Goal: Information Seeking & Learning: Learn about a topic

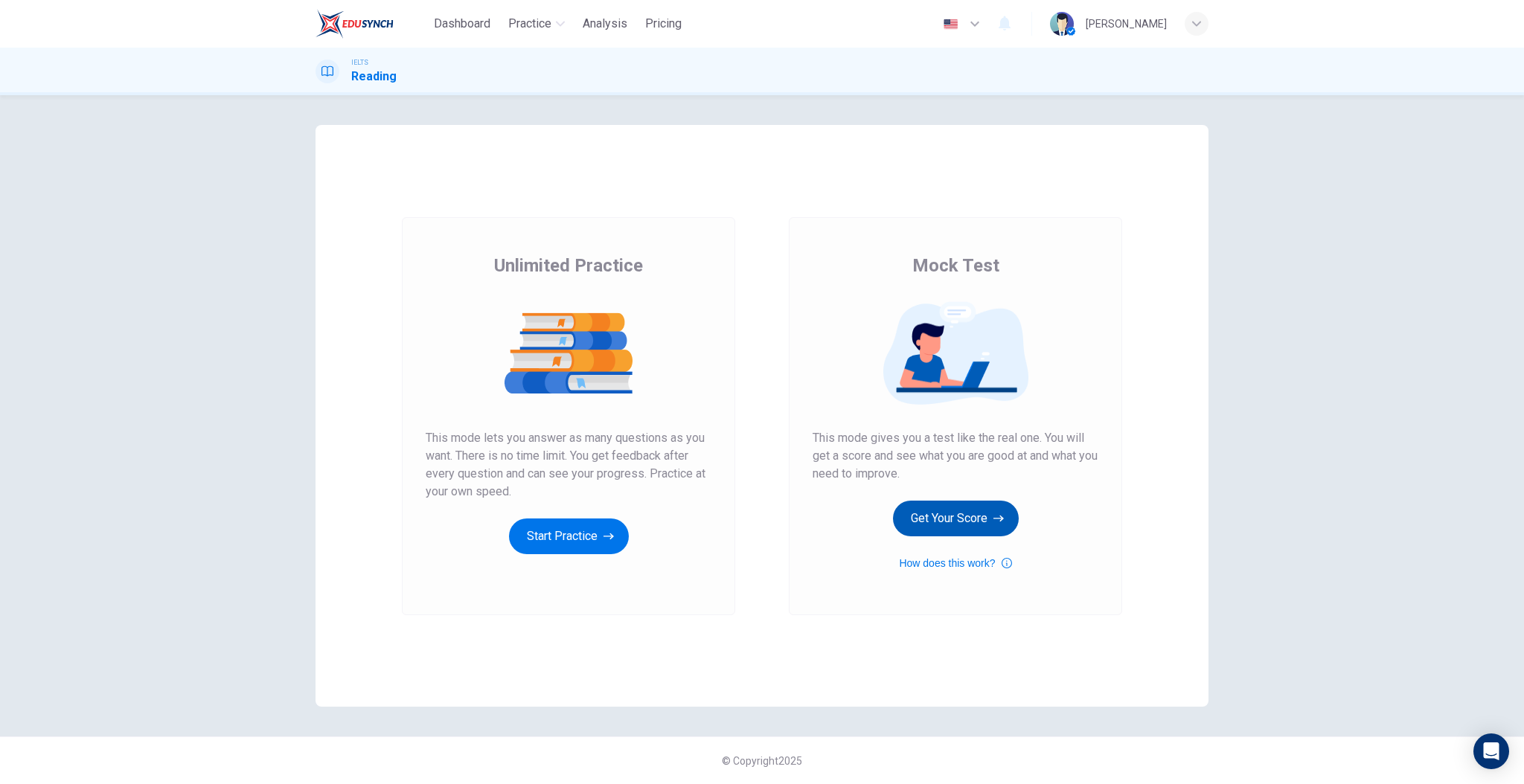
click at [935, 522] on button "Get Your Score" at bounding box center [955, 518] width 125 height 36
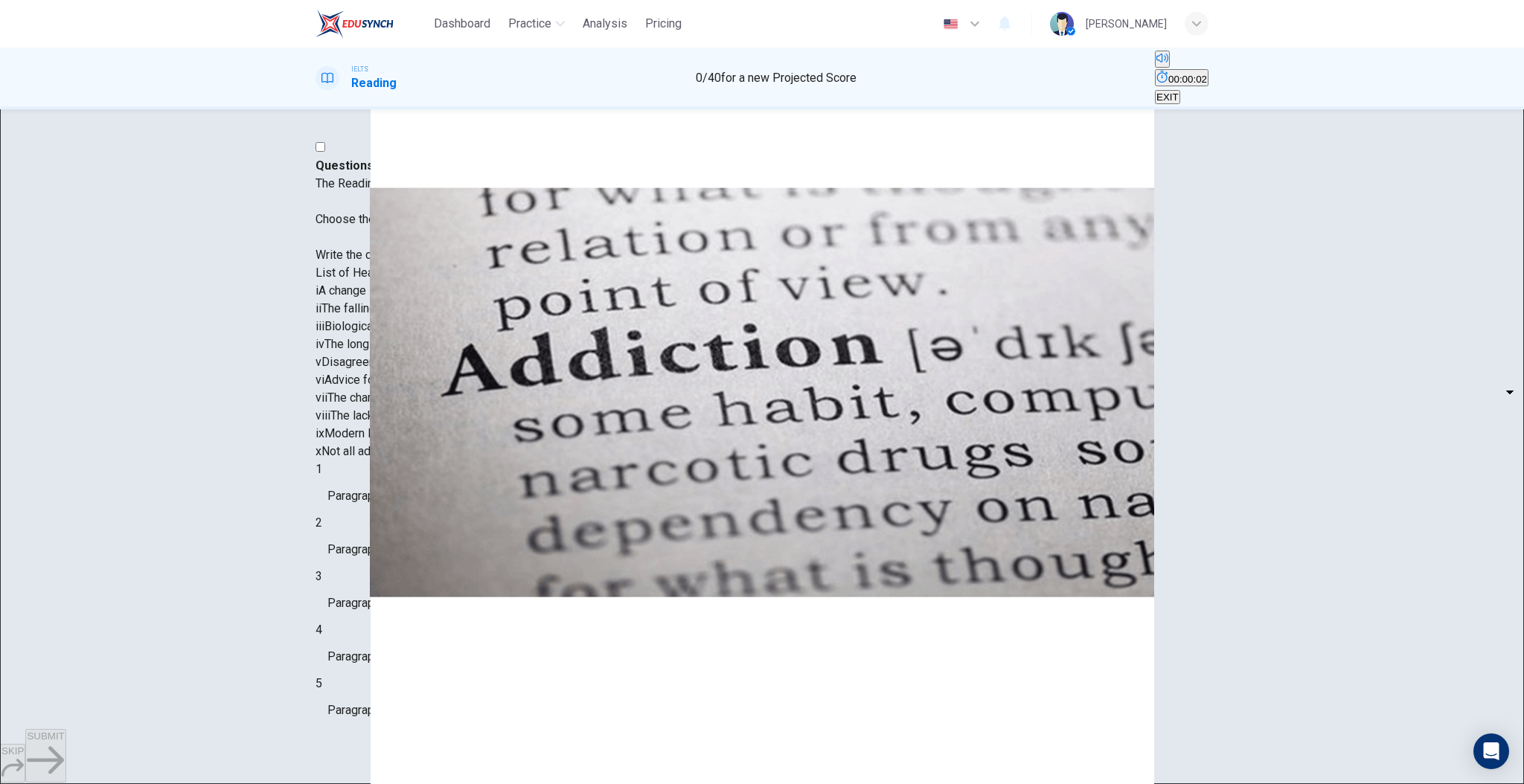
click at [1168, 74] on span "00:00:02" at bounding box center [1187, 79] width 39 height 11
click at [1185, 76] on icon "Show" at bounding box center [1191, 77] width 12 height 12
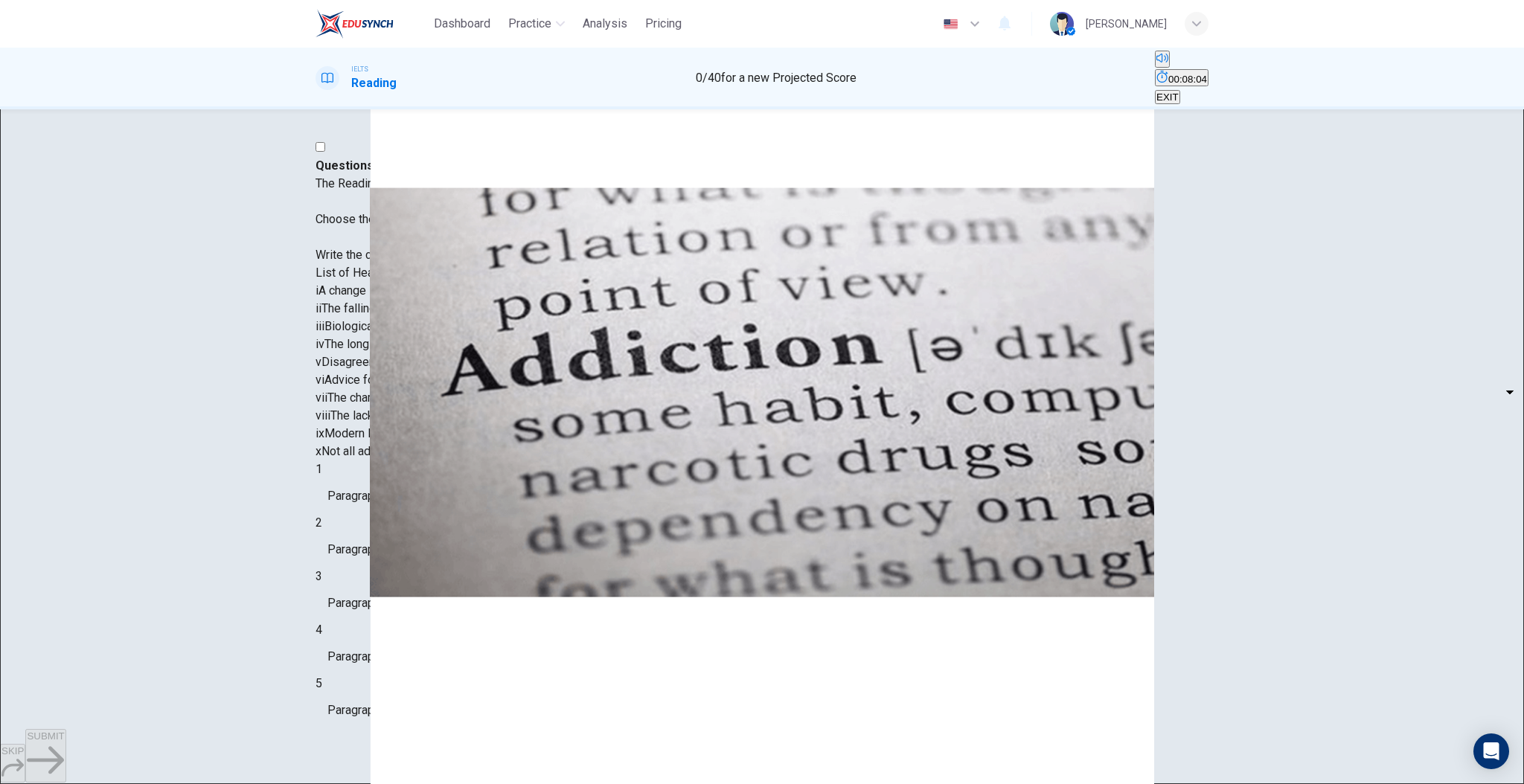
click at [446, 452] on body "Dashboard Practice Analysis Pricing English en ​ [PERSON_NAME]-sabei IELTS Read…" at bounding box center [762, 392] width 1524 height 784
type input "viii"
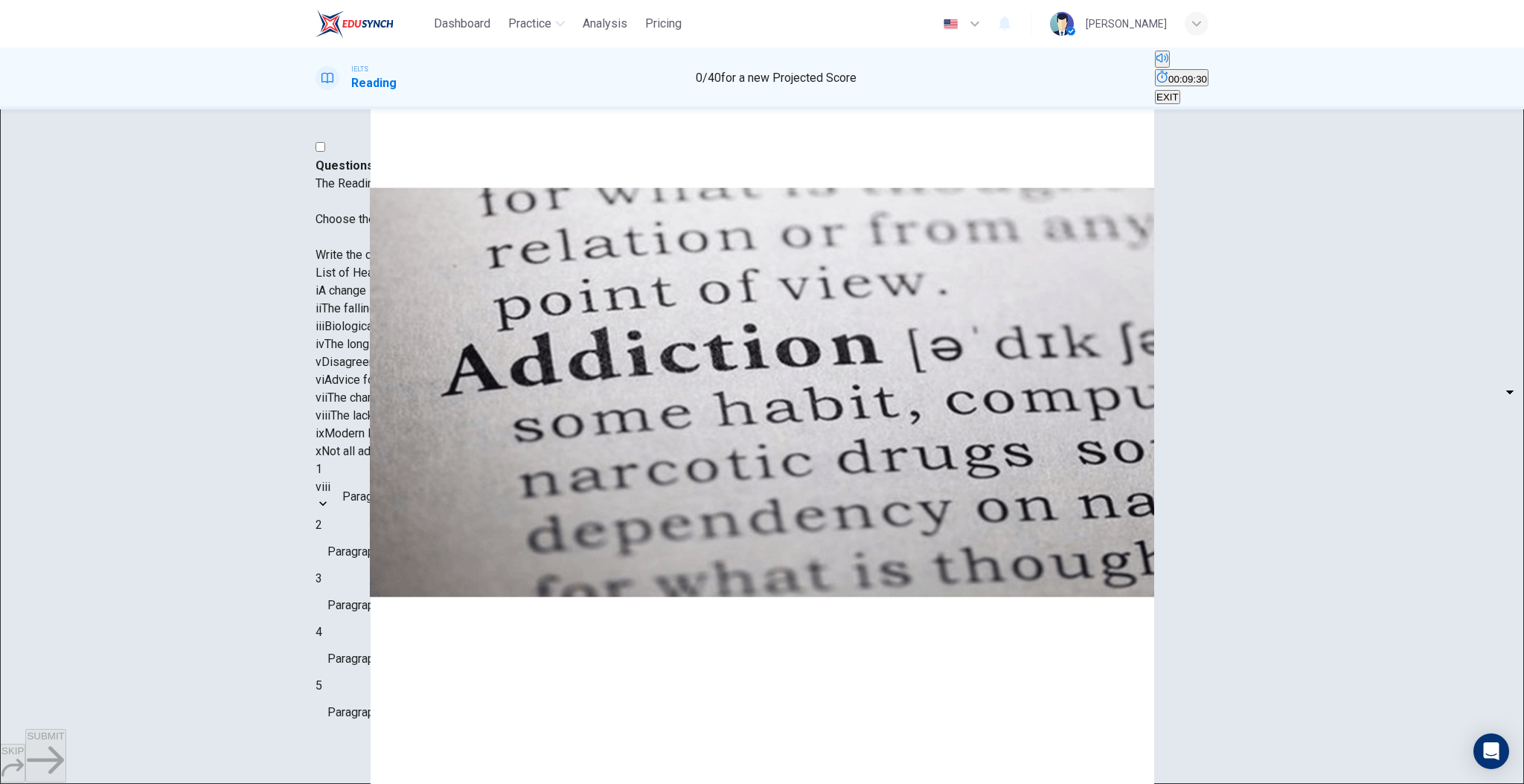
scroll to position [308, 0]
click at [449, 453] on body "Dashboard Practice Analysis Pricing English en ​ [PERSON_NAME]-sabei IELTS Read…" at bounding box center [762, 392] width 1524 height 784
type input "ix"
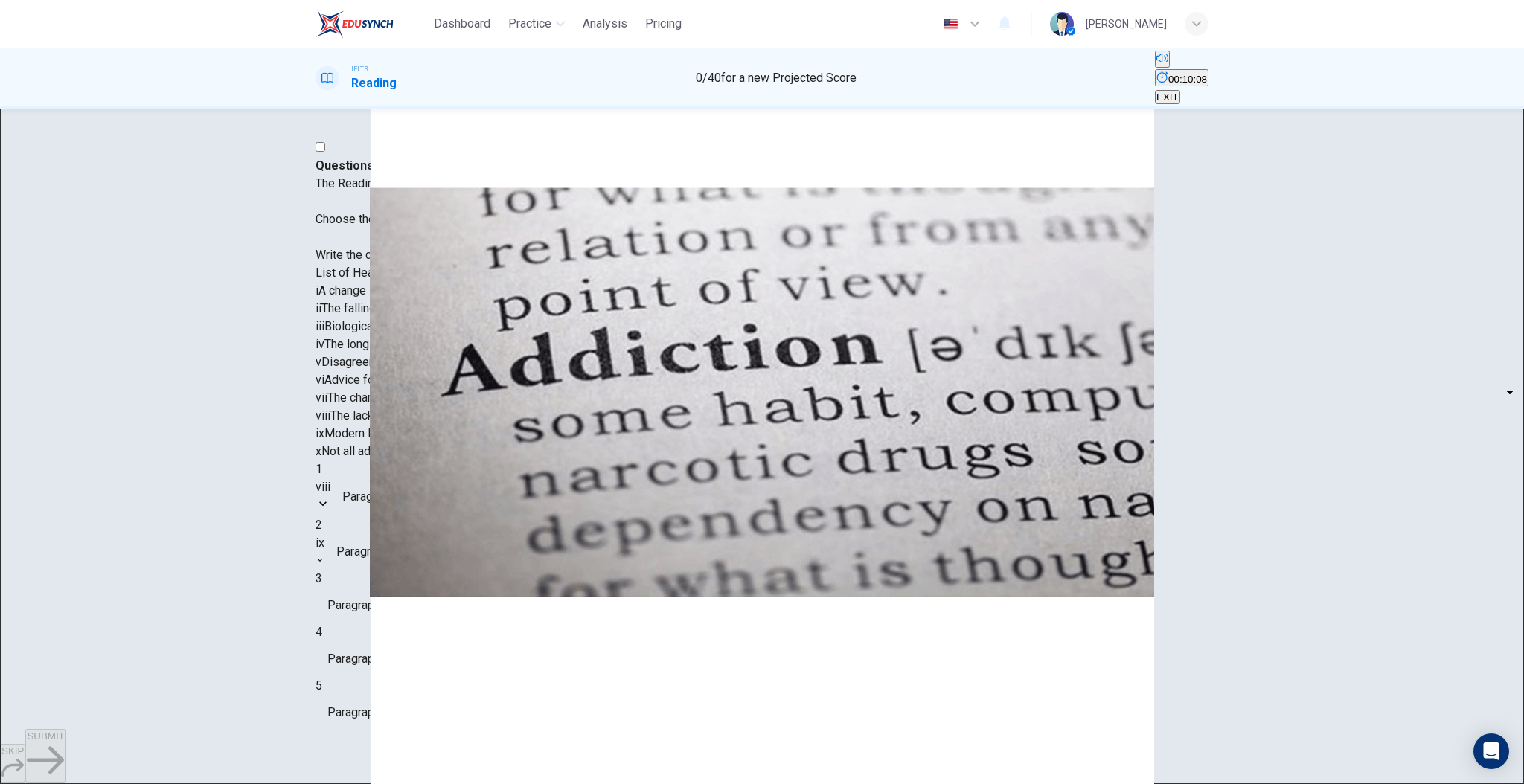
click at [408, 482] on body "Dashboard Practice Analysis Pricing English en ​ [PERSON_NAME]-sabei IELTS Read…" at bounding box center [762, 392] width 1524 height 784
type input "ii"
click at [430, 553] on body "Dashboard Practice Analysis Pricing English en ​ Sameer Al-sabei IELTS Reading …" at bounding box center [762, 392] width 1524 height 784
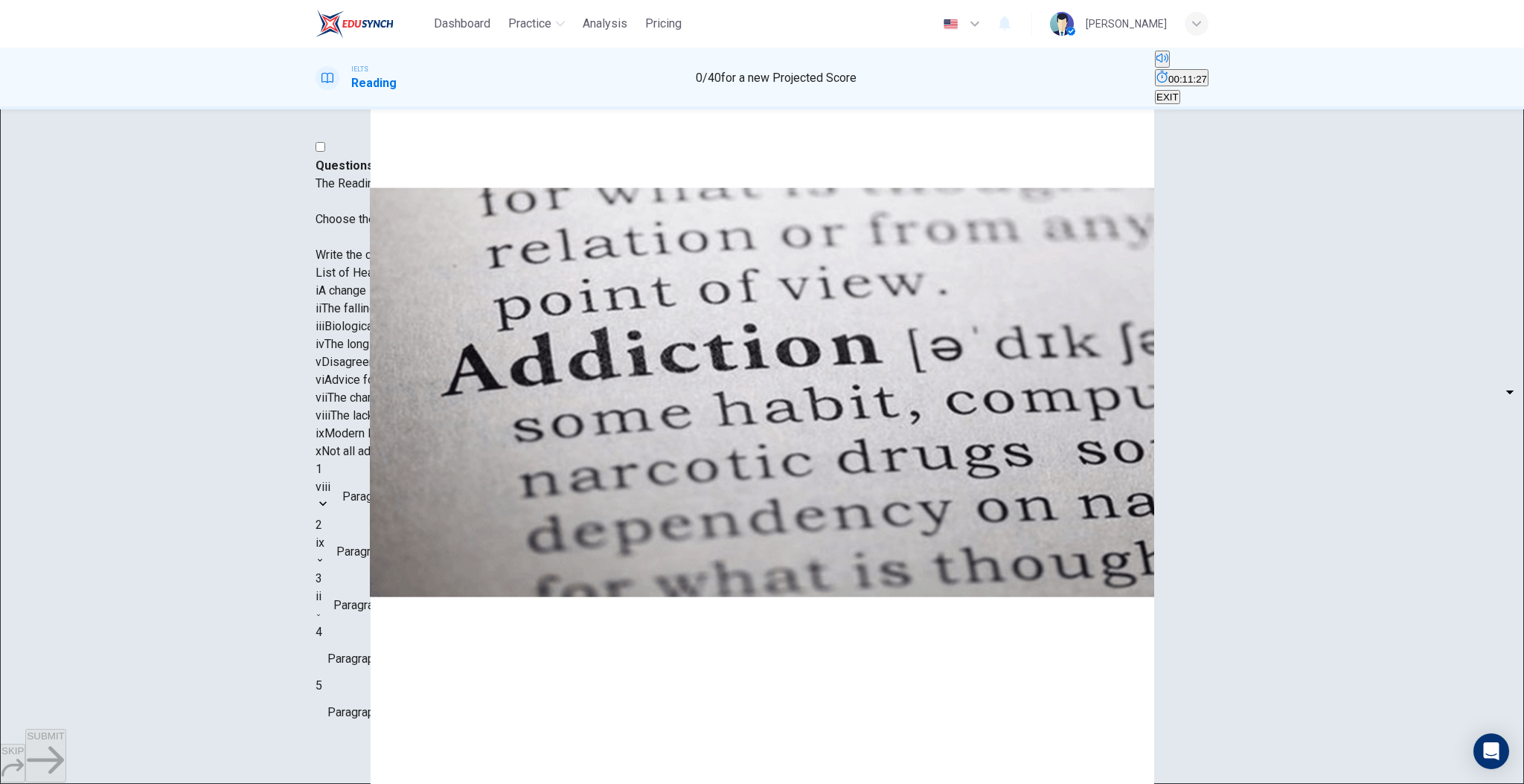
click at [896, 783] on div at bounding box center [762, 784] width 1524 height 0
click at [451, 566] on body "Dashboard Practice Analysis Pricing English en ​ [PERSON_NAME]-sabei IELTS Read…" at bounding box center [762, 392] width 1524 height 784
type input "v"
click at [390, 757] on span "Paragraph F" at bounding box center [359, 766] width 62 height 17
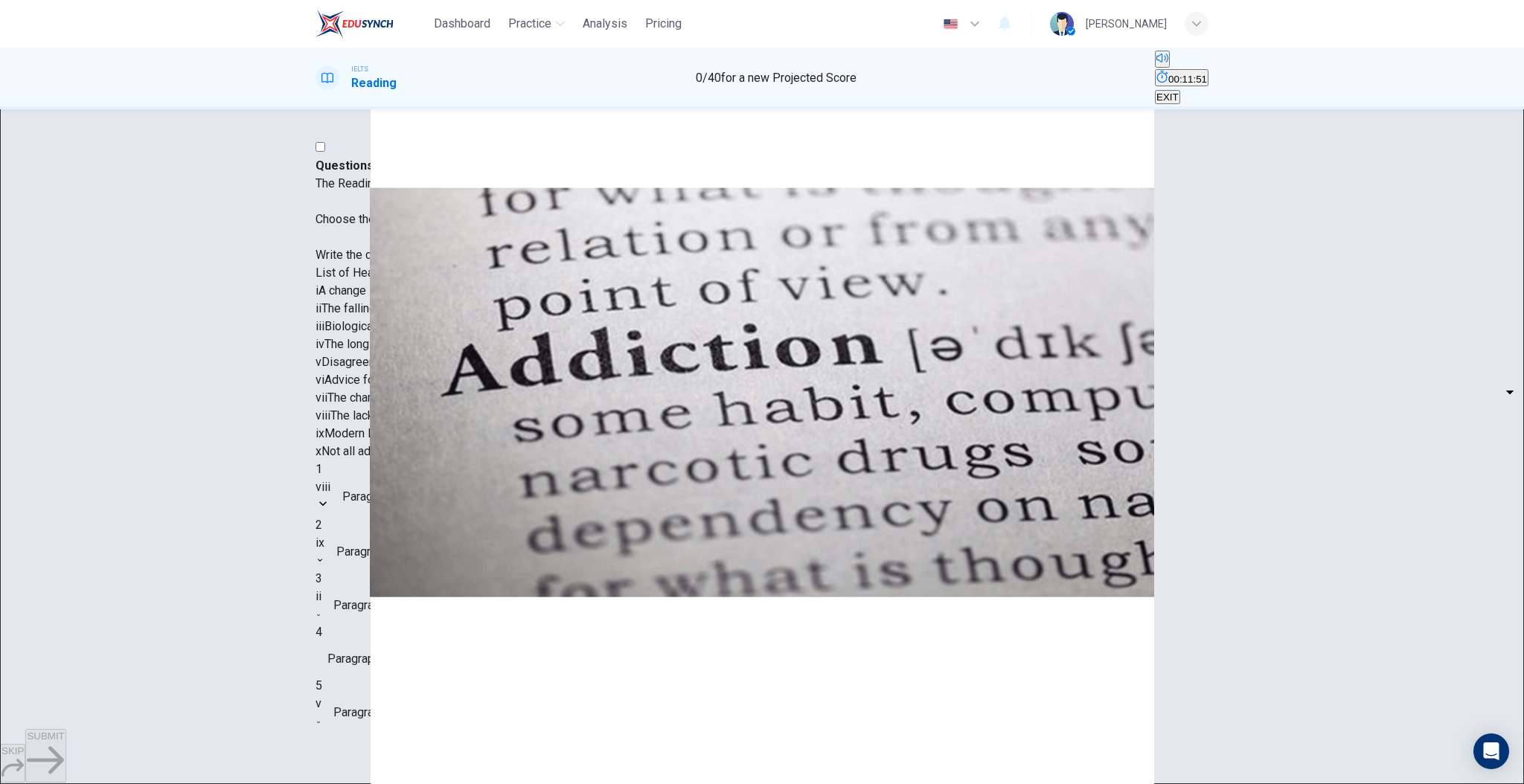
click at [390, 757] on span "Paragraph F" at bounding box center [359, 766] width 62 height 17
click at [447, 587] on body "Dashboard Practice Analysis Pricing English en ​ [PERSON_NAME]-sabei IELTS Read…" at bounding box center [762, 392] width 1524 height 784
click at [430, 783] on li "i" at bounding box center [762, 792] width 1524 height 17
type input "i"
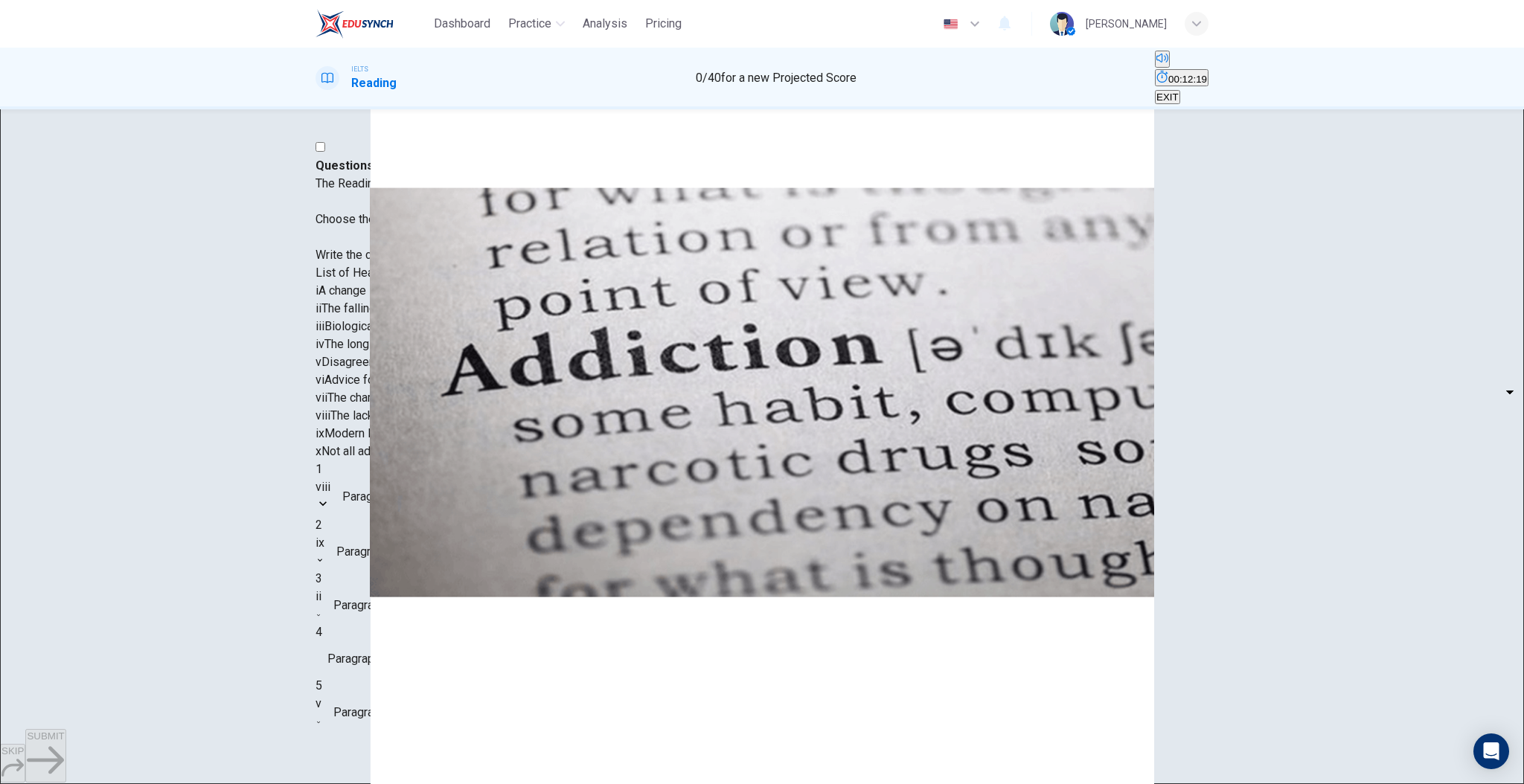
scroll to position [655, 0]
click at [431, 517] on body "Dashboard Practice Analysis Pricing English en ​ [PERSON_NAME]-sabei IELTS Read…" at bounding box center [762, 392] width 1524 height 784
type input "x"
click at [65, 757] on button "SUBMIT" at bounding box center [45, 756] width 40 height 53
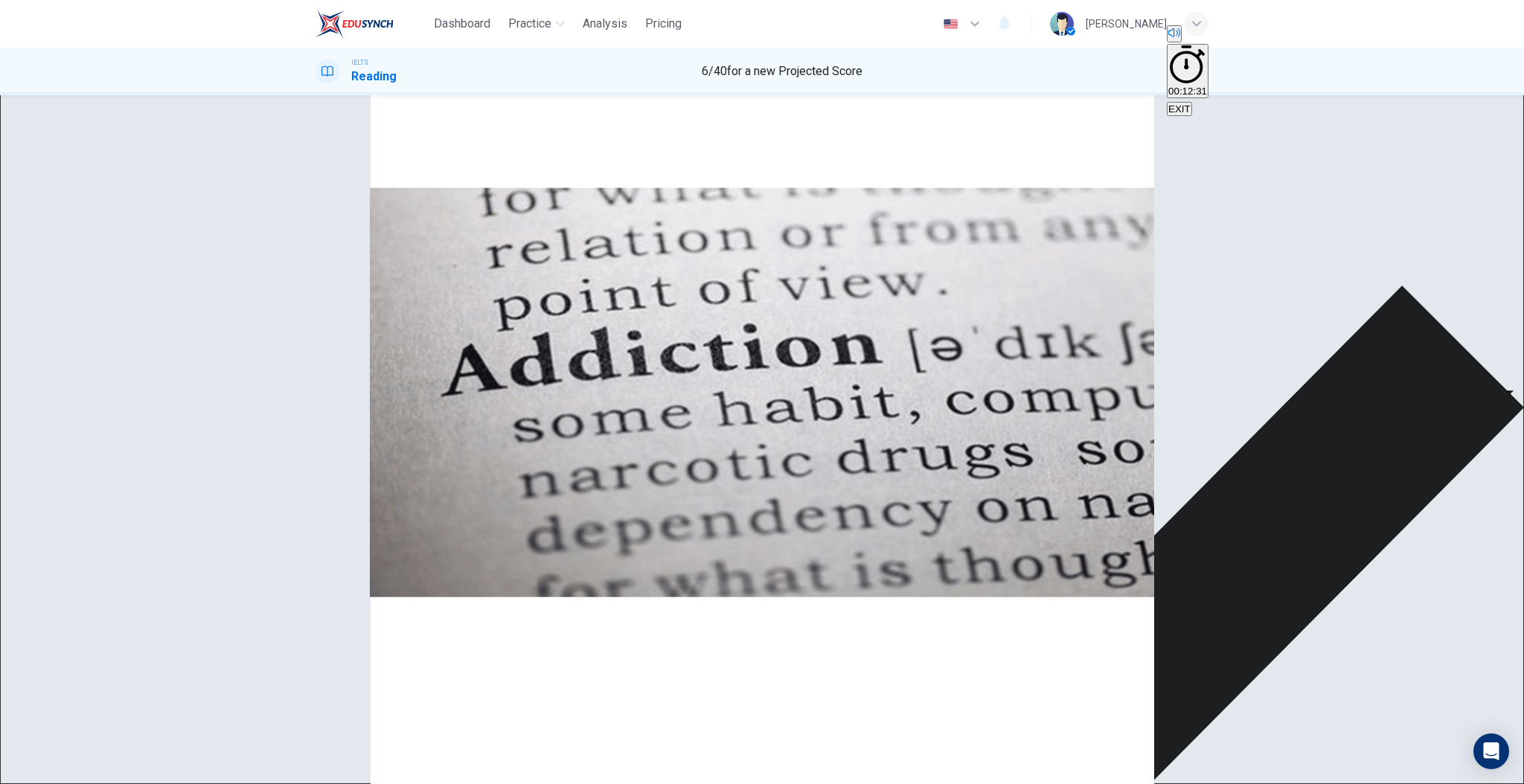
scroll to position [409, 0]
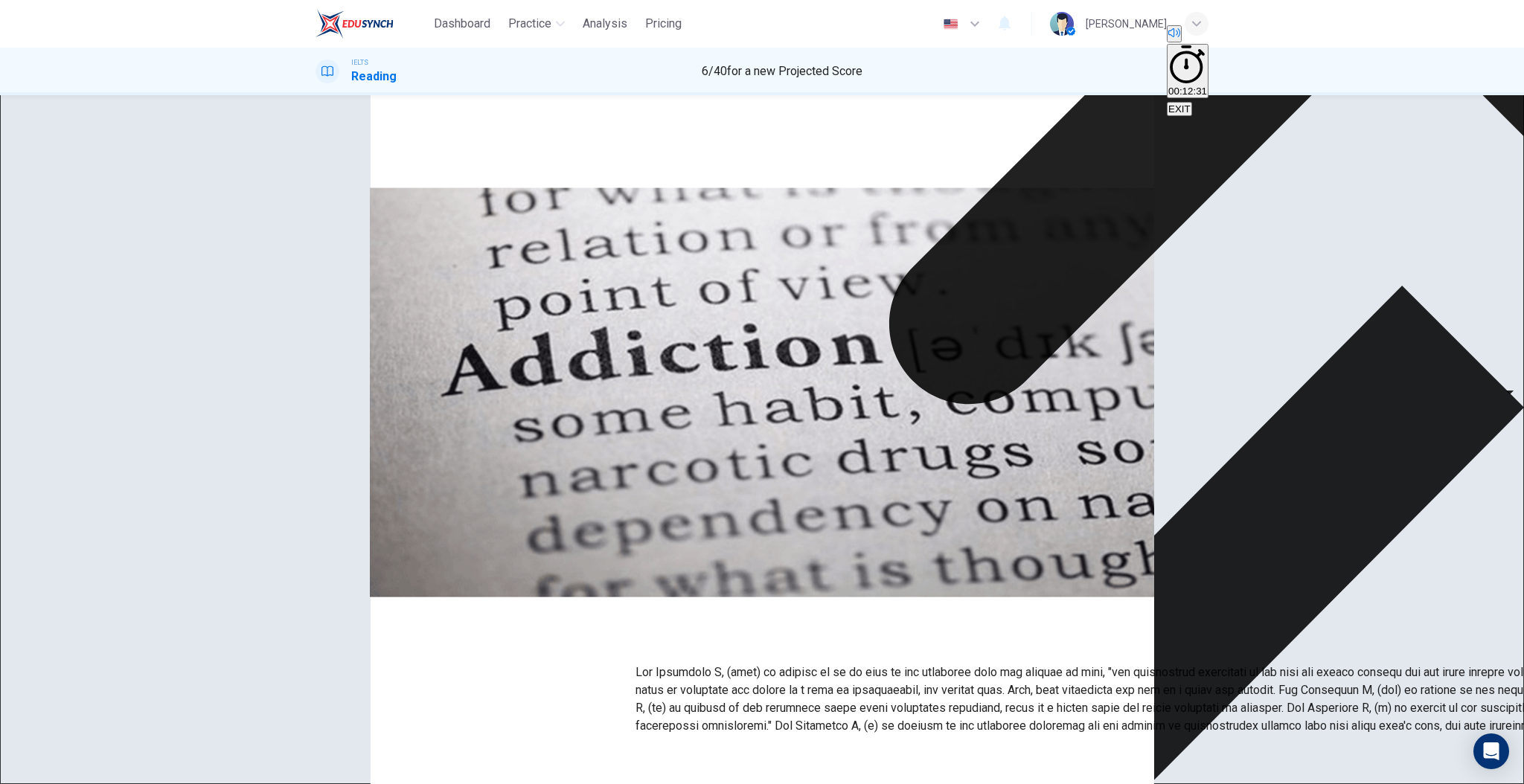
click at [530, 446] on div "1 viii viii ​ Paragraph A" at bounding box center [762, 474] width 893 height 56
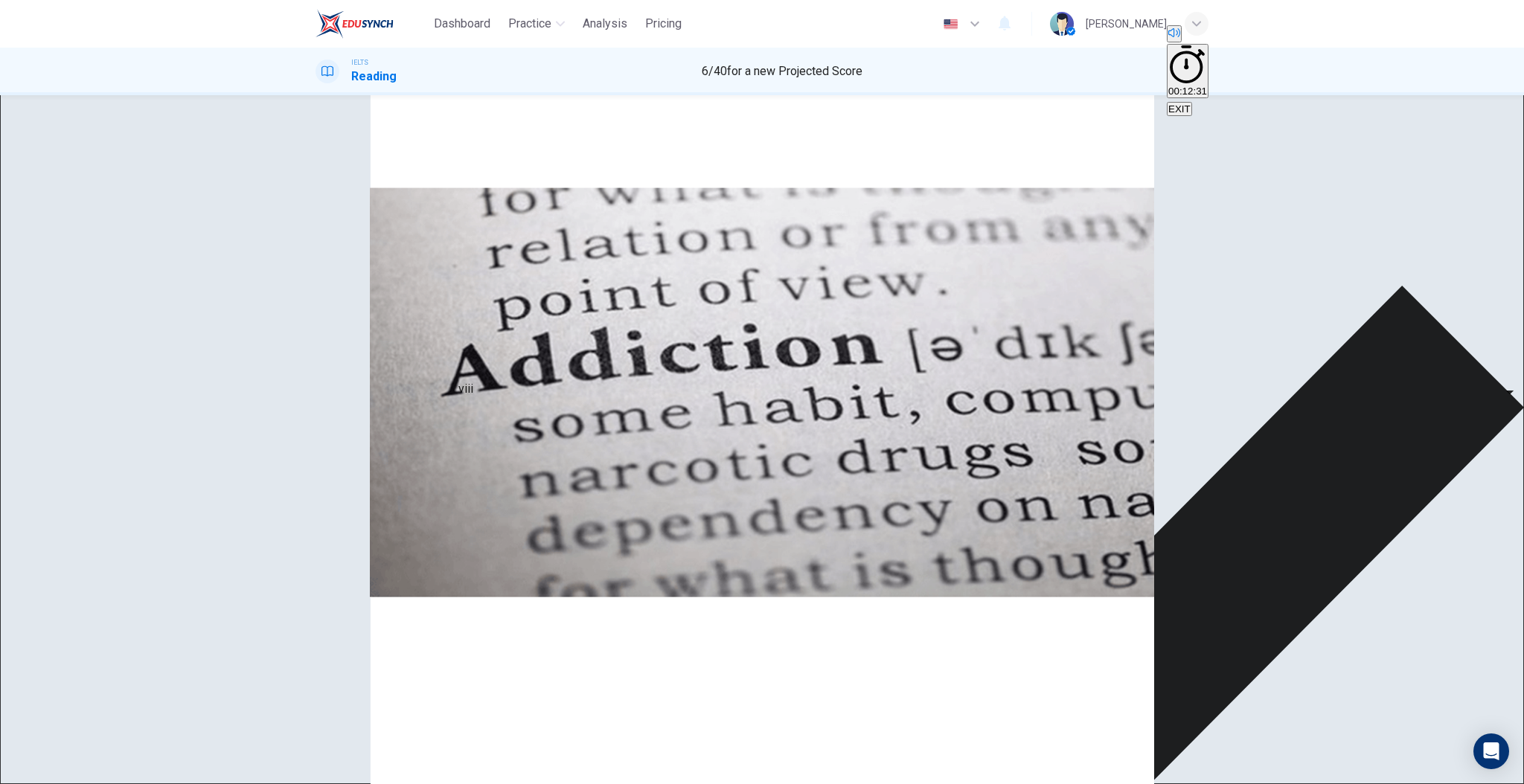
click at [322, 573] on div "ii" at bounding box center [319, 582] width 6 height 17
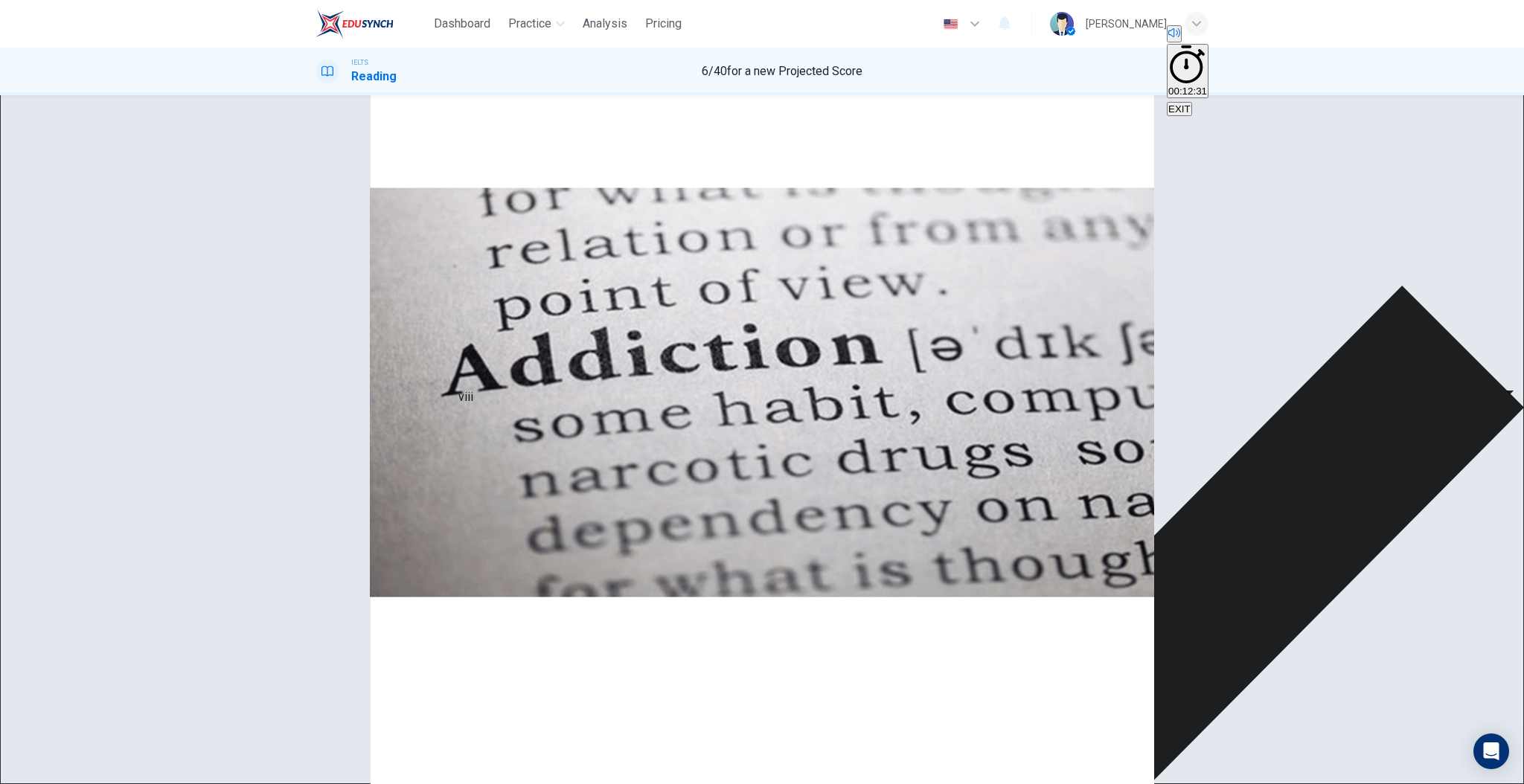
scroll to position [322, 0]
click at [322, 627] on div "x x ​" at bounding box center [319, 645] width 6 height 36
click at [322, 627] on div "x" at bounding box center [319, 636] width 6 height 17
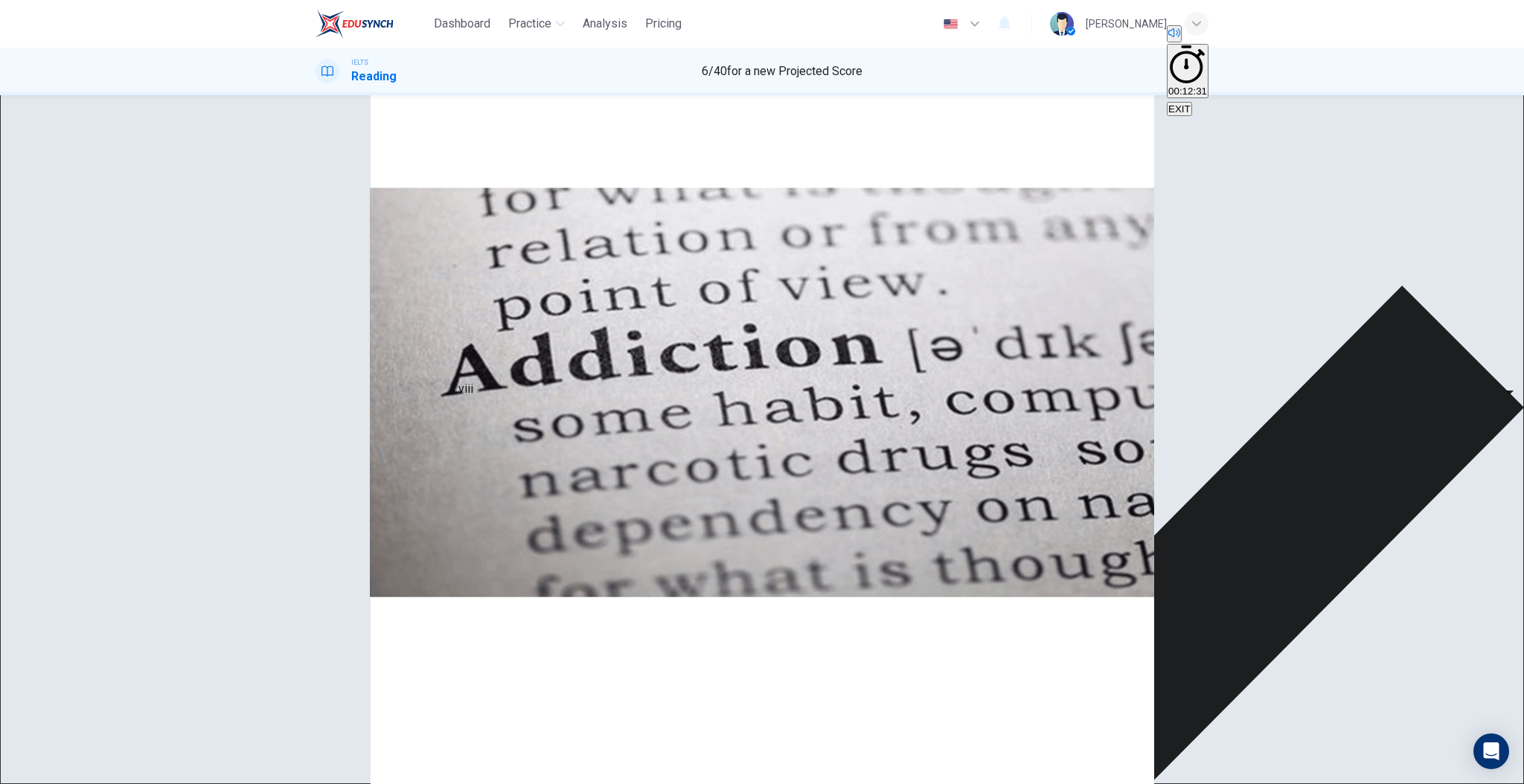
scroll to position [611, 0]
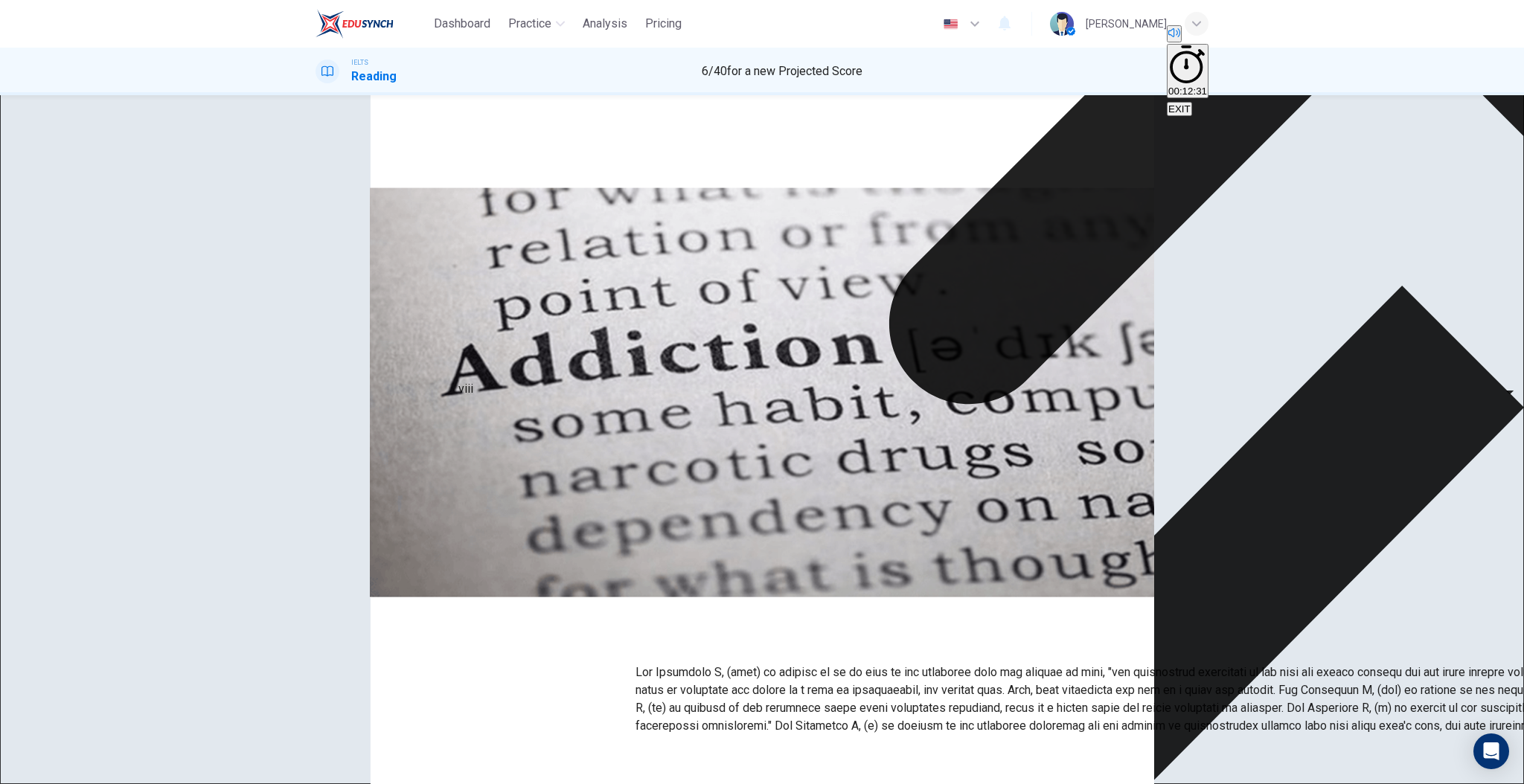
click at [1243, 95] on div "Questions 1 - 6 The Reading Passage has seven paragraphs A-G . Choose the corre…" at bounding box center [762, 95] width 1524 height 0
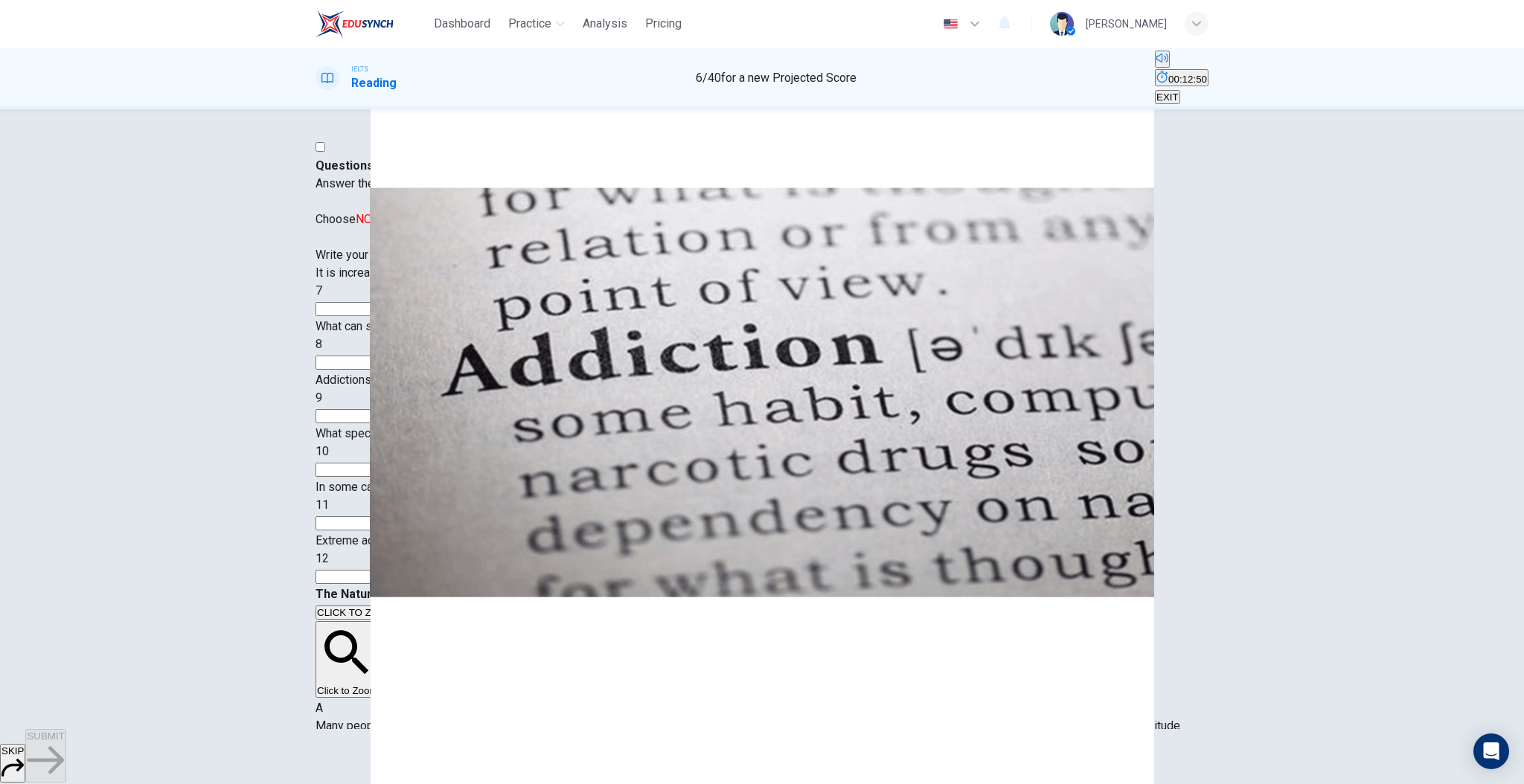
scroll to position [25, 0]
click at [444, 316] on input at bounding box center [379, 309] width 129 height 14
drag, startPoint x: 882, startPoint y: 555, endPoint x: 1000, endPoint y: 557, distance: 118.0
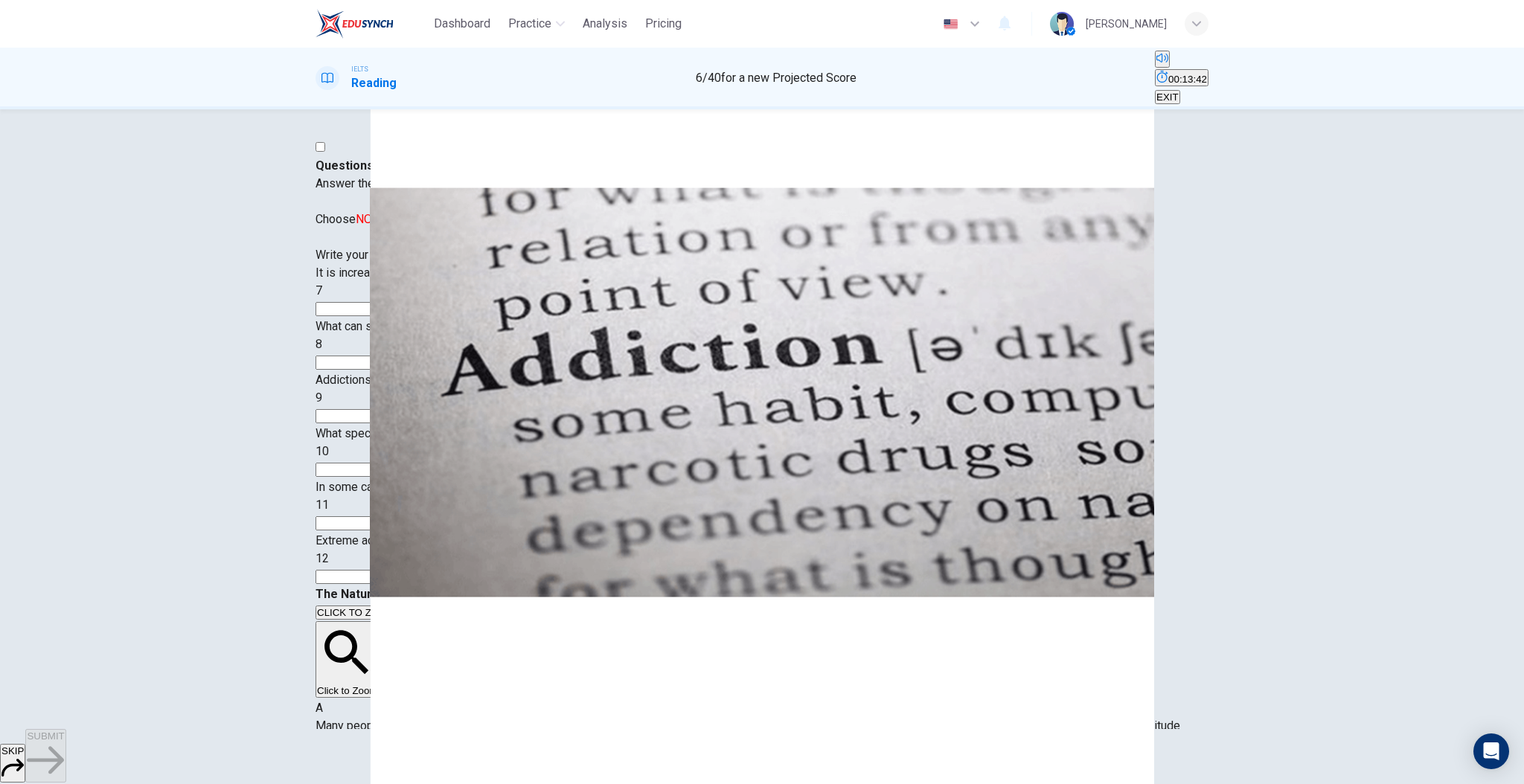
drag, startPoint x: 1030, startPoint y: 557, endPoint x: 922, endPoint y: 553, distance: 108.1
click at [444, 316] on input at bounding box center [379, 309] width 129 height 14
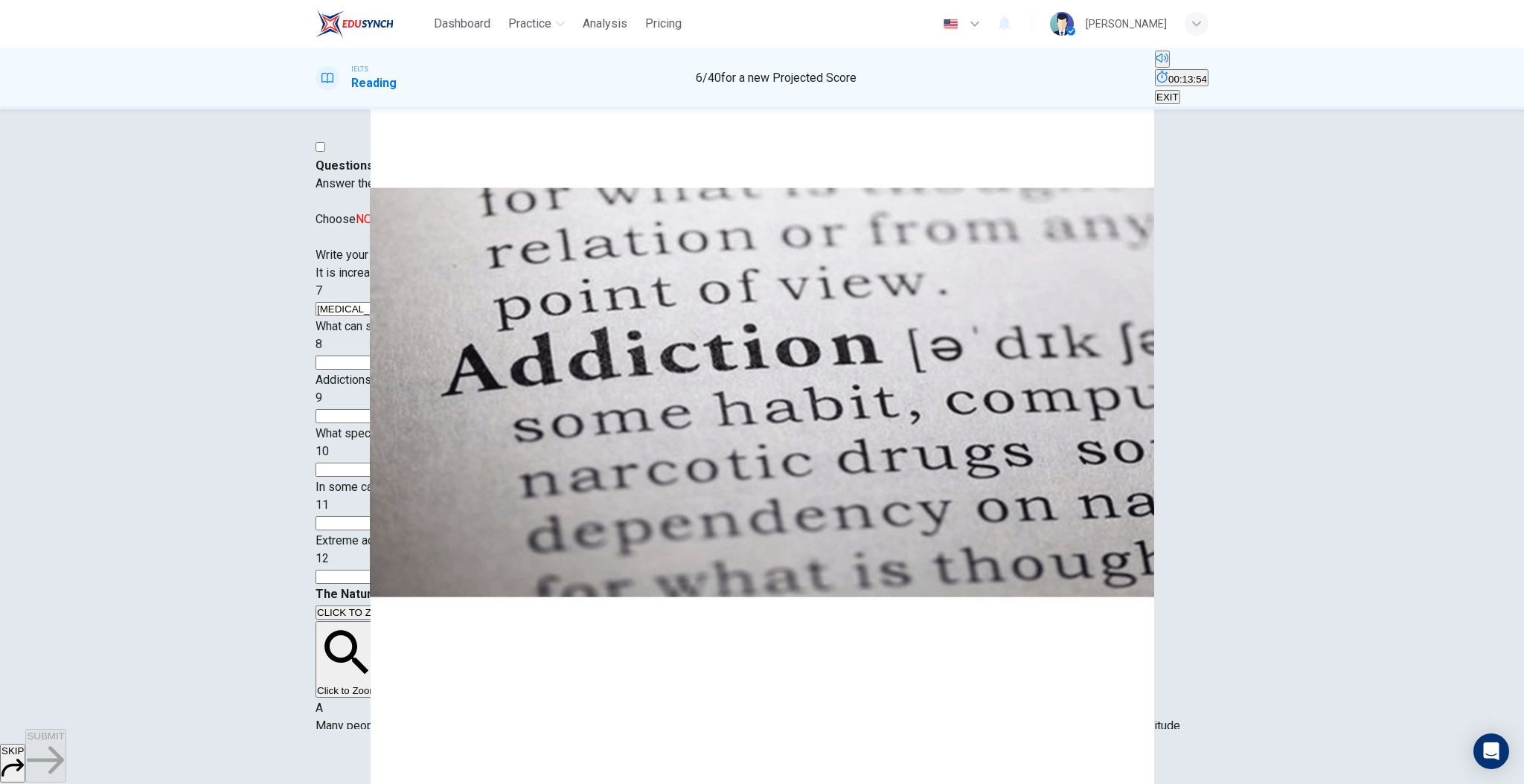
click at [441, 316] on input "[MEDICAL_DATA]" at bounding box center [379, 309] width 129 height 14
type input "[MEDICAL_DATA]"
click at [444, 370] on input at bounding box center [379, 363] width 129 height 14
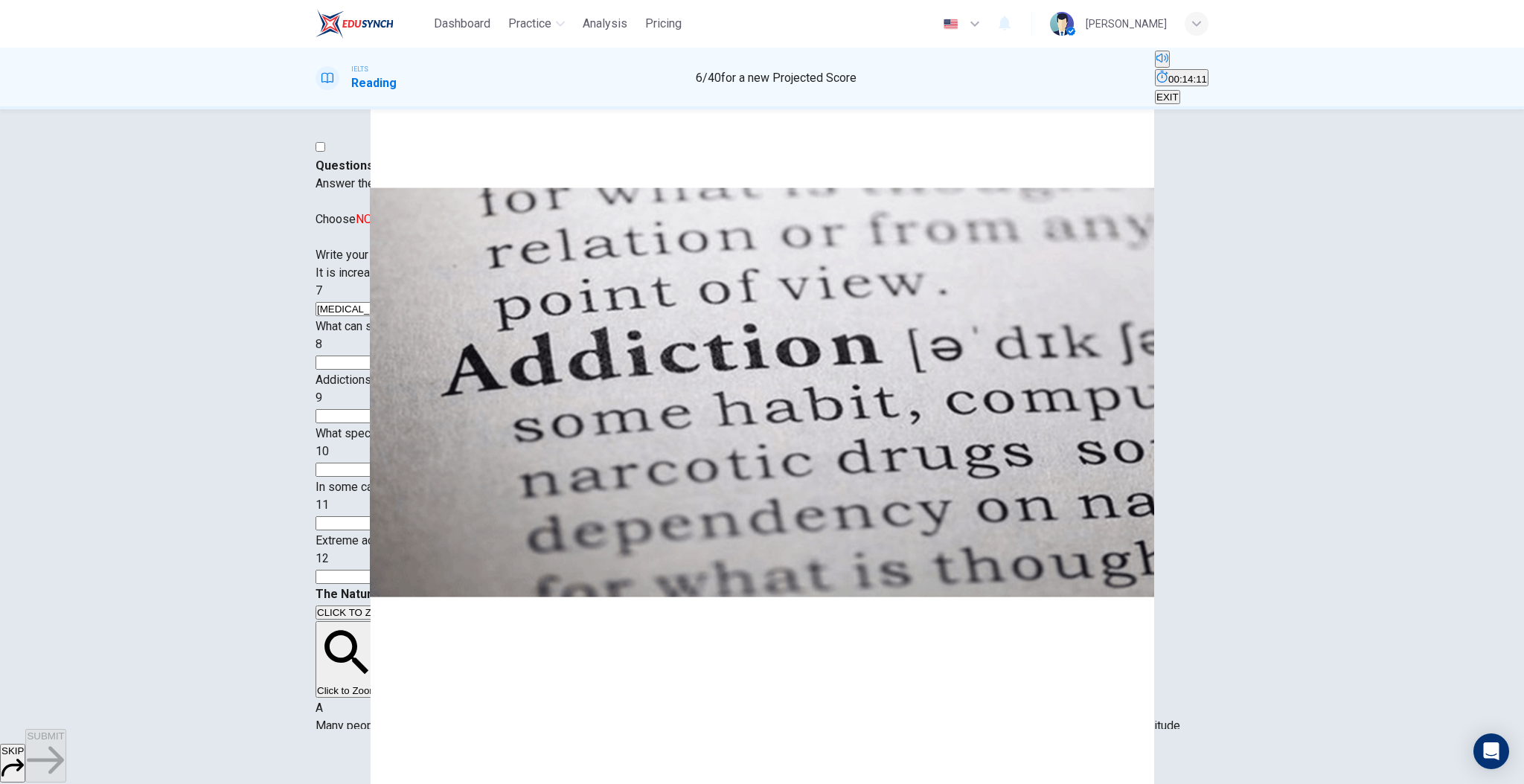
scroll to position [529, 0]
click at [444, 356] on input at bounding box center [379, 363] width 129 height 14
type input "productivity"
click at [499, 392] on div "Addictions that involve consumption of a drug have a clear connection with what…" at bounding box center [762, 398] width 893 height 53
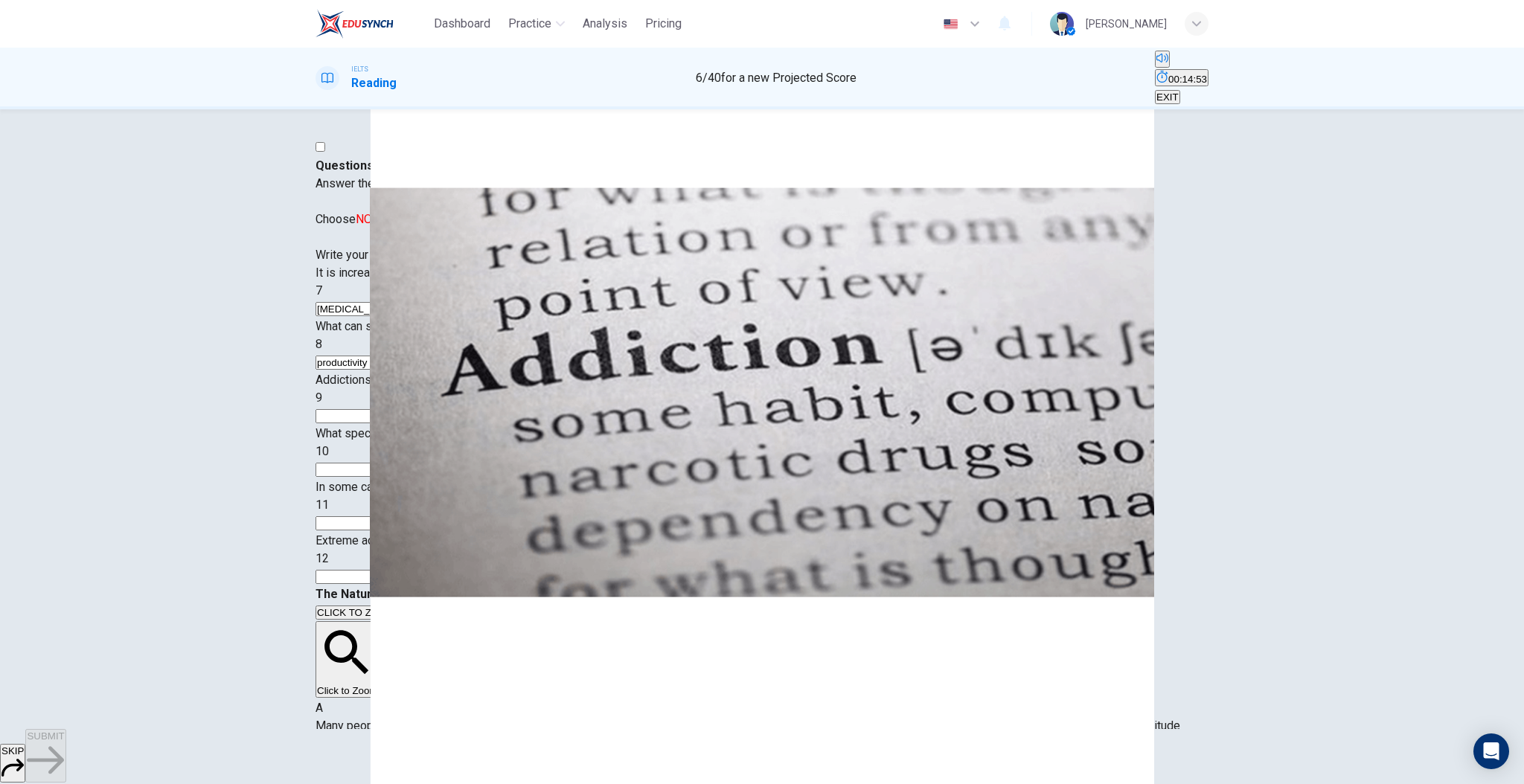
click at [444, 417] on input at bounding box center [379, 416] width 129 height 14
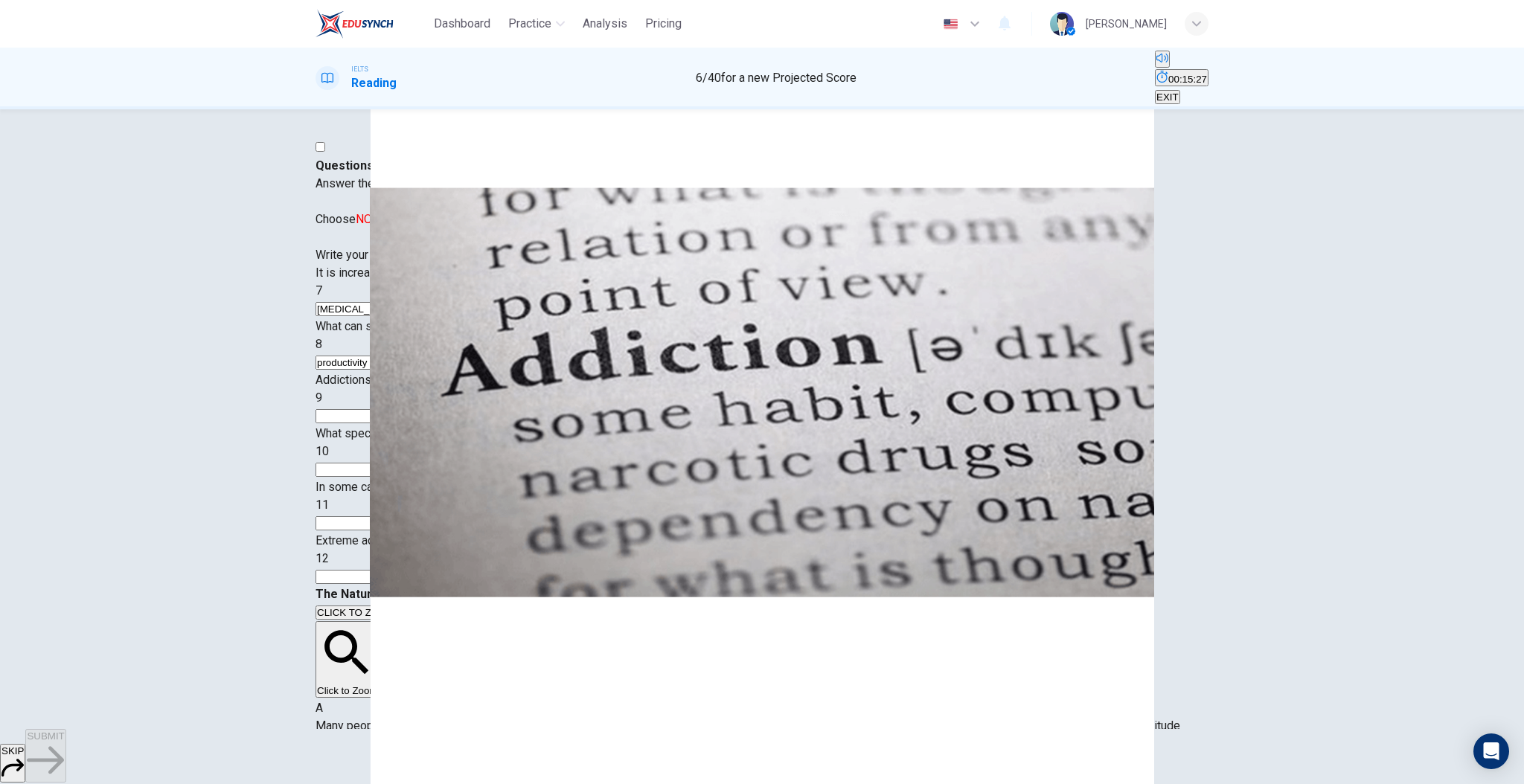
scroll to position [604, 0]
click at [444, 424] on input at bounding box center [379, 416] width 129 height 14
click at [444, 424] on input "drug abuse and crime" at bounding box center [379, 416] width 129 height 14
drag, startPoint x: 473, startPoint y: 425, endPoint x: 367, endPoint y: 420, distance: 106.1
click at [367, 420] on div "9 drug abuse and crime" at bounding box center [762, 407] width 893 height 36
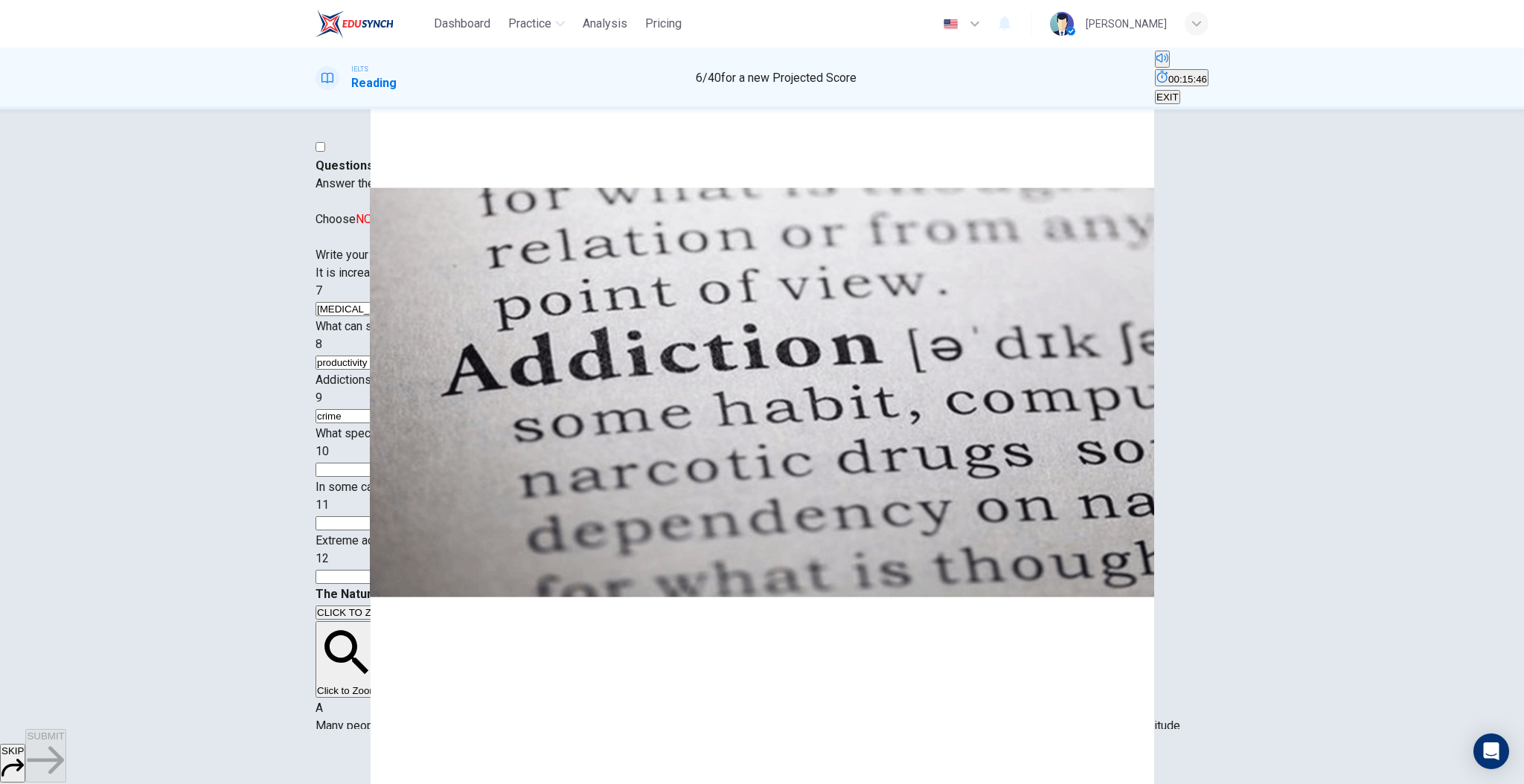
type input "crime"
click at [494, 440] on span "What specific addiction has increased considerably over recent years?" at bounding box center [499, 433] width 367 height 14
click at [649, 440] on span "What specific addiction has increased considerably over recent years?" at bounding box center [499, 433] width 367 height 14
click at [650, 475] on div "What specific addiction has increased considerably over recent years? 10" at bounding box center [762, 452] width 893 height 53
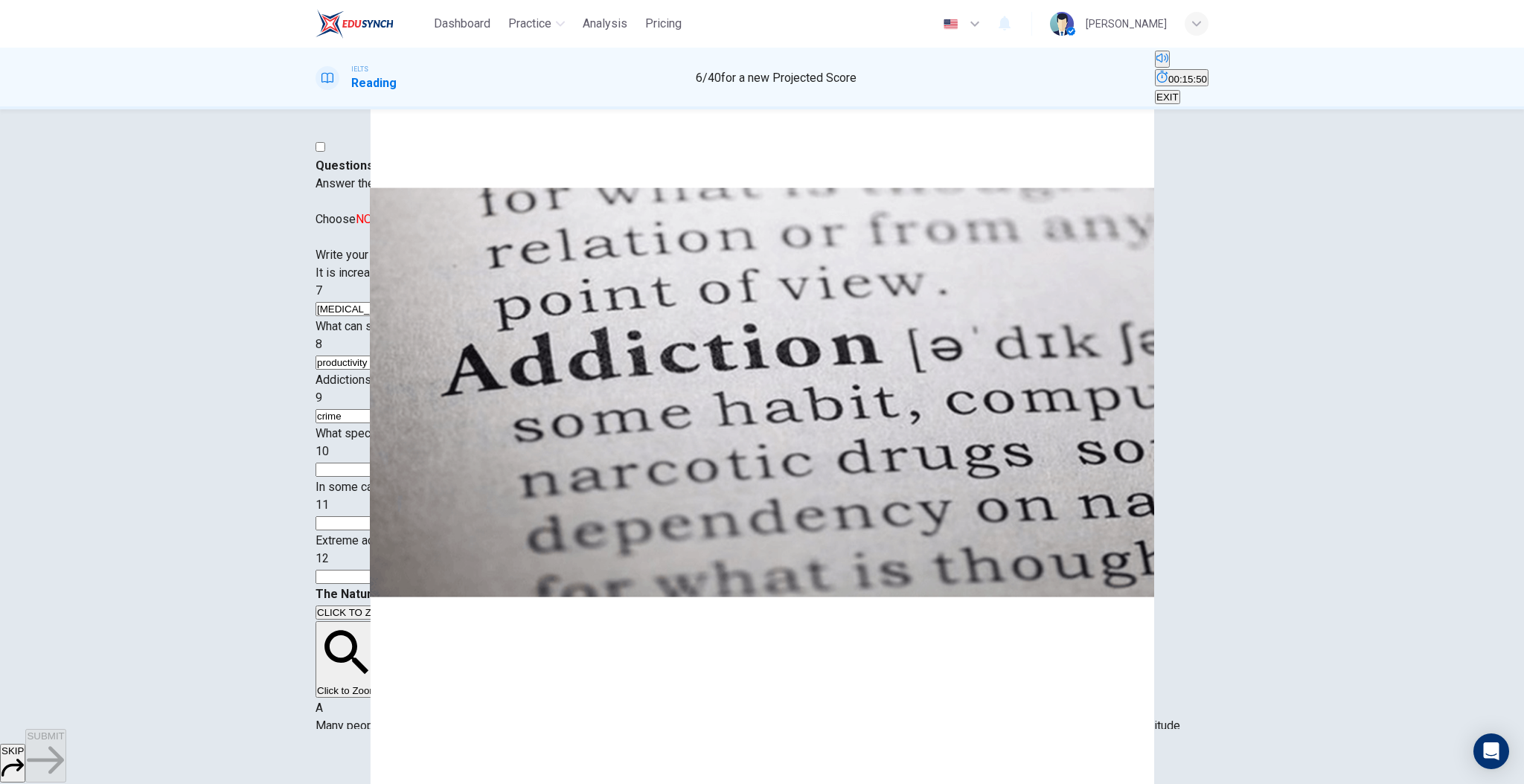
click at [444, 477] on input at bounding box center [379, 470] width 129 height 14
type input "behavioural addiction"
click at [463, 494] on span "In some cases, addictions should actually be labelled as what?" at bounding box center [479, 487] width 328 height 14
click at [444, 531] on input at bounding box center [379, 523] width 129 height 14
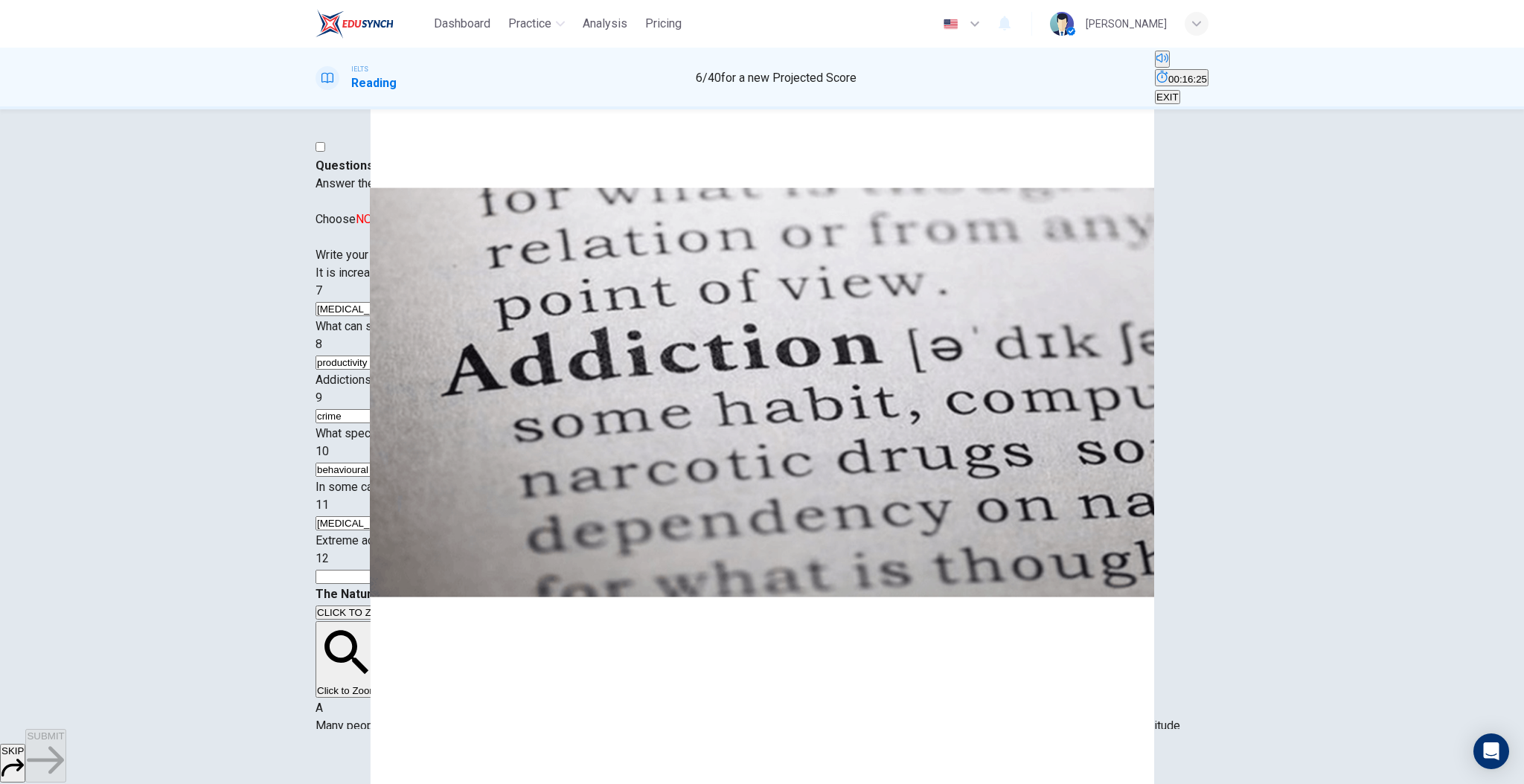
type input "[MEDICAL_DATA]"
click at [444, 584] on input at bounding box center [379, 576] width 129 height 14
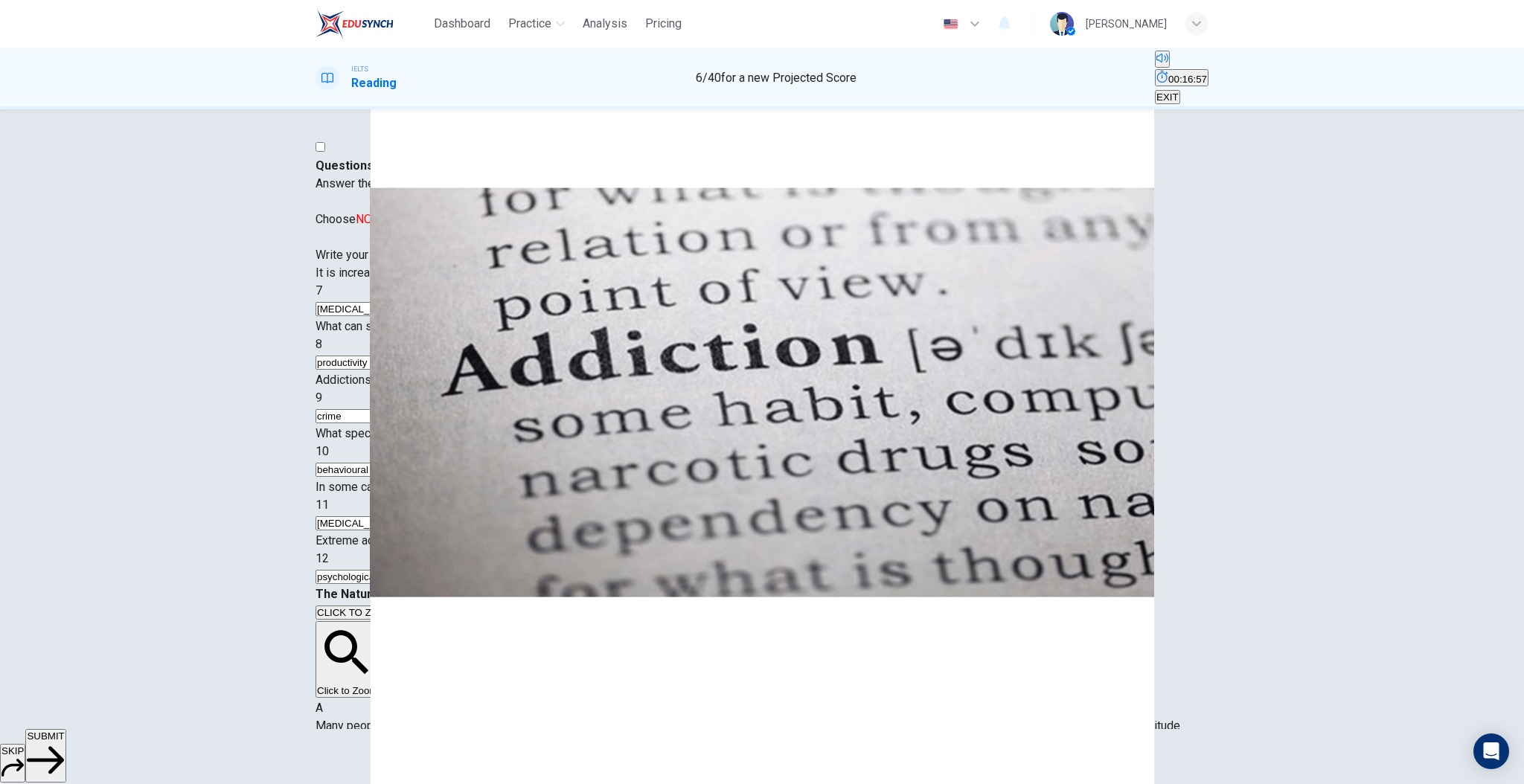
type input "psychological"
click at [65, 744] on button "SUBMIT" at bounding box center [45, 756] width 40 height 53
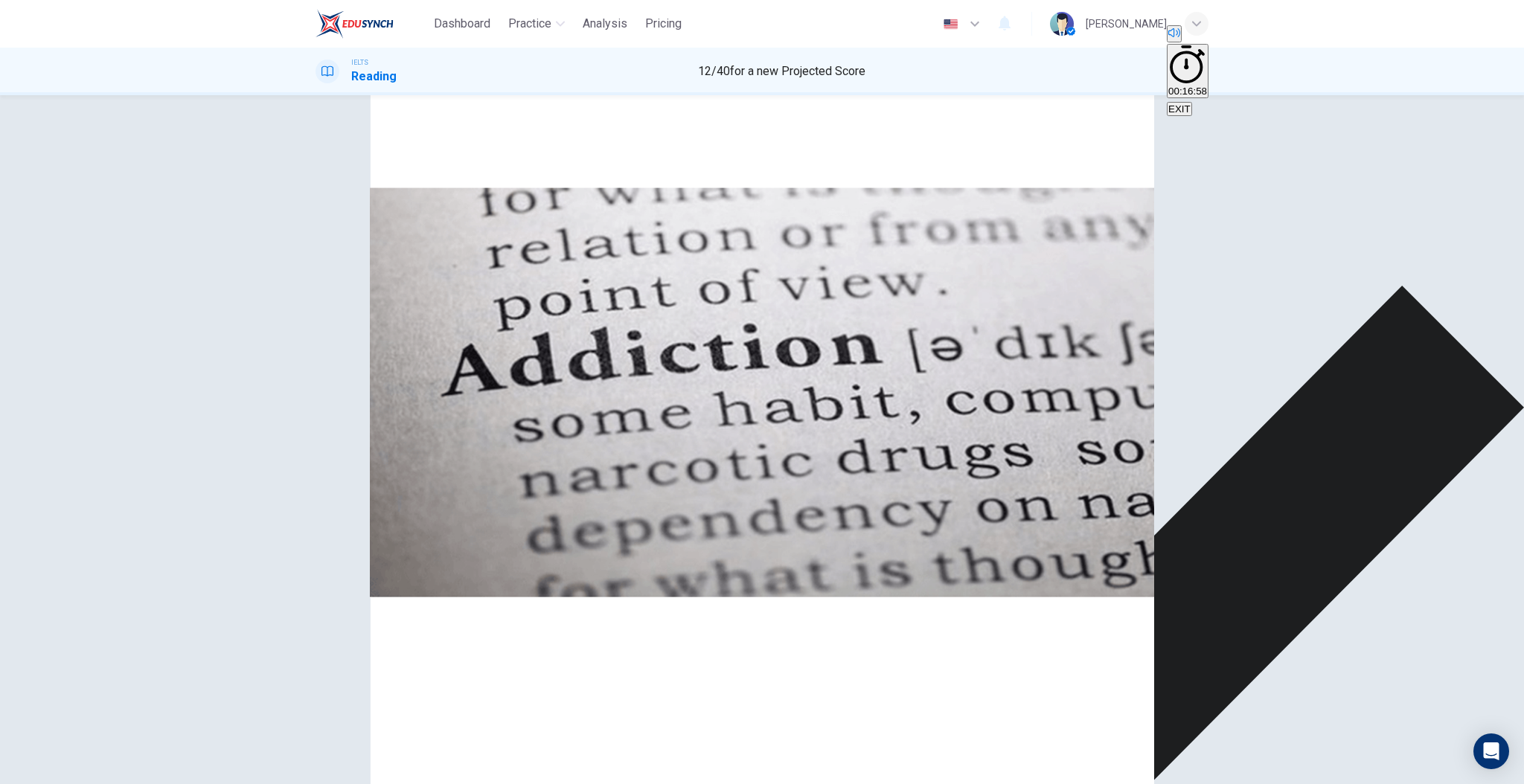
scroll to position [985, 0]
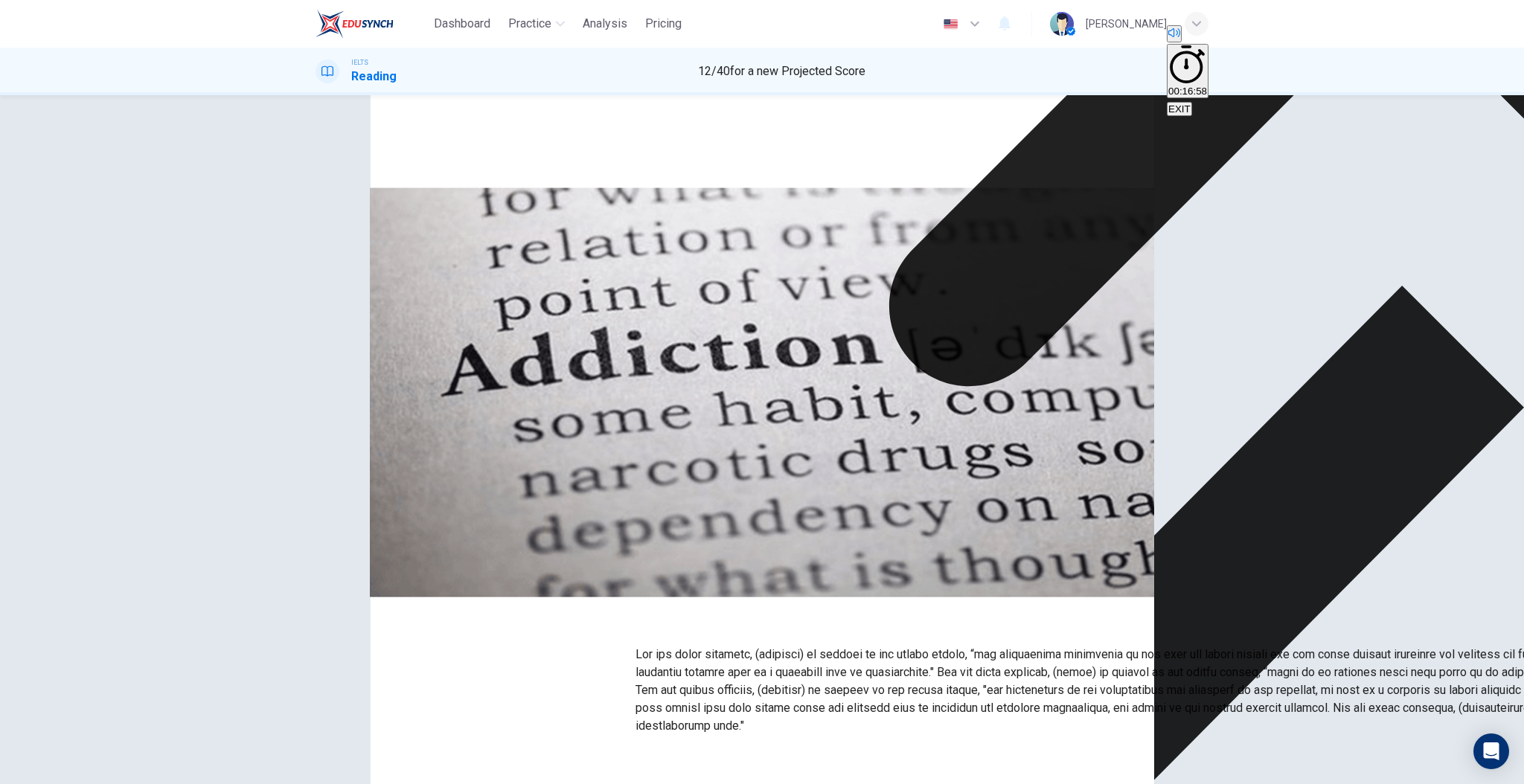
click at [510, 373] on span "Addictions that involve consumption of a drug have a clear connection with what?" at bounding box center [525, 366] width 420 height 14
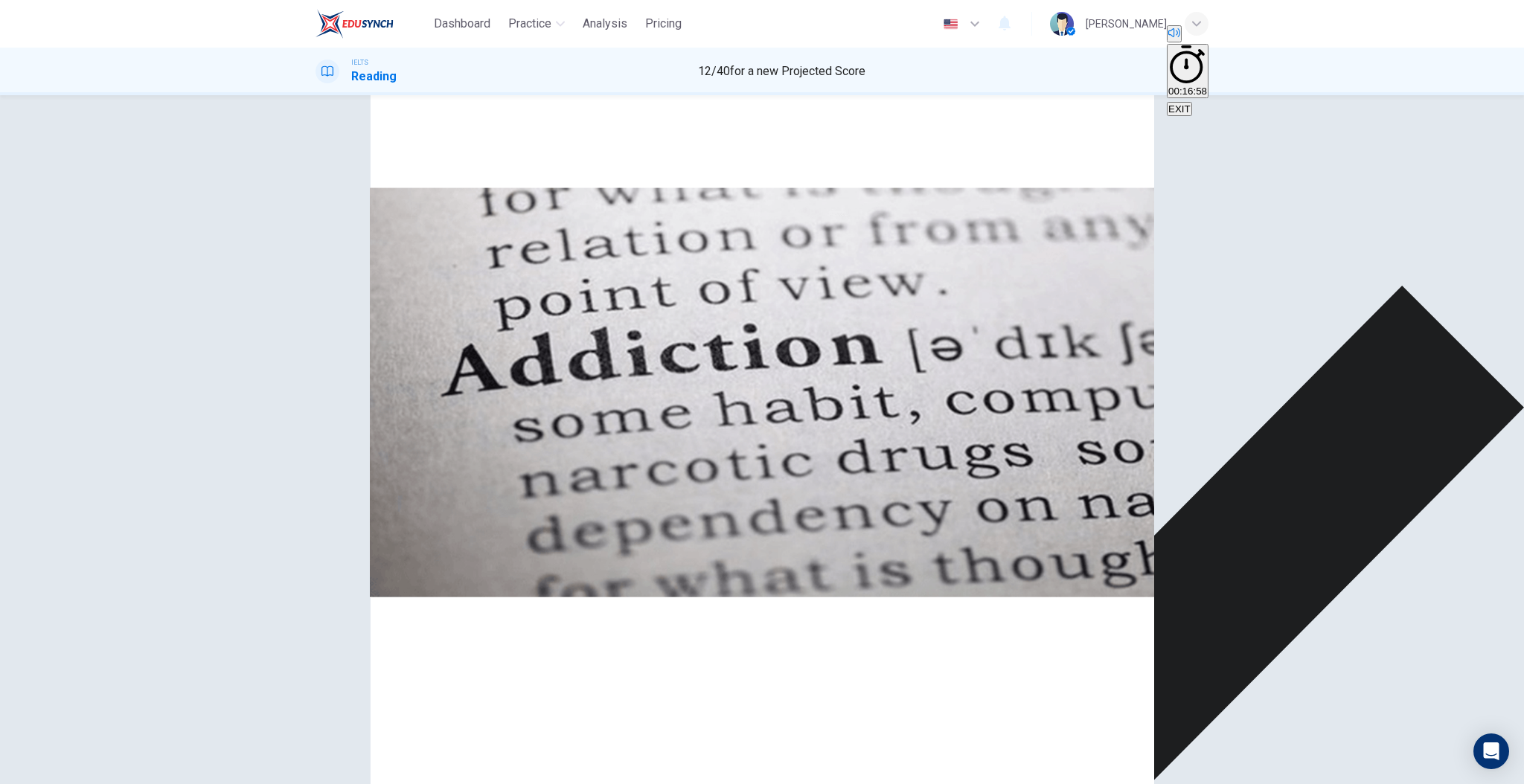
scroll to position [59, 0]
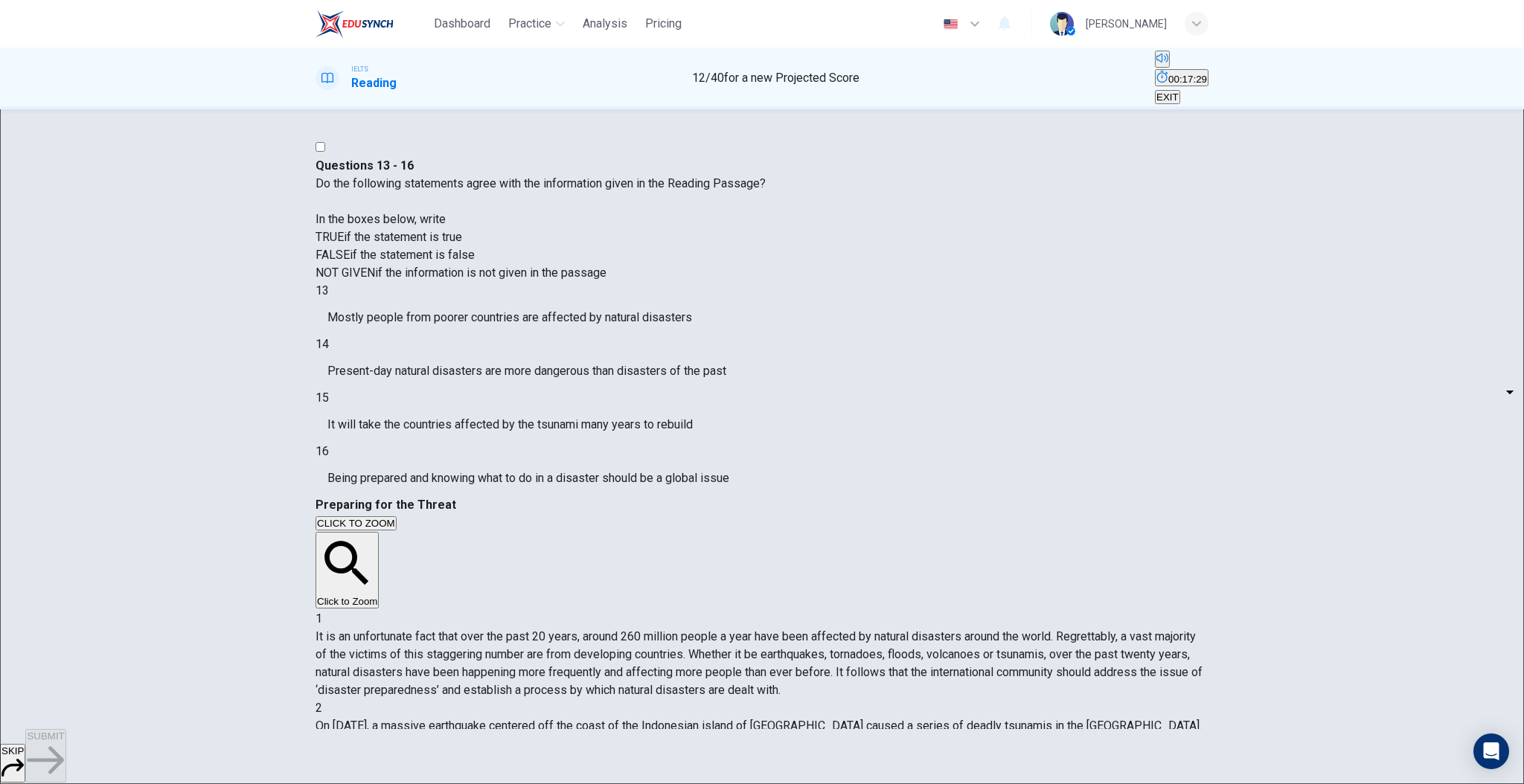
scroll to position [261, 0]
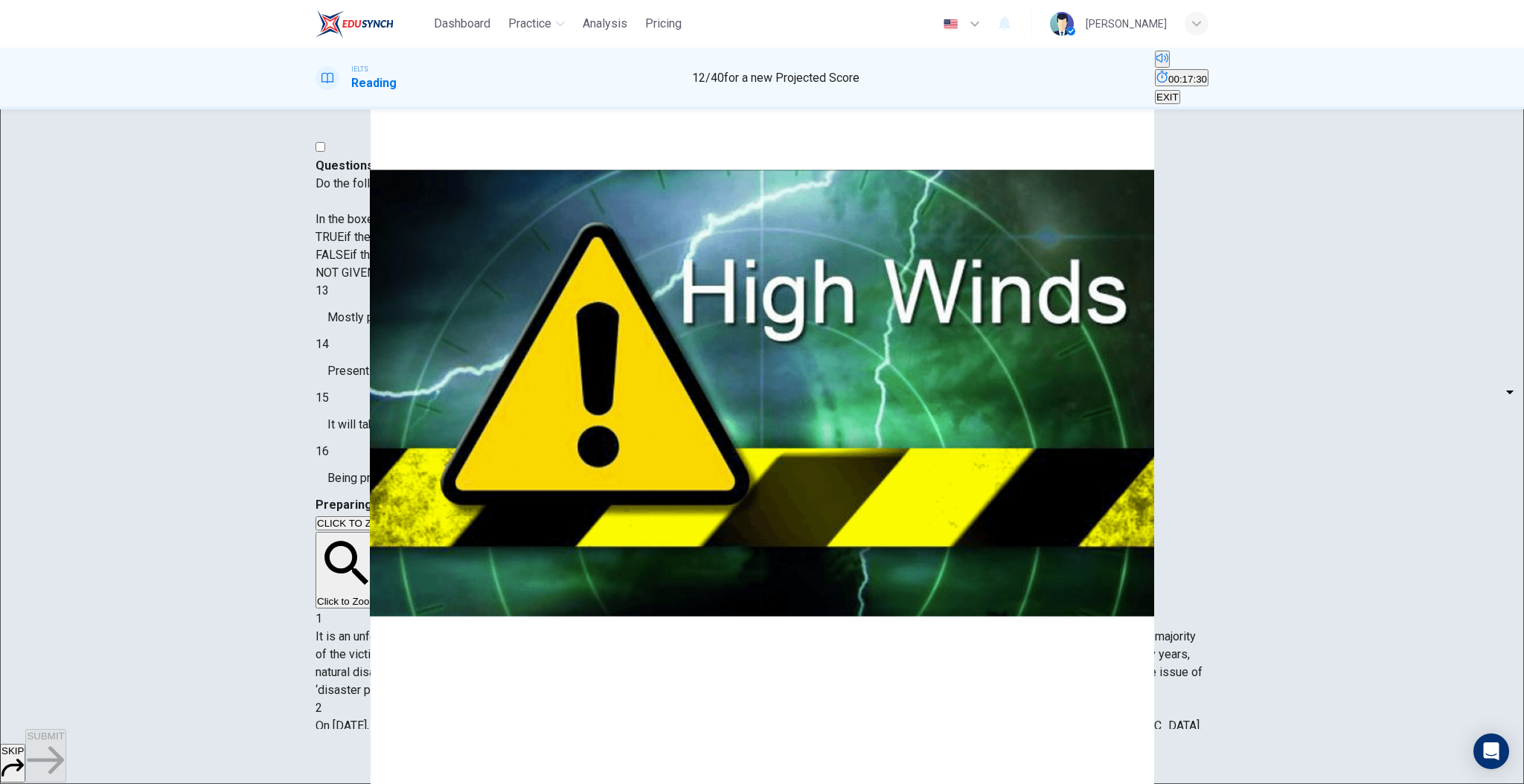
click at [922, 719] on span "On [DATE], a massive earthquake centered off the coast of the Indonesian island…" at bounding box center [760, 752] width 891 height 68
click at [448, 450] on body "Dashboard Practice Analysis Pricing English en ​ Sameer Al-sabei IELTS Reading …" at bounding box center [762, 392] width 1524 height 784
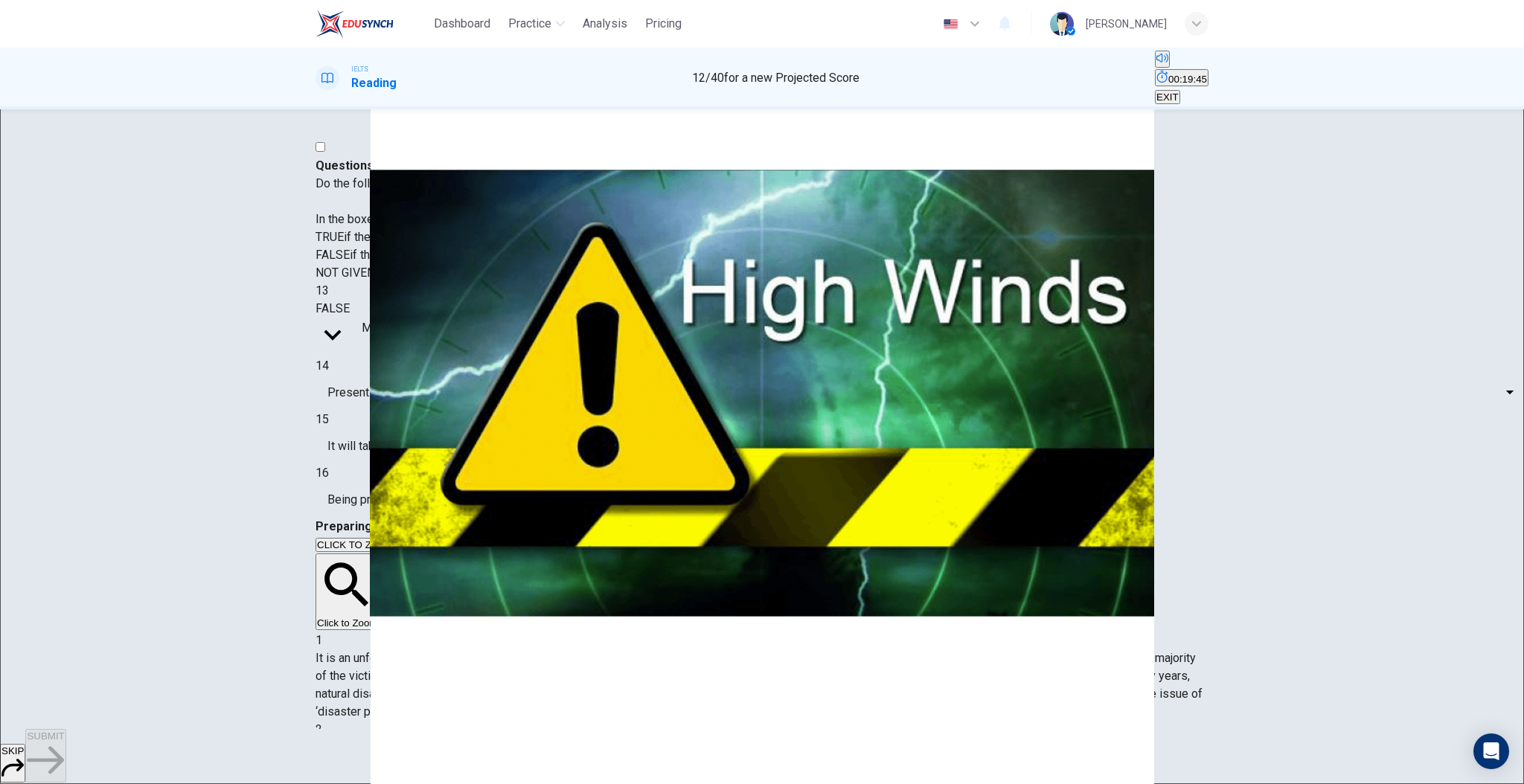
click at [539, 337] on span "Mostly people from poorer countries are affected by natural disasters" at bounding box center [544, 328] width 364 height 17
click at [446, 457] on body "Dashboard Practice Analysis Pricing English en ​ [PERSON_NAME]-sabei IELTS Read…" at bounding box center [762, 392] width 1524 height 784
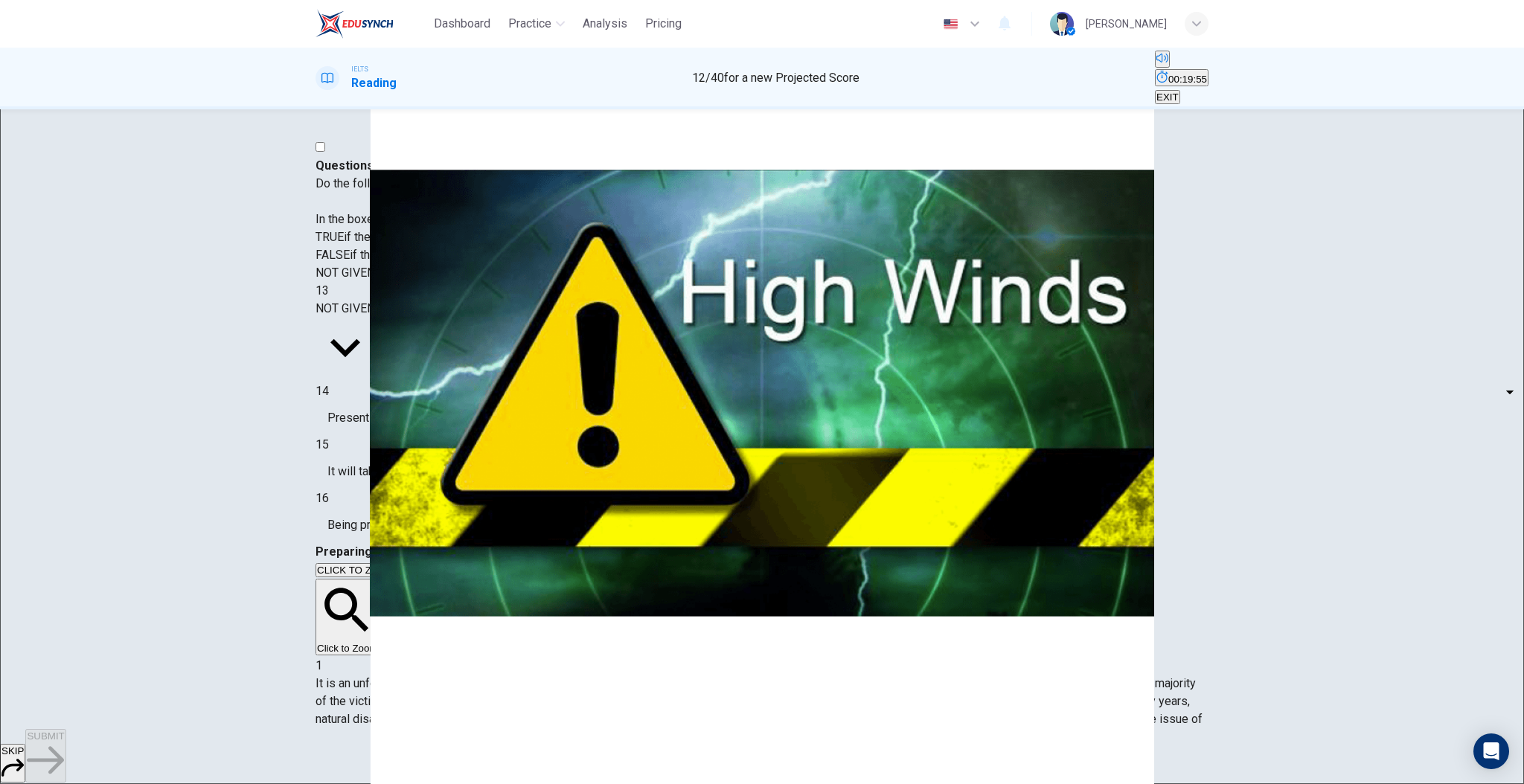
scroll to position [369, 0]
click at [439, 451] on body "Dashboard Practice Analysis Pricing English en ​ [PERSON_NAME]-sabei IELTS Read…" at bounding box center [762, 392] width 1524 height 784
type input "FALSE"
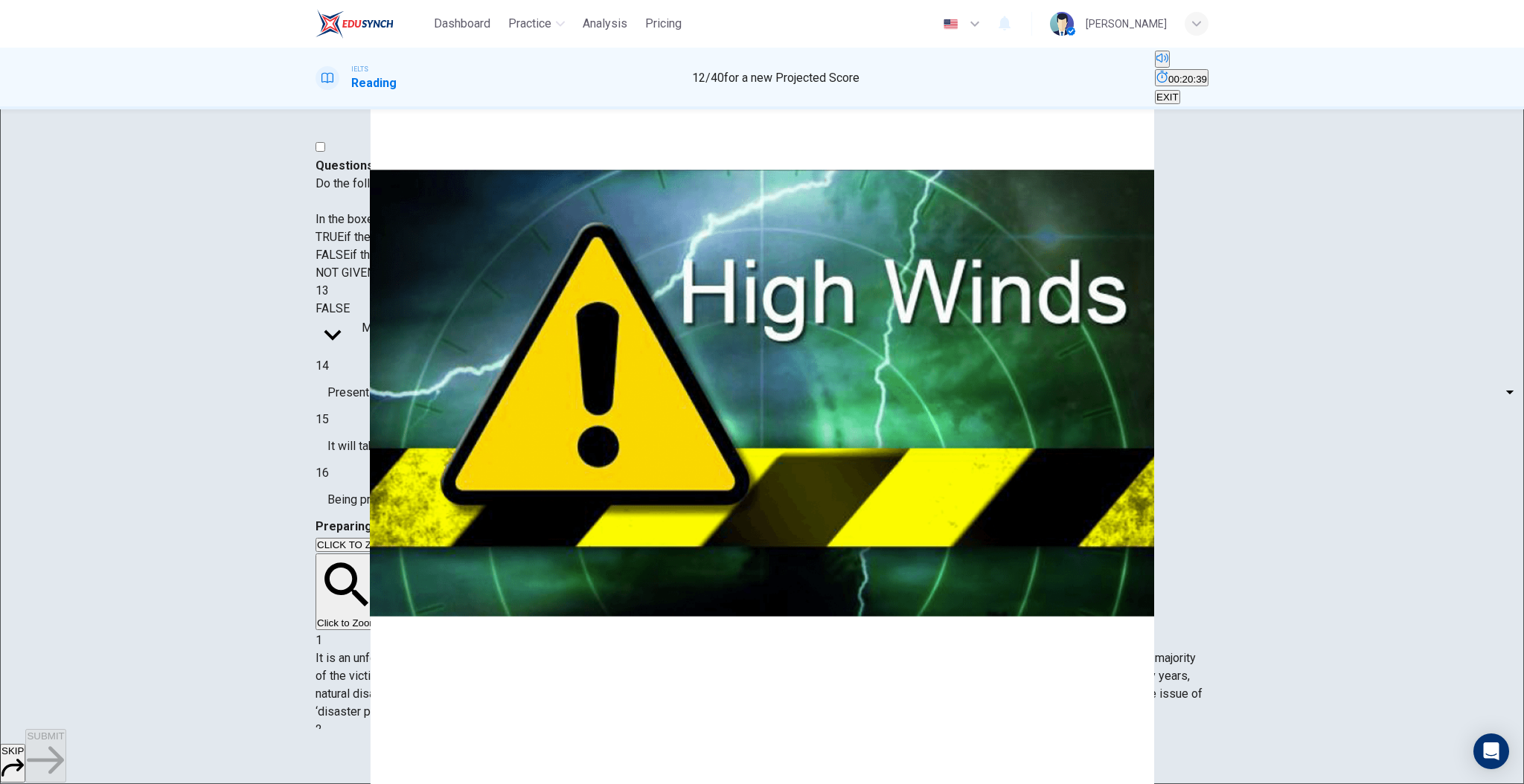
scroll to position [702, 0]
click at [439, 538] on body "Dashboard Practice Analysis Pricing English en ​ [PERSON_NAME]-sabei IELTS Read…" at bounding box center [762, 392] width 1524 height 784
click at [443, 783] on li "TRUE" at bounding box center [762, 792] width 1524 height 17
type input "TRUE"
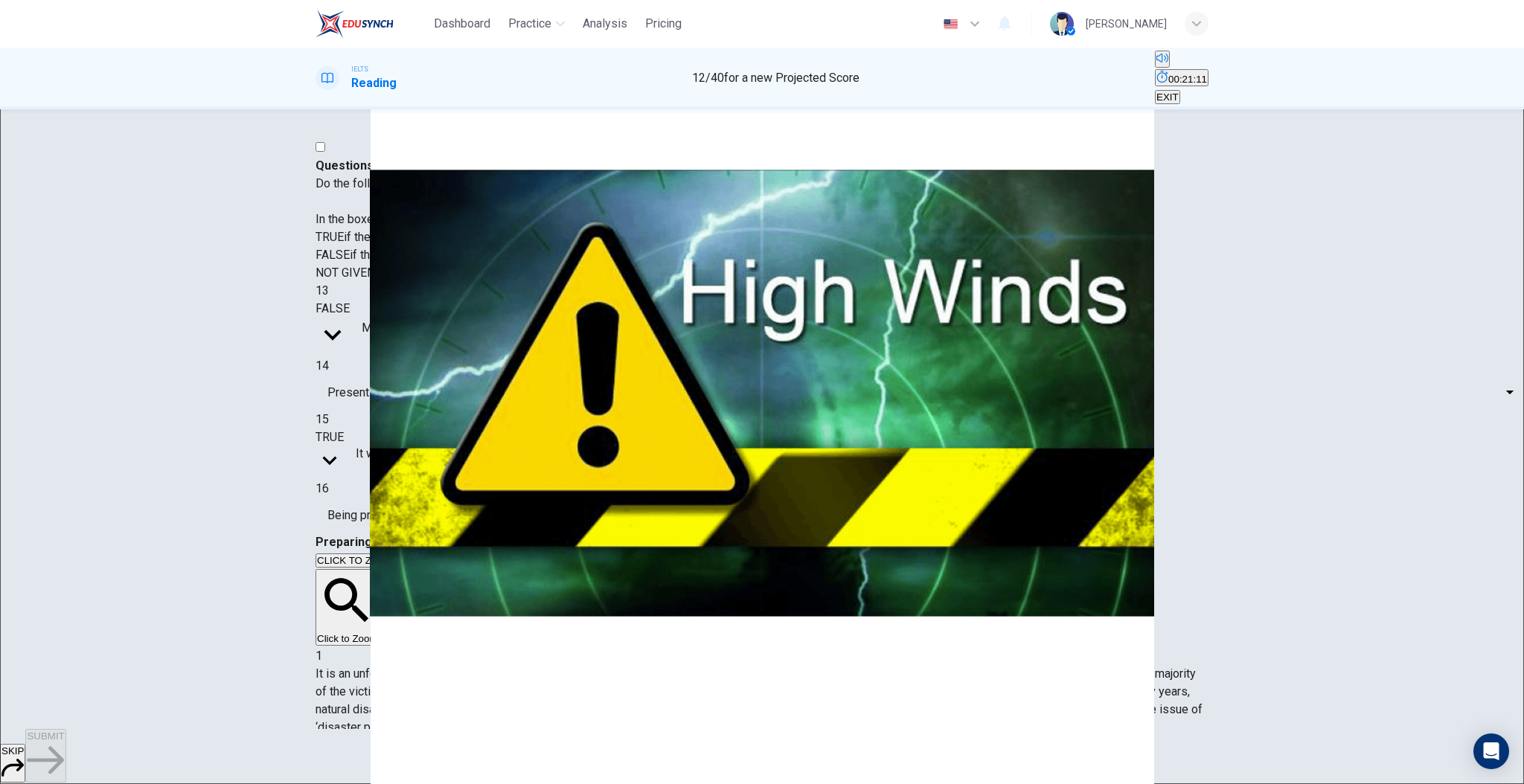
click at [416, 571] on body "Dashboard Practice Analysis Pricing English en ​ [PERSON_NAME]-sabei IELTS Read…" at bounding box center [762, 392] width 1524 height 784
click at [425, 783] on li "TRUE" at bounding box center [762, 792] width 1524 height 17
type input "TRUE"
click at [424, 493] on body "Dashboard Practice Analysis Pricing English en ​ [PERSON_NAME]-sabei IELTS Read…" at bounding box center [762, 392] width 1524 height 784
click at [989, 783] on div at bounding box center [762, 784] width 1524 height 0
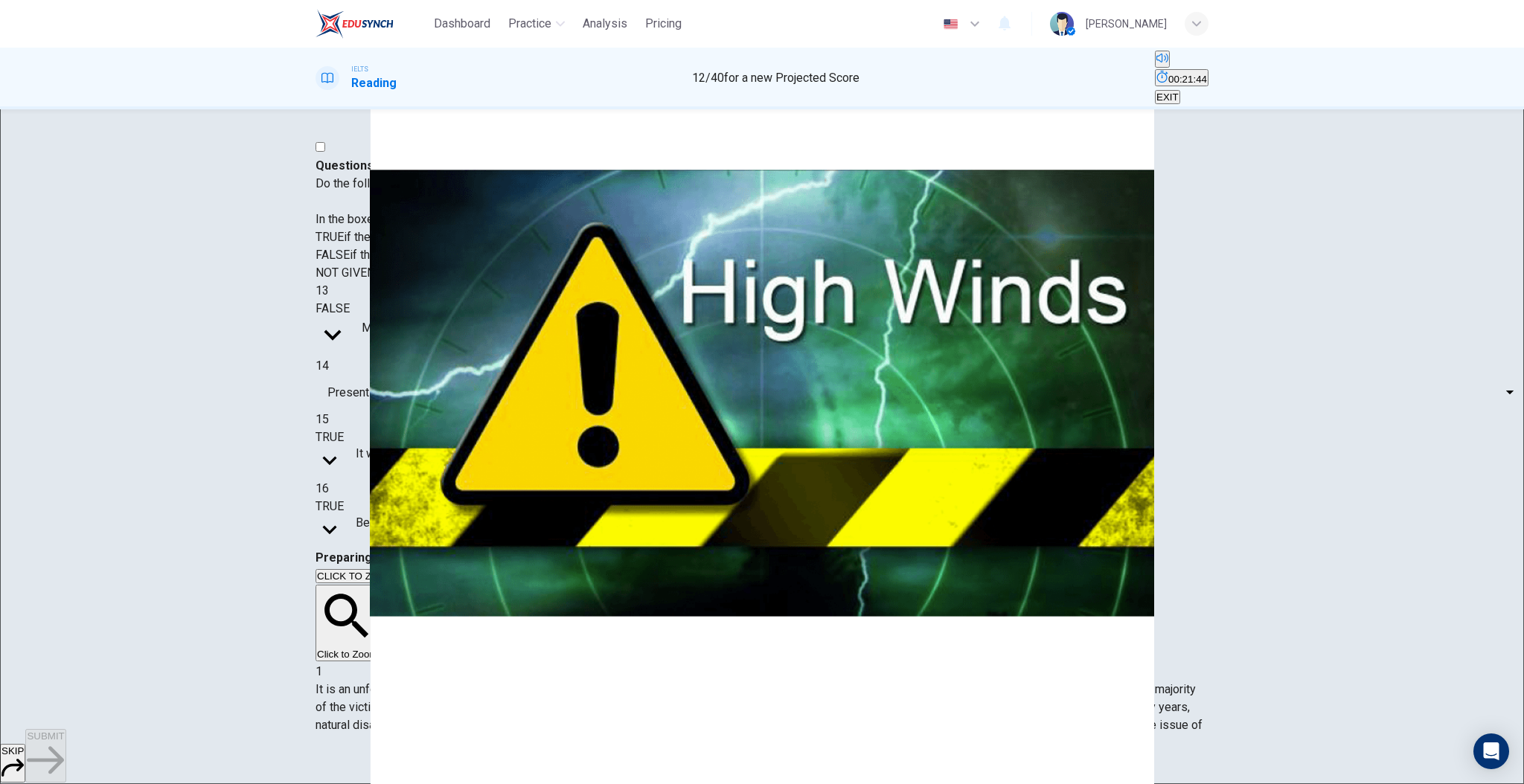
scroll to position [60, 0]
click at [424, 452] on body "Dashboard Practice Analysis Pricing English en ​ [PERSON_NAME]-sabei IELTS Read…" at bounding box center [762, 392] width 1524 height 784
click at [432, 783] on li "TRUE" at bounding box center [762, 792] width 1524 height 17
type input "TRUE"
click at [491, 474] on div "13 TRUE TRUE ​ Mostly people from poorer countries are affected by natural disa…" at bounding box center [762, 412] width 893 height 261
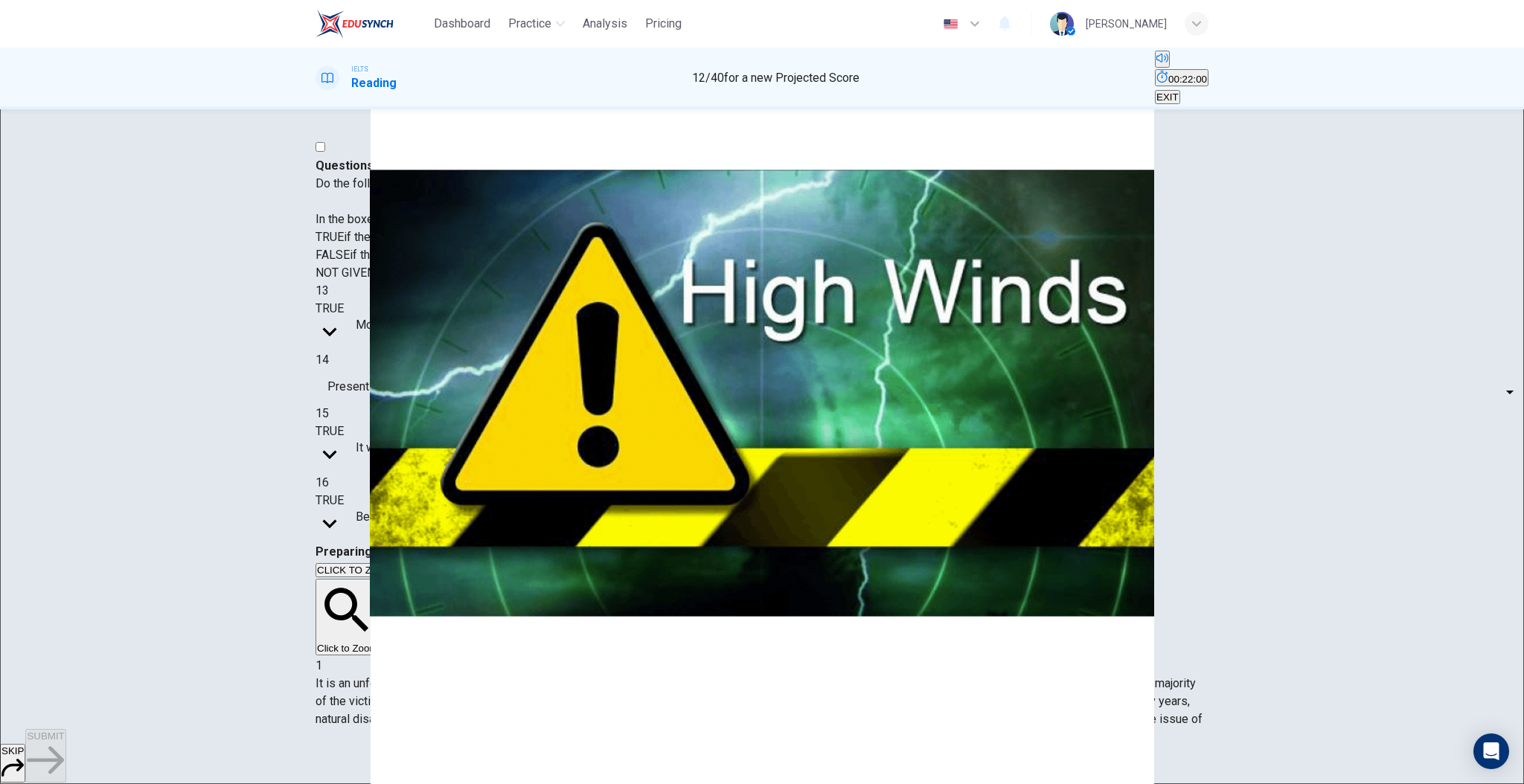
click at [436, 500] on body "Dashboard Practice Analysis Pricing English en ​ [PERSON_NAME]-sabei IELTS Read…" at bounding box center [762, 392] width 1524 height 784
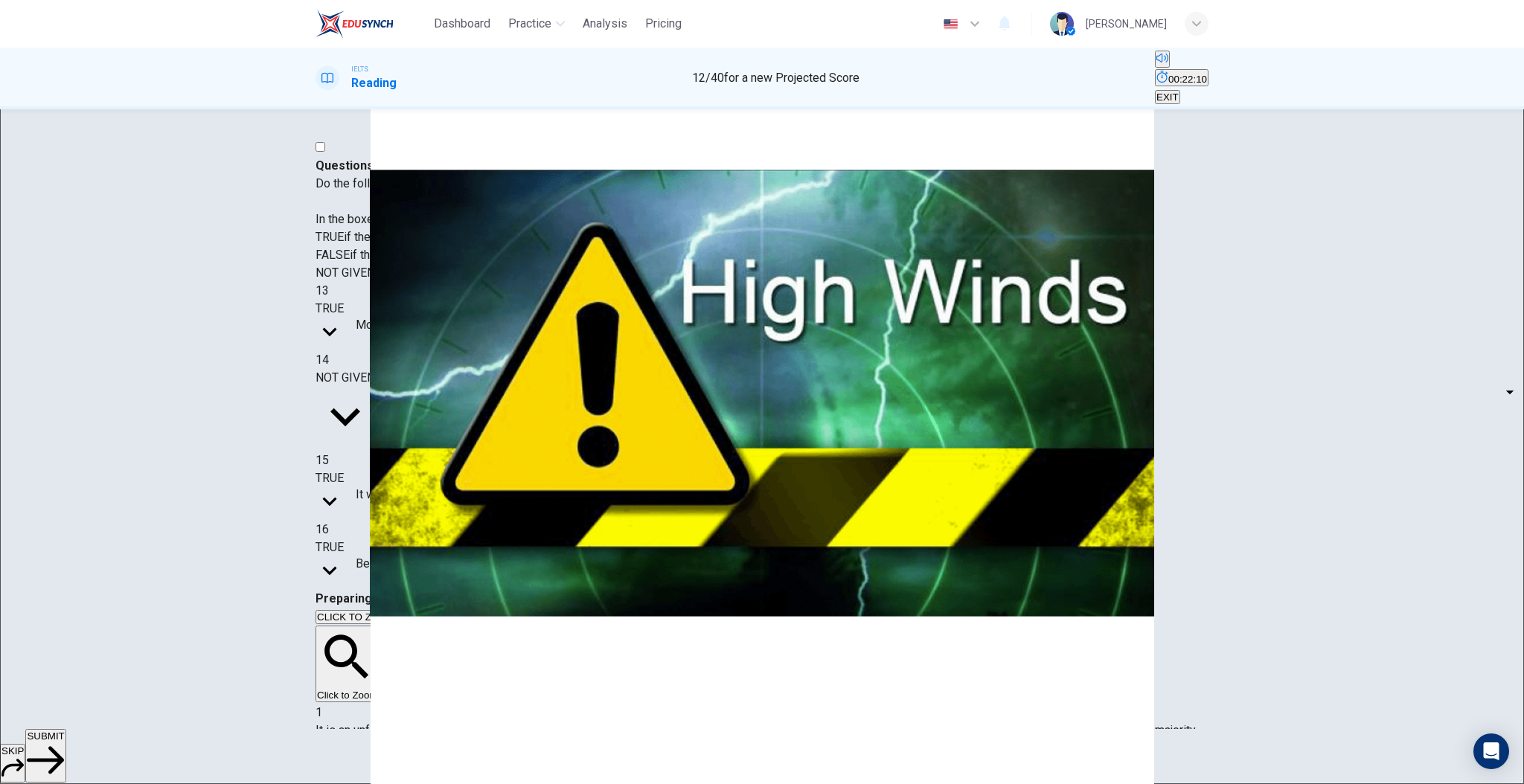
click at [434, 487] on body "Dashboard Practice Analysis Pricing English en ​ [PERSON_NAME]-sabei IELTS Read…" at bounding box center [762, 392] width 1524 height 784
type input "FALSE"
click at [65, 740] on button "SUBMIT" at bounding box center [45, 756] width 40 height 53
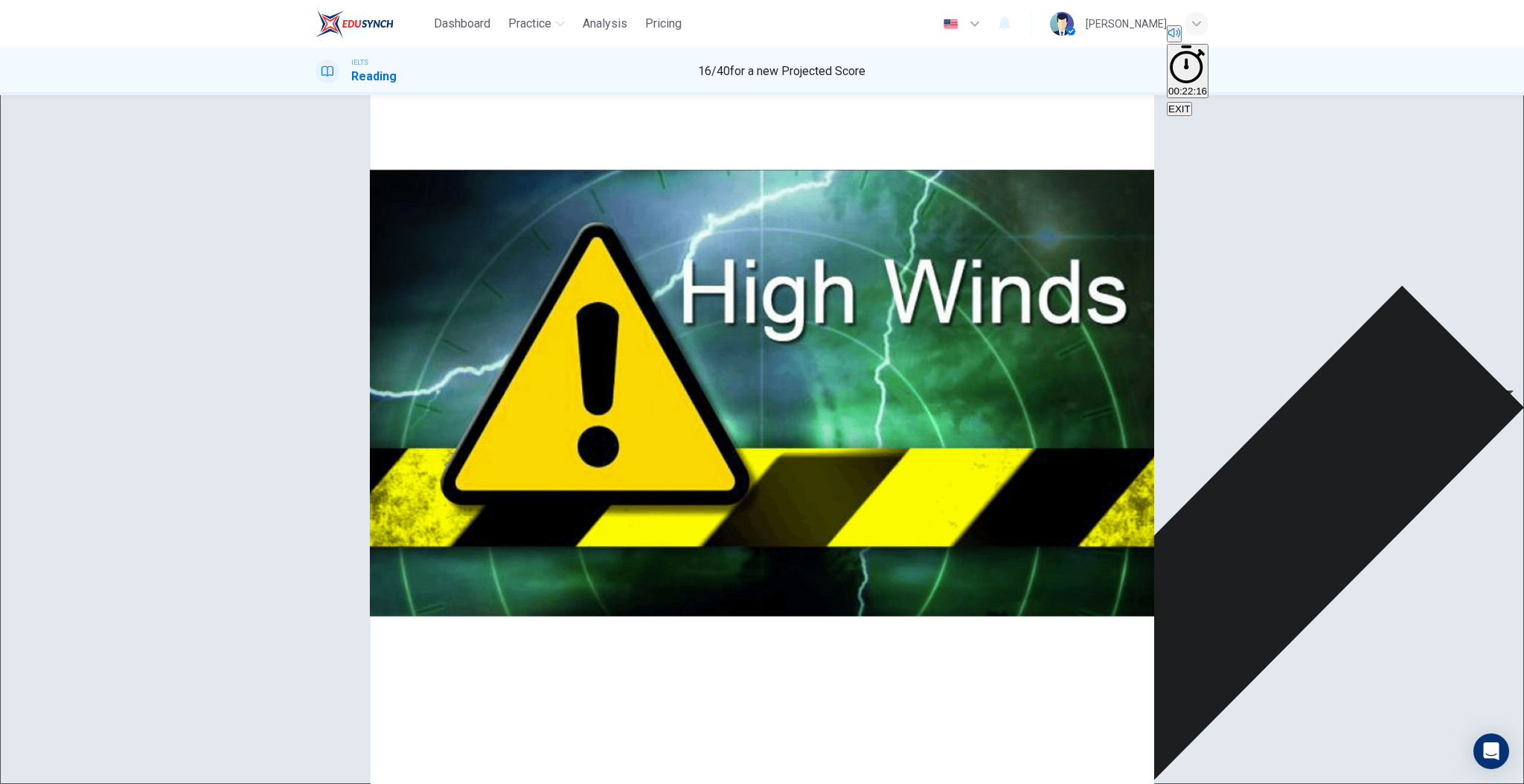
scroll to position [548, 0]
drag, startPoint x: 925, startPoint y: 440, endPoint x: 767, endPoint y: 408, distance: 161.2
click at [767, 408] on div "Questions 13 - 16 Do the following statements agree with the information given …" at bounding box center [762, 751] width 893 height 1254
click at [506, 481] on div "TRUE TRUE ​ It will take the countries affected by the tsunami many years to re…" at bounding box center [762, 456] width 893 height 52
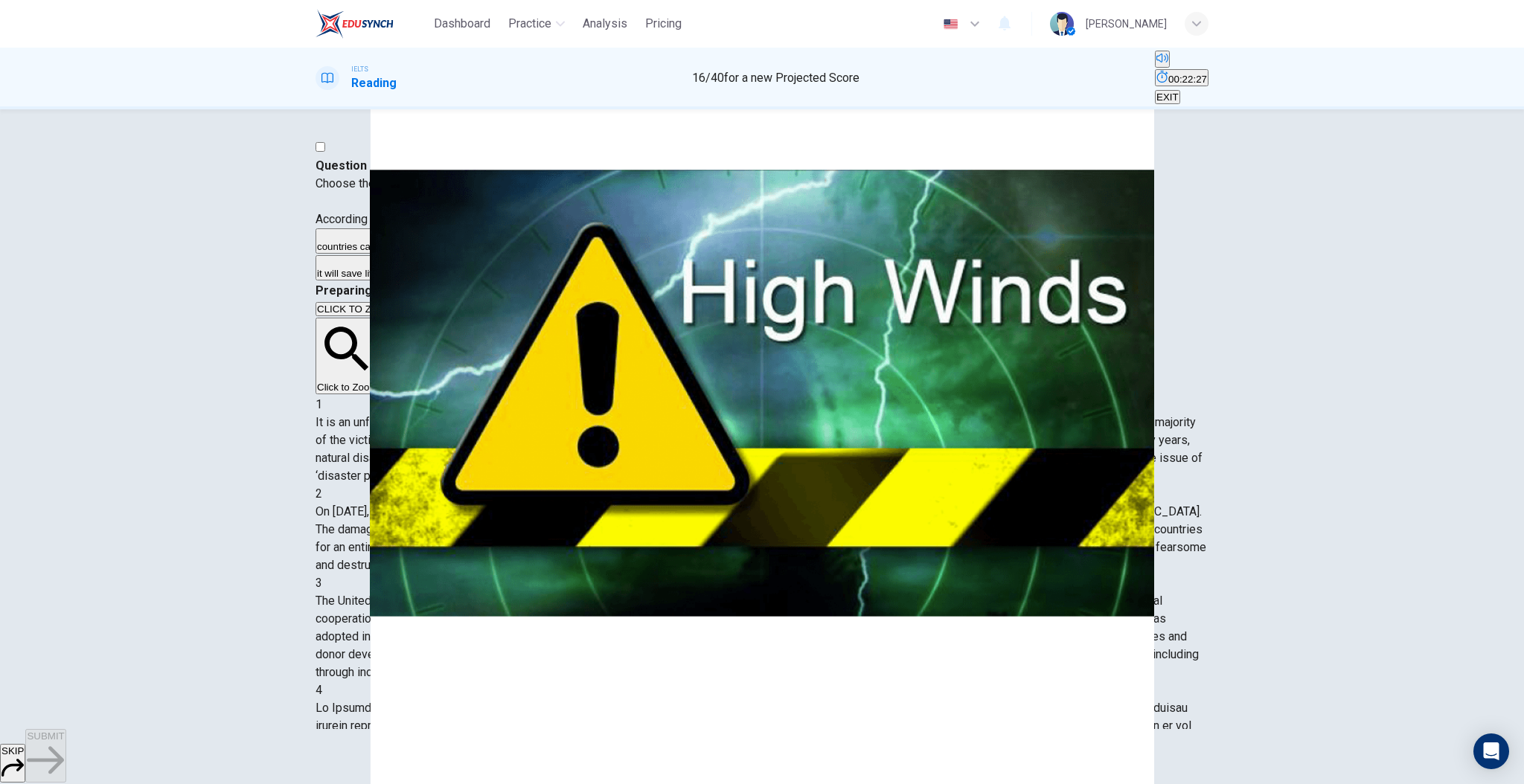
scroll to position [794, 0]
click at [438, 279] on span "it will save lives and money." at bounding box center [377, 273] width 121 height 11
click at [64, 742] on span "SUBMIT" at bounding box center [45, 736] width 37 height 11
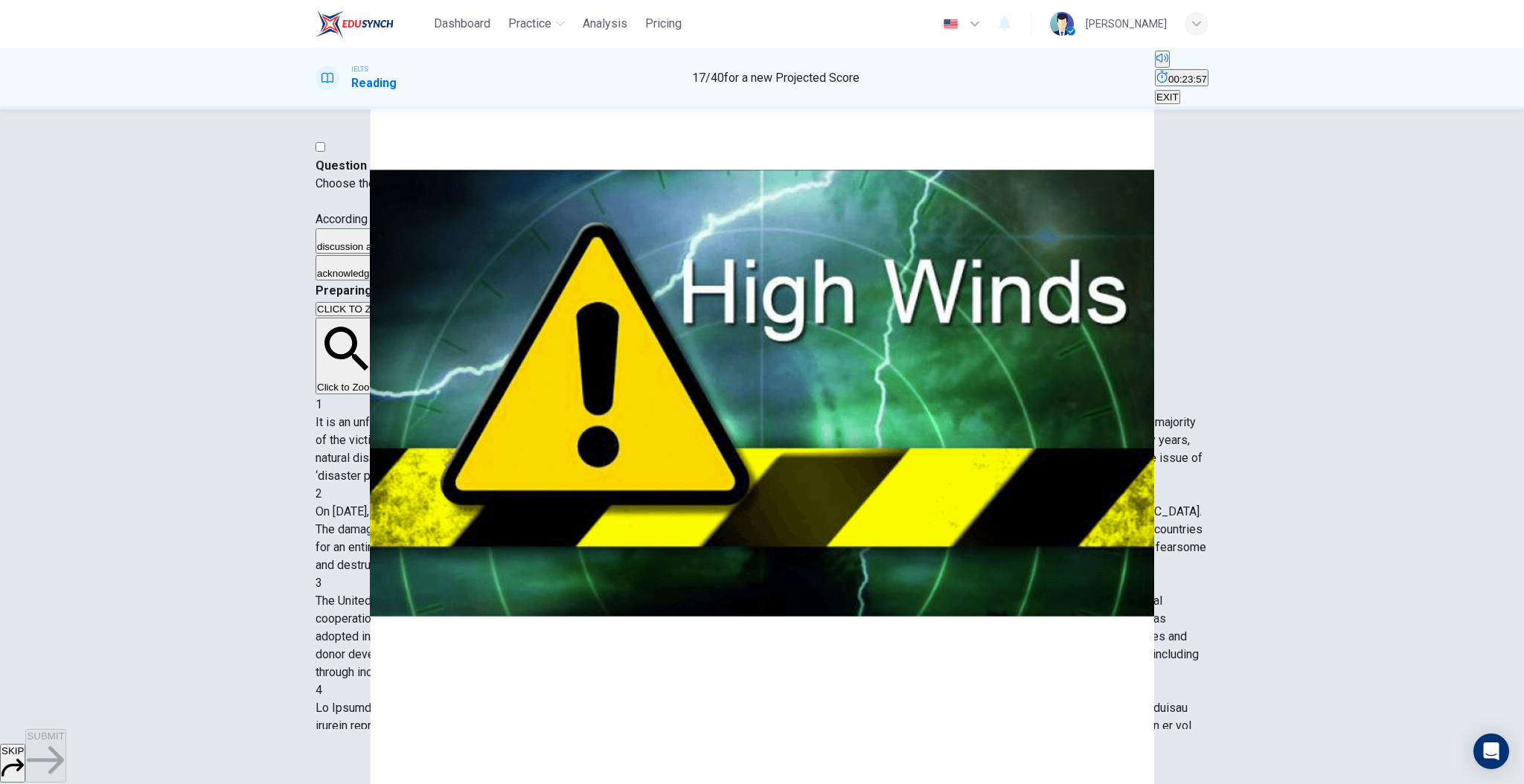
scroll to position [969, 0]
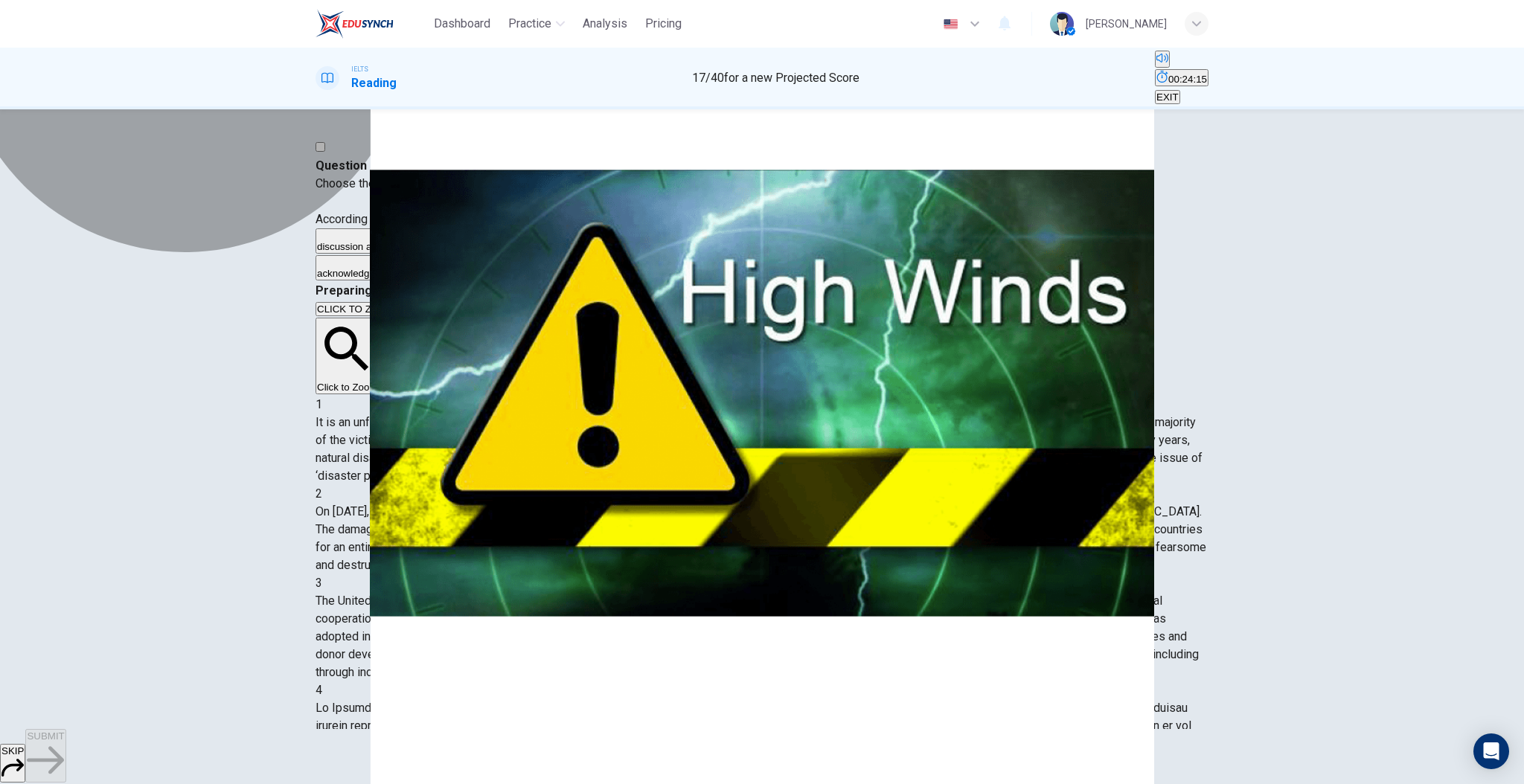
click at [884, 252] on span "writing and acceptance of the Hyogo Declaration." at bounding box center [992, 246] width 216 height 11
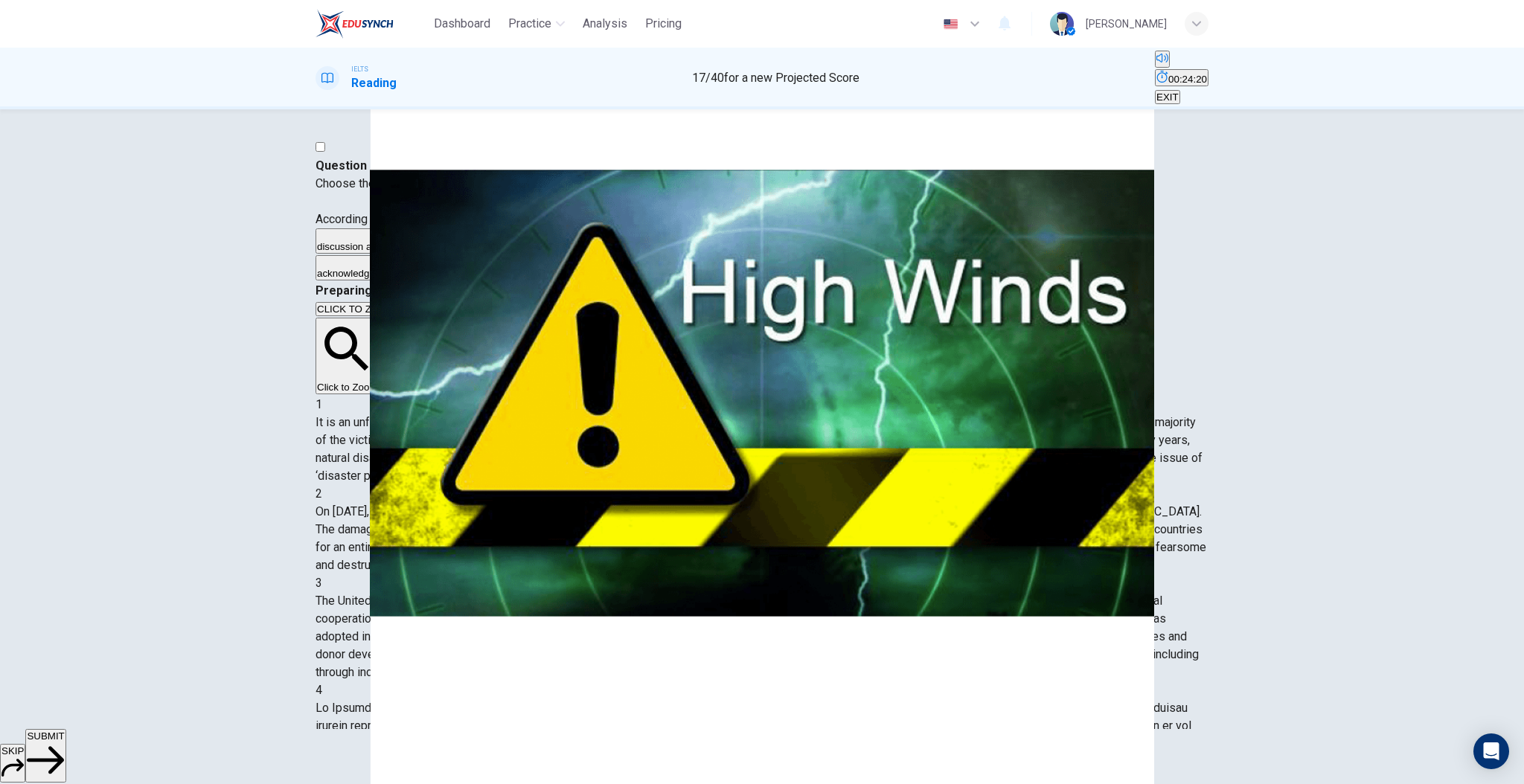
click at [64, 742] on span "SUBMIT" at bounding box center [45, 736] width 37 height 11
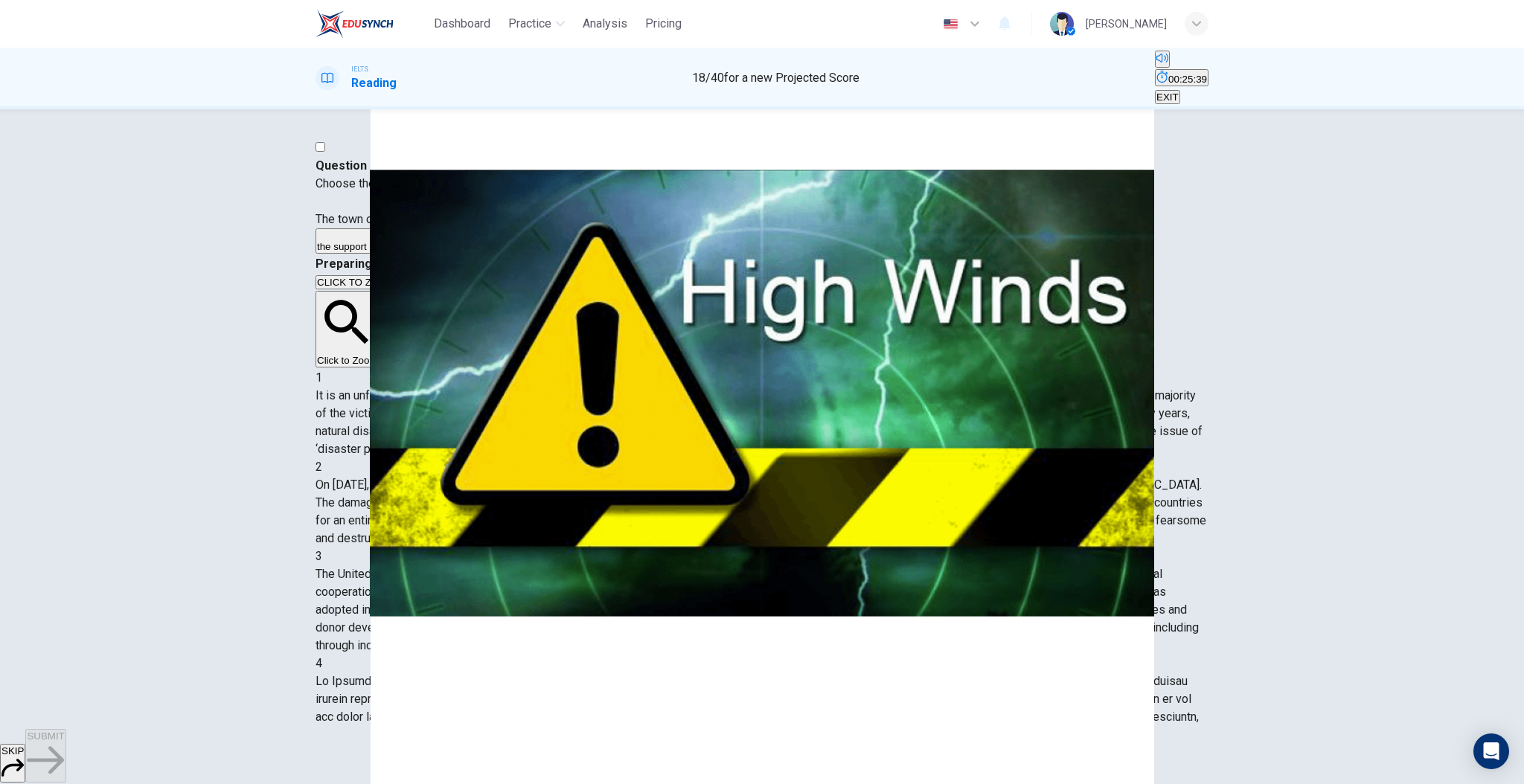
scroll to position [687, 0]
click at [754, 252] on span "the leadership of [PERSON_NAME]." at bounding box center [834, 246] width 160 height 11
click at [465, 252] on span "the support of the United Nations." at bounding box center [391, 246] width 148 height 11
click at [465, 256] on div "A the support of the United Nations. B the people of [GEOGRAPHIC_DATA] C the Go…" at bounding box center [762, 241] width 893 height 27
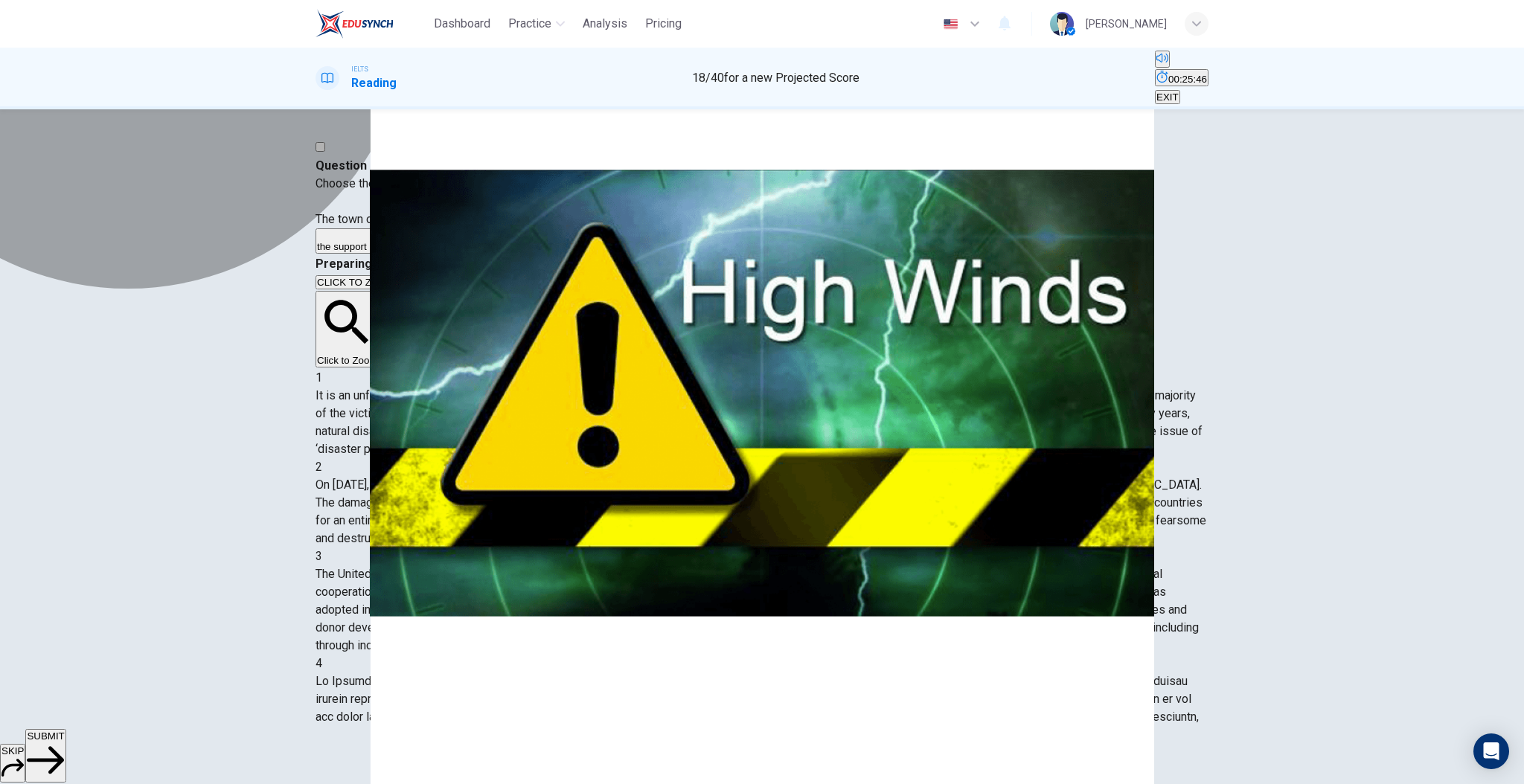
click at [468, 254] on button "B the people of [GEOGRAPHIC_DATA]." at bounding box center [551, 240] width 169 height 25
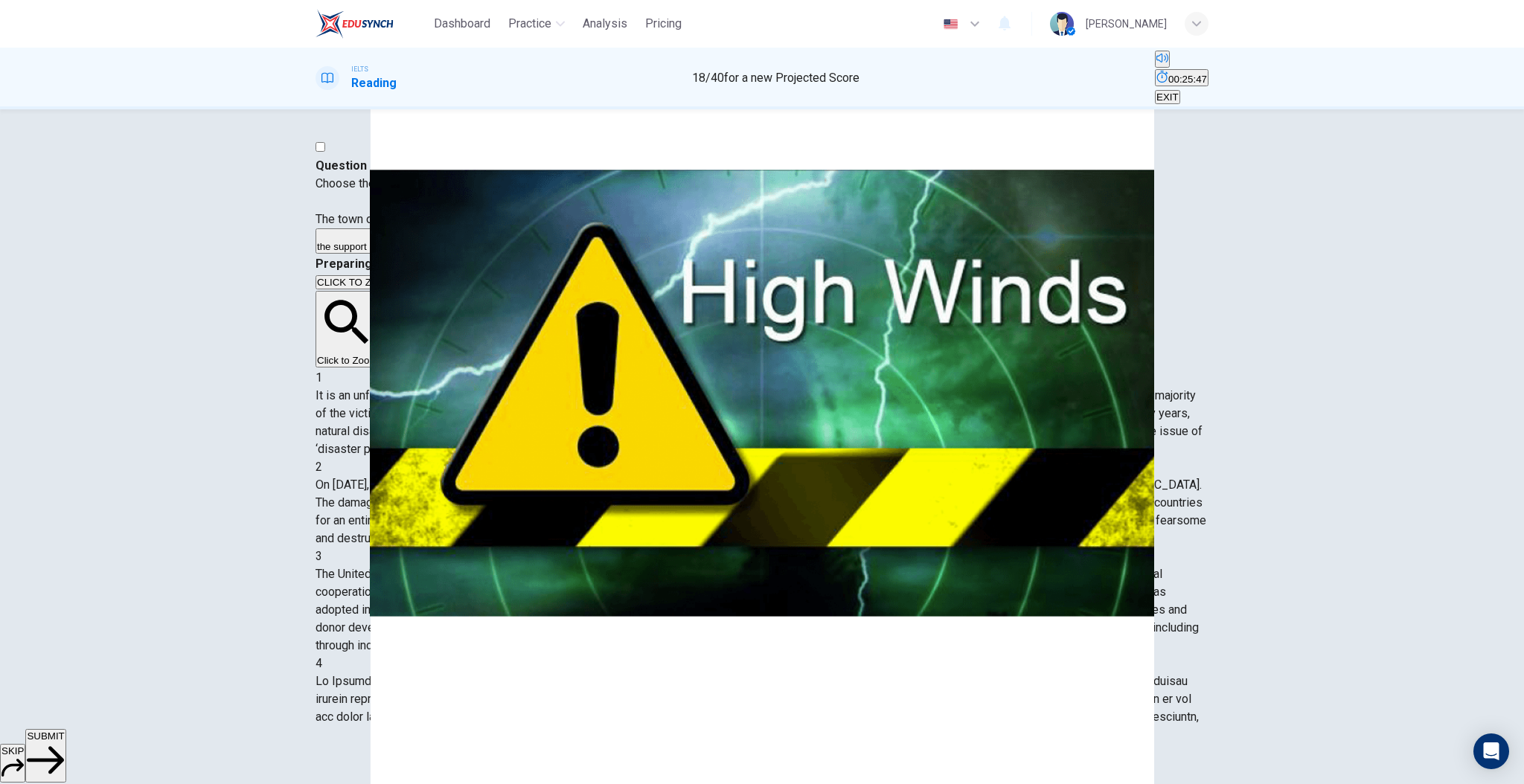
click at [817, 732] on div "SKIP SUBMIT" at bounding box center [762, 757] width 1524 height 55
click at [65, 738] on button "SUBMIT" at bounding box center [45, 756] width 40 height 53
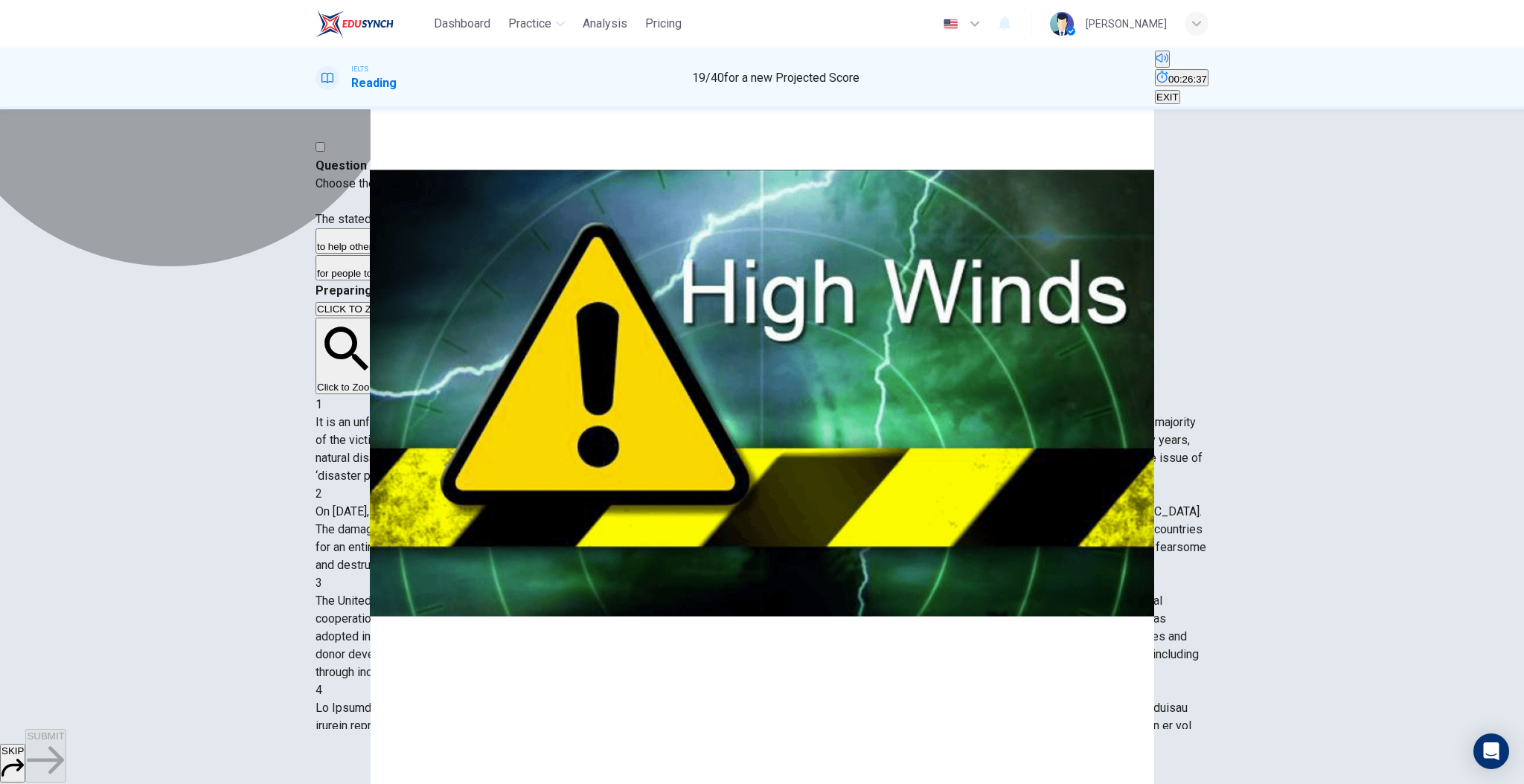
click at [510, 252] on span "to help others be better prepared for any future natural disasters." at bounding box center [459, 246] width 284 height 11
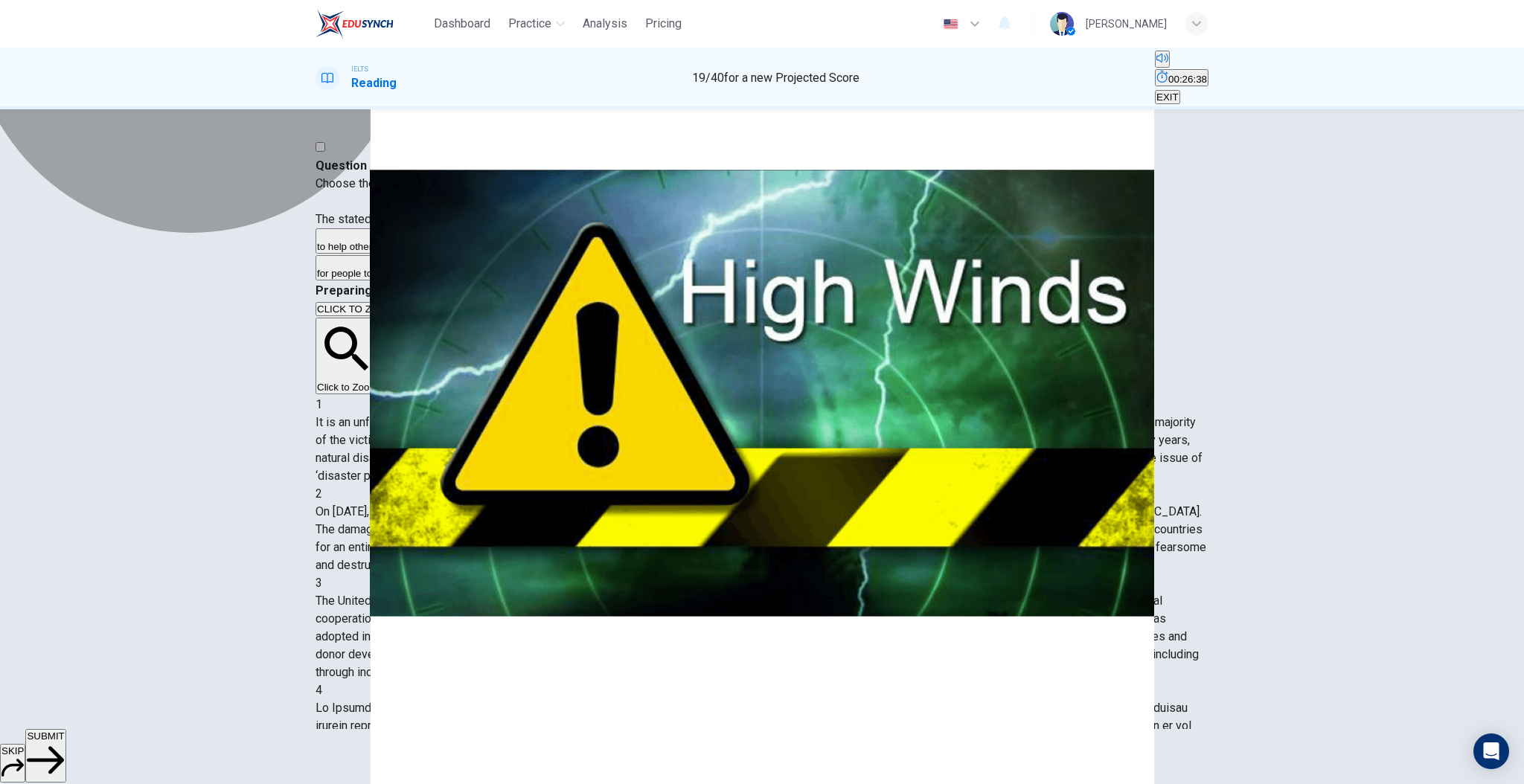
click at [604, 252] on span "for people to learn more about natural disasters." at bounding box center [710, 246] width 211 height 11
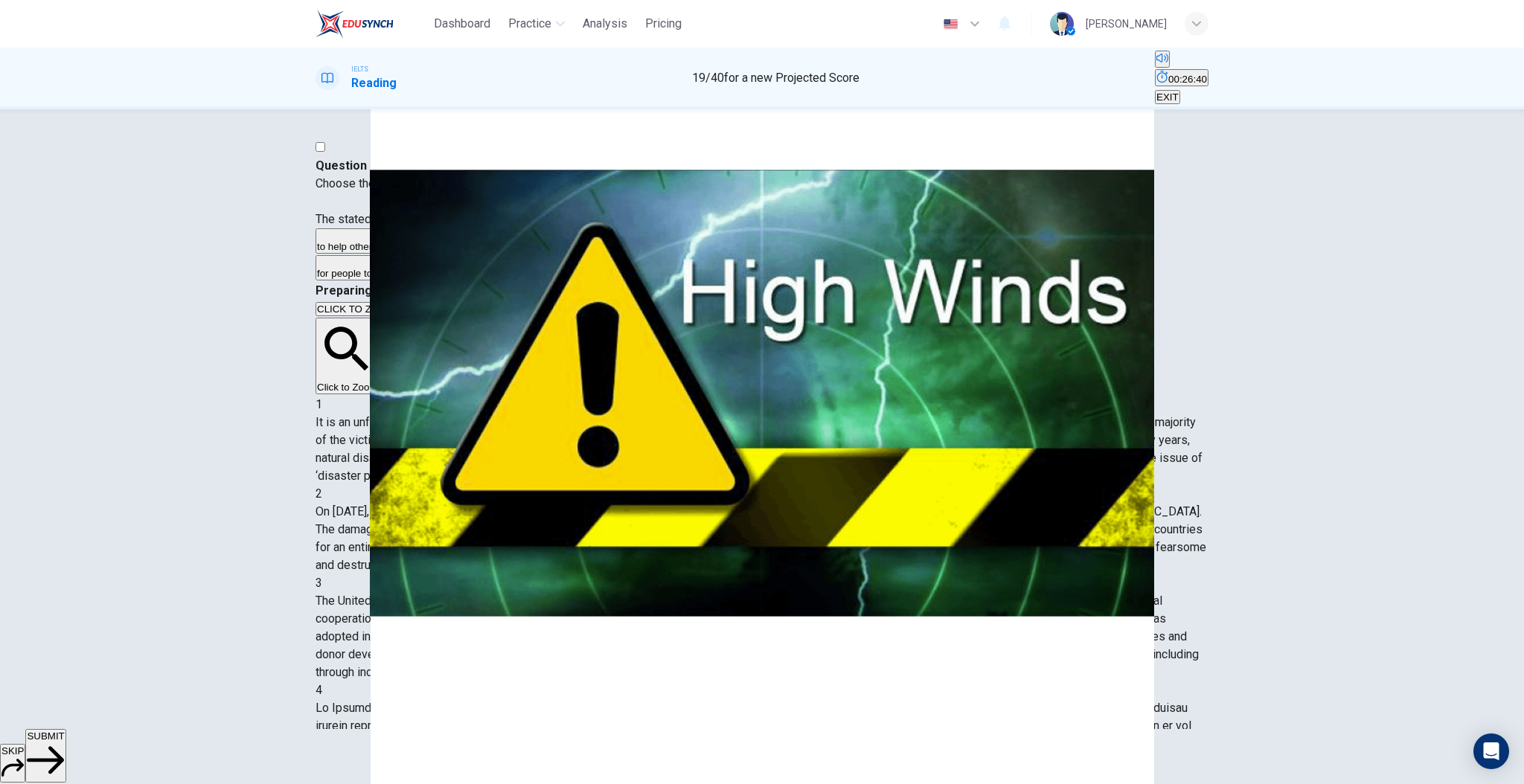
click at [818, 252] on span "to remember the Kobe earthquake of 1995." at bounding box center [913, 246] width 190 height 11
click at [560, 281] on button "D for people to remember and learn from what happened." at bounding box center [439, 268] width 246 height 25
click at [603, 254] on button "A to help others be better prepared for any future natural disasters." at bounding box center [459, 240] width 287 height 25
click at [64, 753] on icon "button" at bounding box center [45, 760] width 37 height 37
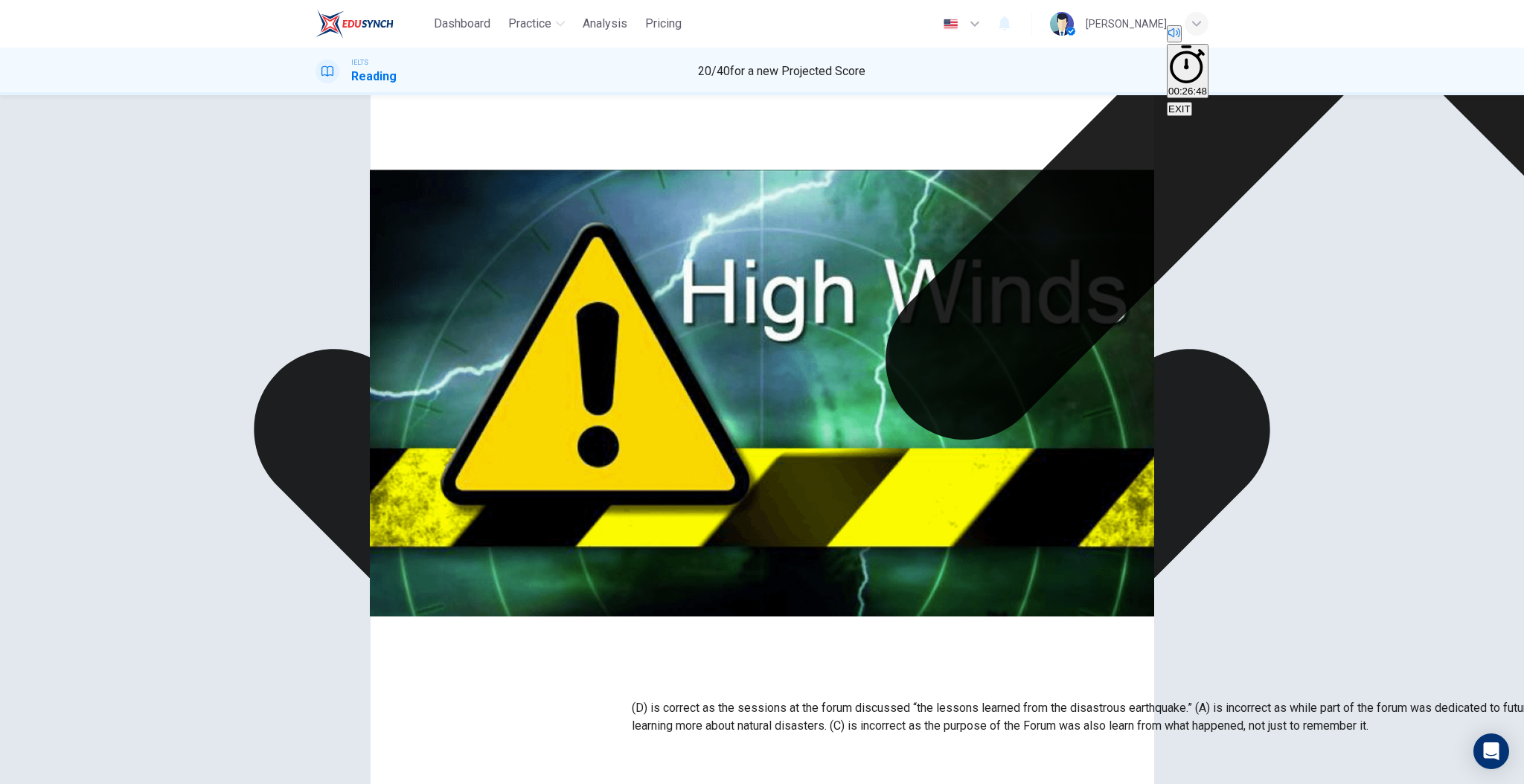
drag, startPoint x: 962, startPoint y: 741, endPoint x: 964, endPoint y: 718, distance: 23.1
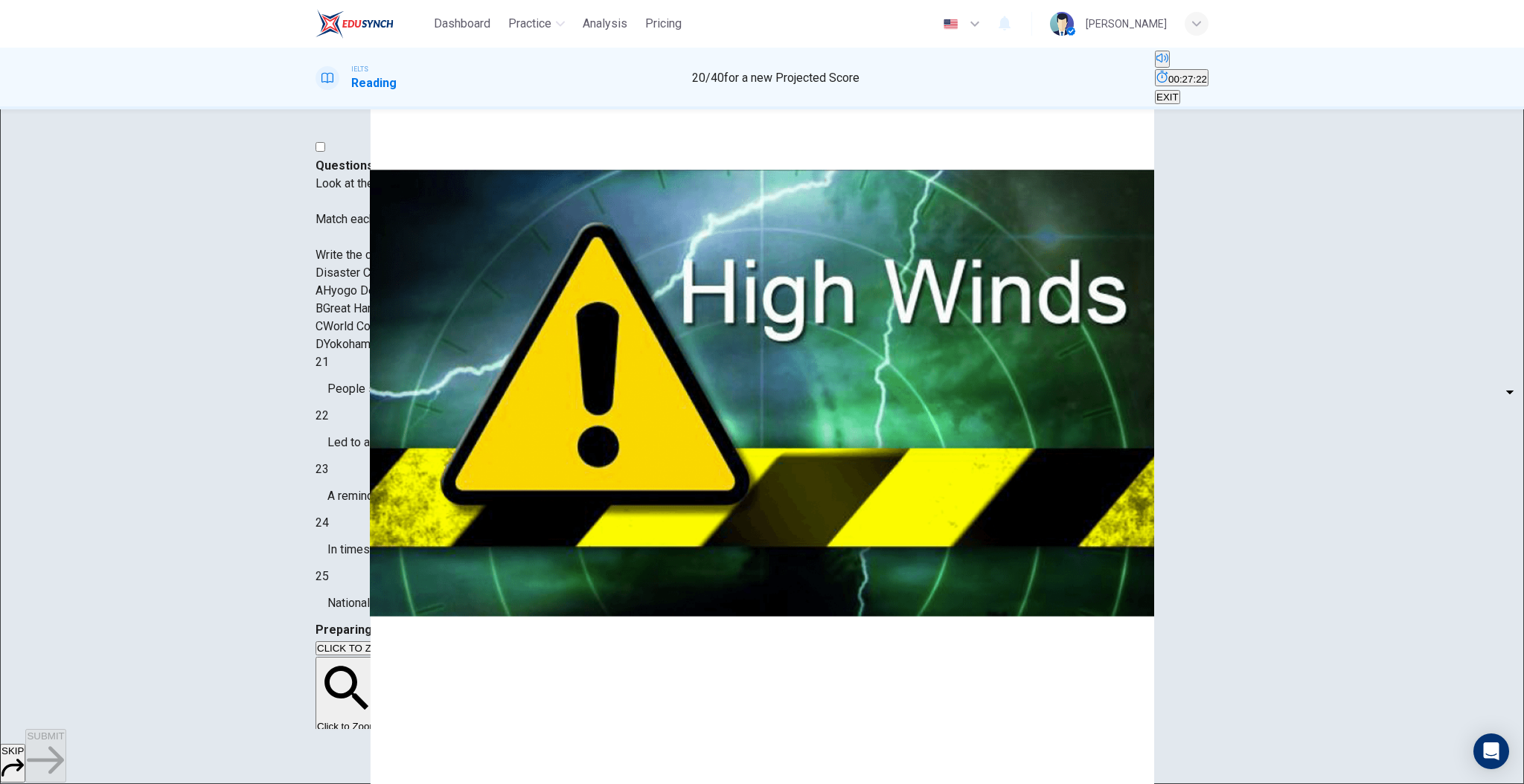
scroll to position [722, 0]
click at [408, 426] on body "Dashboard Practice Analysis Pricing English en ​ Sameer Al-sabei IELTS Reading …" at bounding box center [762, 392] width 1524 height 784
type input "C"
click at [426, 479] on body "Dashboard Practice Analysis Pricing English en ​ Sameer Al-sabei IELTS Reading …" at bounding box center [762, 392] width 1524 height 784
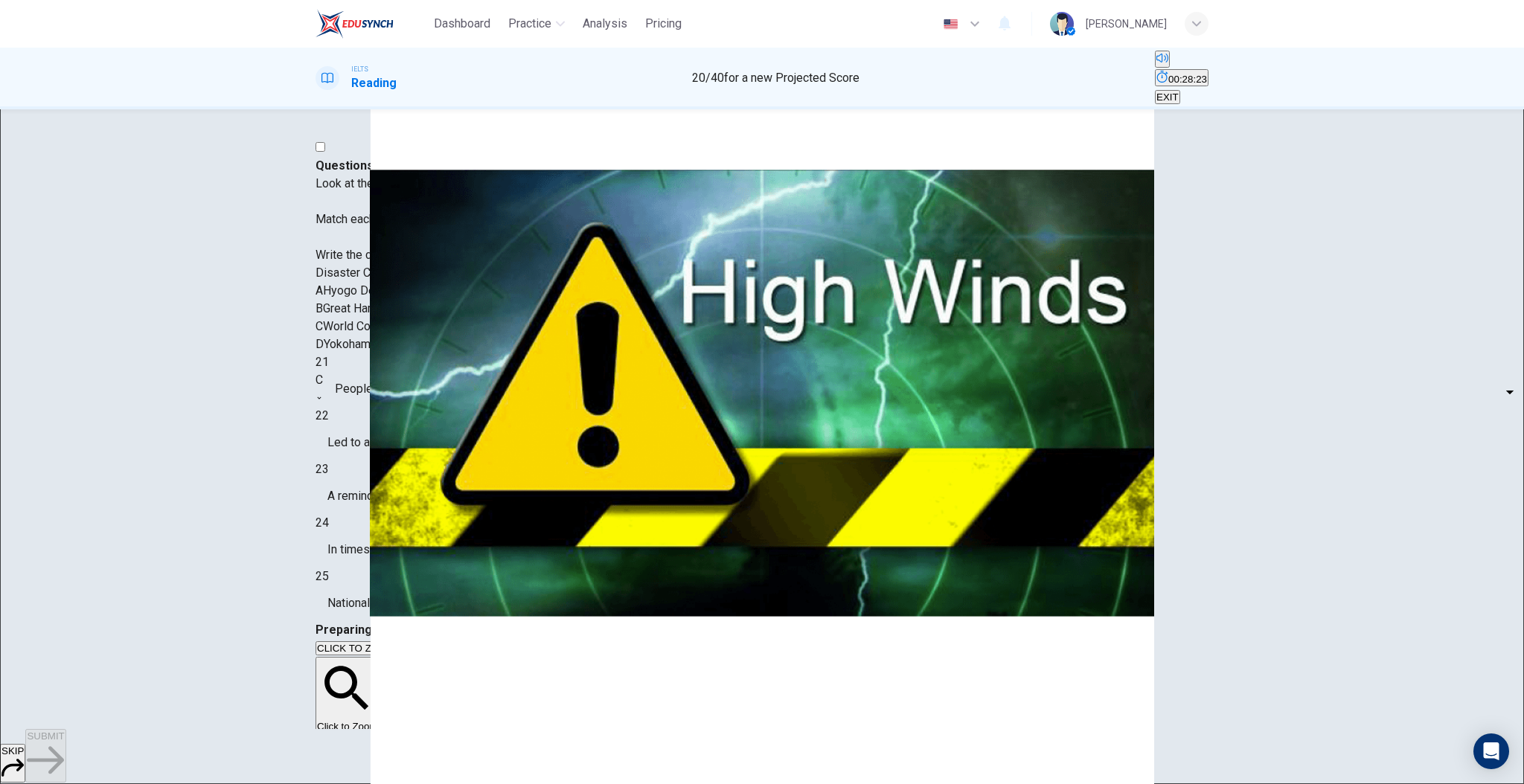
click at [551, 783] on div at bounding box center [762, 784] width 1524 height 0
click at [424, 525] on body "Dashboard Practice Analysis Pricing English en ​ Sameer Al-sabei IELTS Reading …" at bounding box center [762, 392] width 1524 height 784
type input "B"
click at [535, 542] on div "21 C C ​ People should be the early broadcasters of disaster information 22 ​ ​…" at bounding box center [762, 487] width 893 height 268
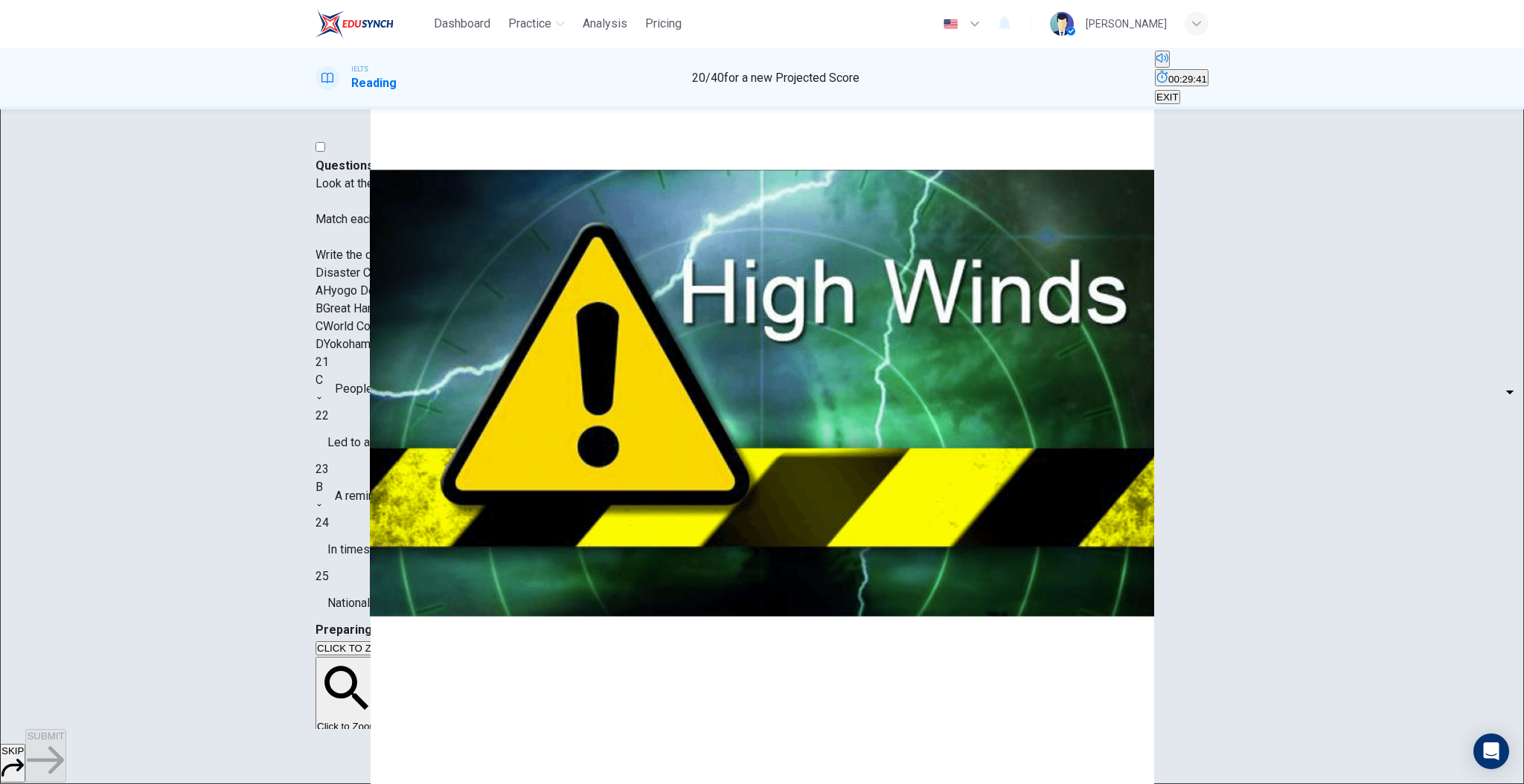
scroll to position [864, 0]
click at [446, 473] on body "Dashboard Practice Analysis Pricing English en ​ Sameer Al-sabei IELTS Reading …" at bounding box center [762, 392] width 1524 height 784
click at [446, 783] on li "A" at bounding box center [762, 792] width 1524 height 17
type input "A"
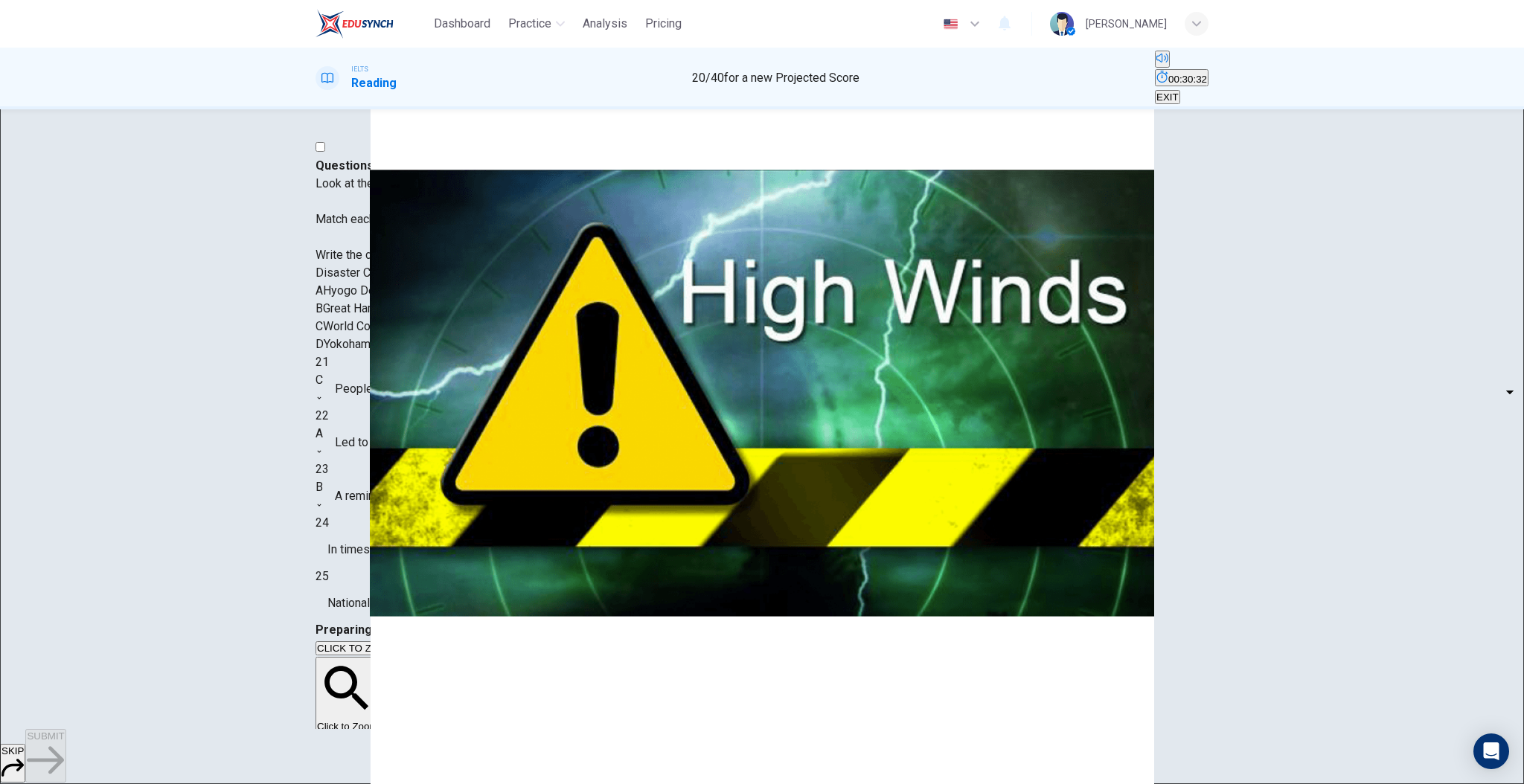
click at [450, 586] on body "Dashboard Practice Analysis Pricing English en ​ Sameer Al-sabei IELTS Reading …" at bounding box center [762, 392] width 1524 height 784
click at [1045, 783] on div at bounding box center [762, 784] width 1524 height 0
click at [316, 568] on div "​ ​" at bounding box center [316, 550] width 0 height 36
click at [316, 566] on div "​ ​" at bounding box center [316, 550] width 0 height 36
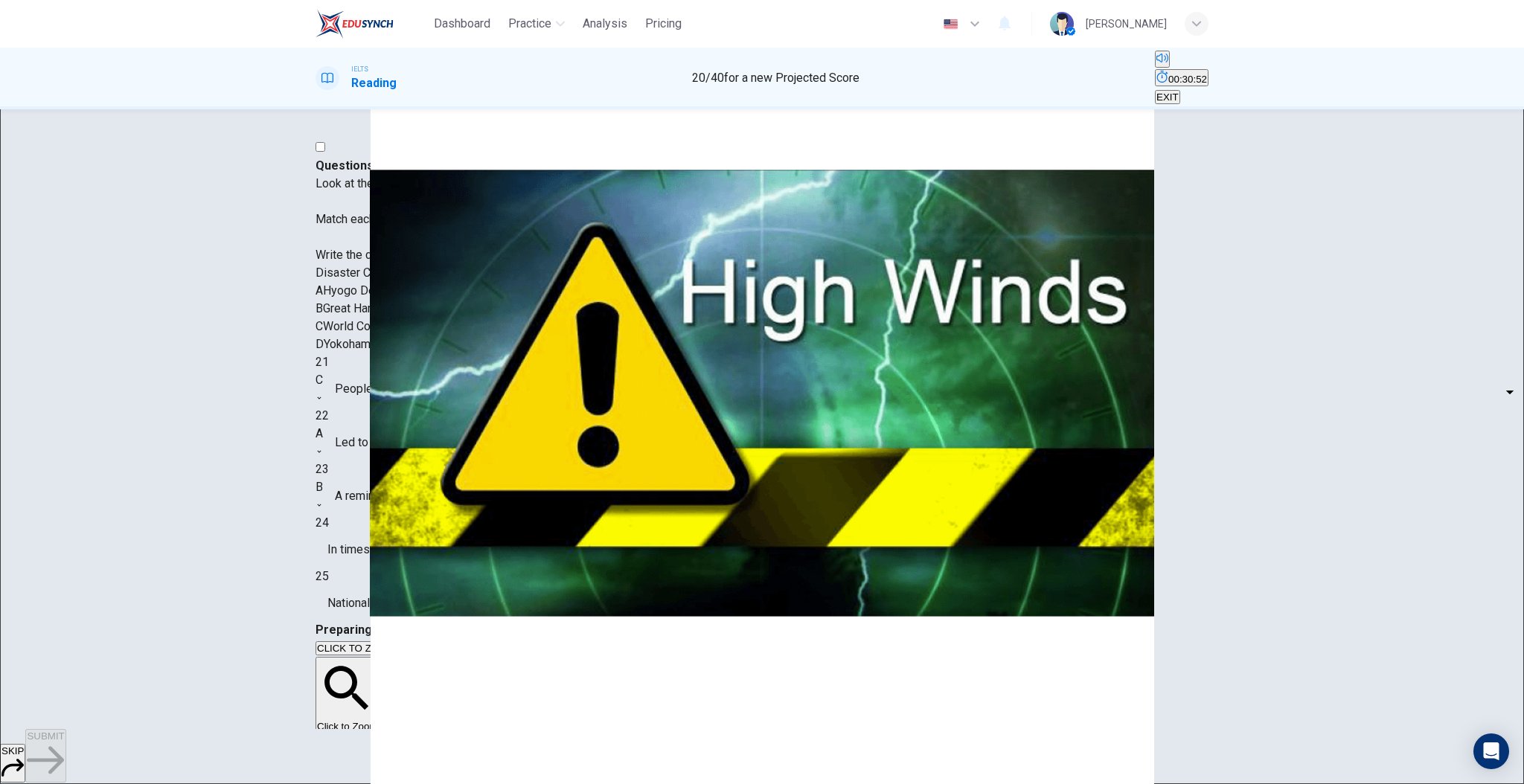
click at [443, 565] on body "Dashboard Practice Analysis Pricing English en ​ Sameer Al-sabei IELTS Reading …" at bounding box center [762, 392] width 1524 height 784
click at [435, 567] on body "Dashboard Practice Analysis Pricing English en ​ Sameer Al-sabei IELTS Reading …" at bounding box center [762, 392] width 1524 height 784
type input "D"
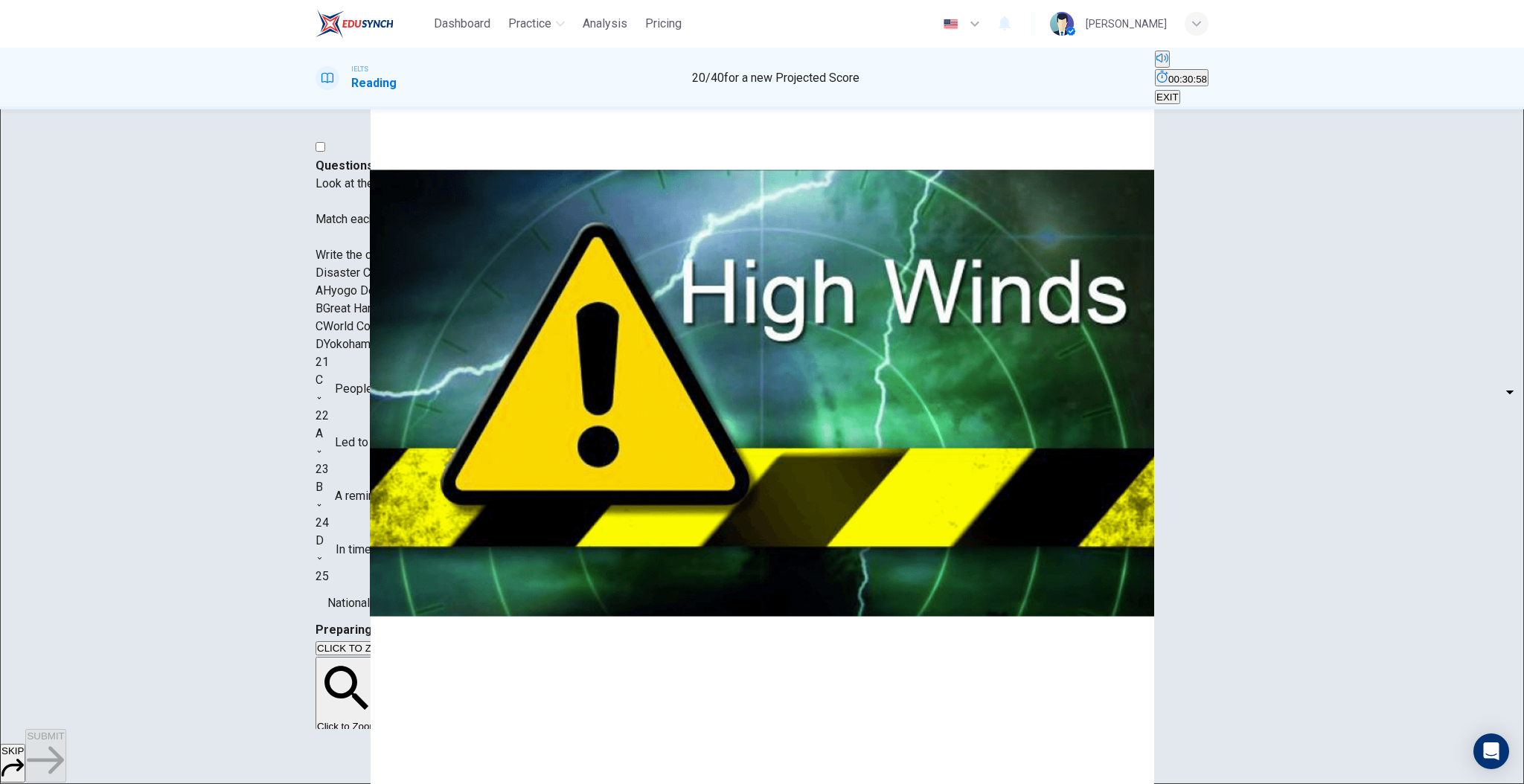
click at [446, 601] on body "Dashboard Practice Analysis Pricing English en ​ Sameer Al-sabei IELTS Reading …" at bounding box center [762, 392] width 1524 height 784
type input "D"
click at [65, 749] on button "SUBMIT" at bounding box center [45, 756] width 40 height 53
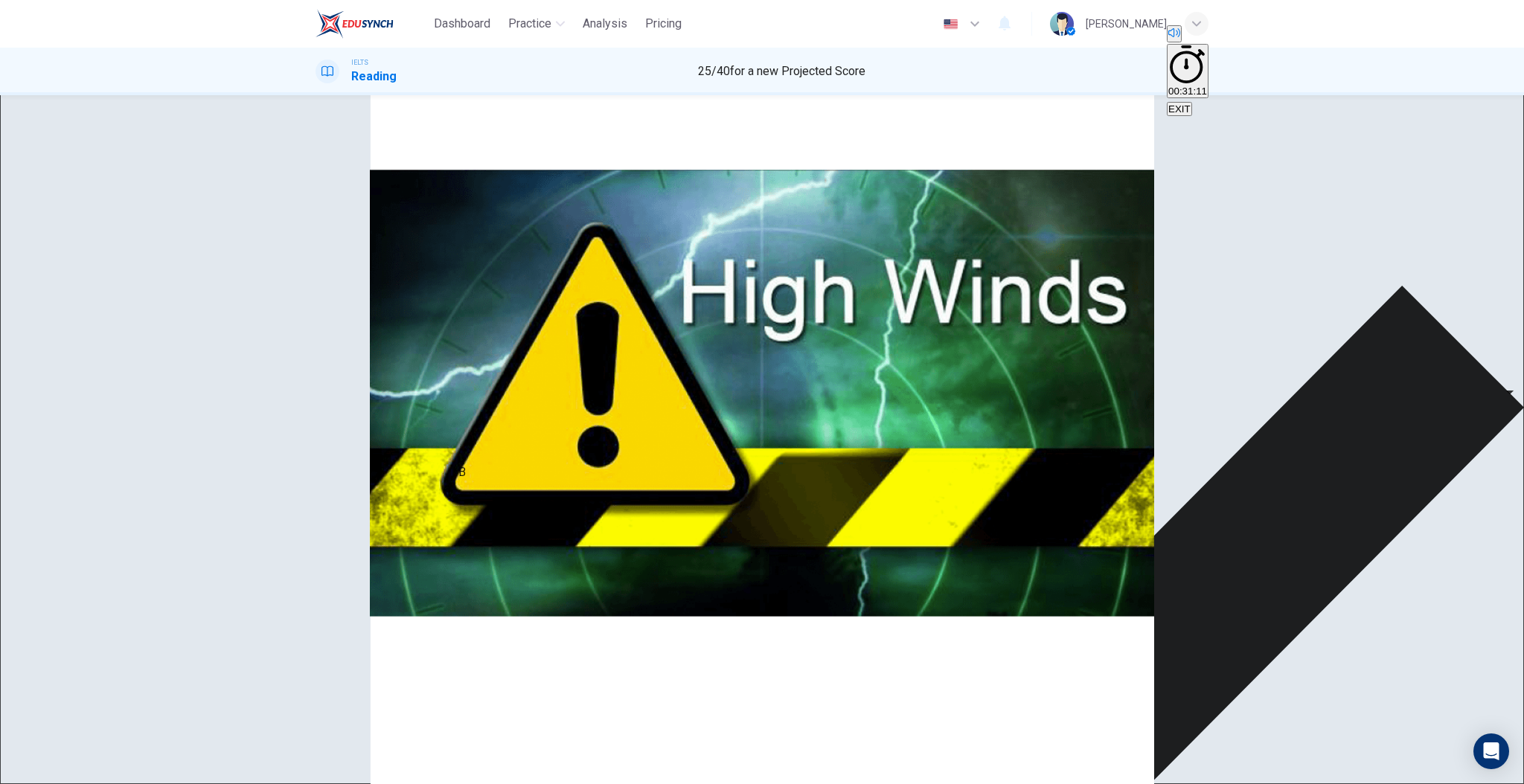
click at [323, 429] on div "A" at bounding box center [319, 419] width 8 height 17
click at [323, 375] on div "C" at bounding box center [319, 366] width 8 height 17
click at [458, 446] on div "21 C C ​ People should be the early broadcasters of disaster information 22 A A…" at bounding box center [762, 473] width 893 height 268
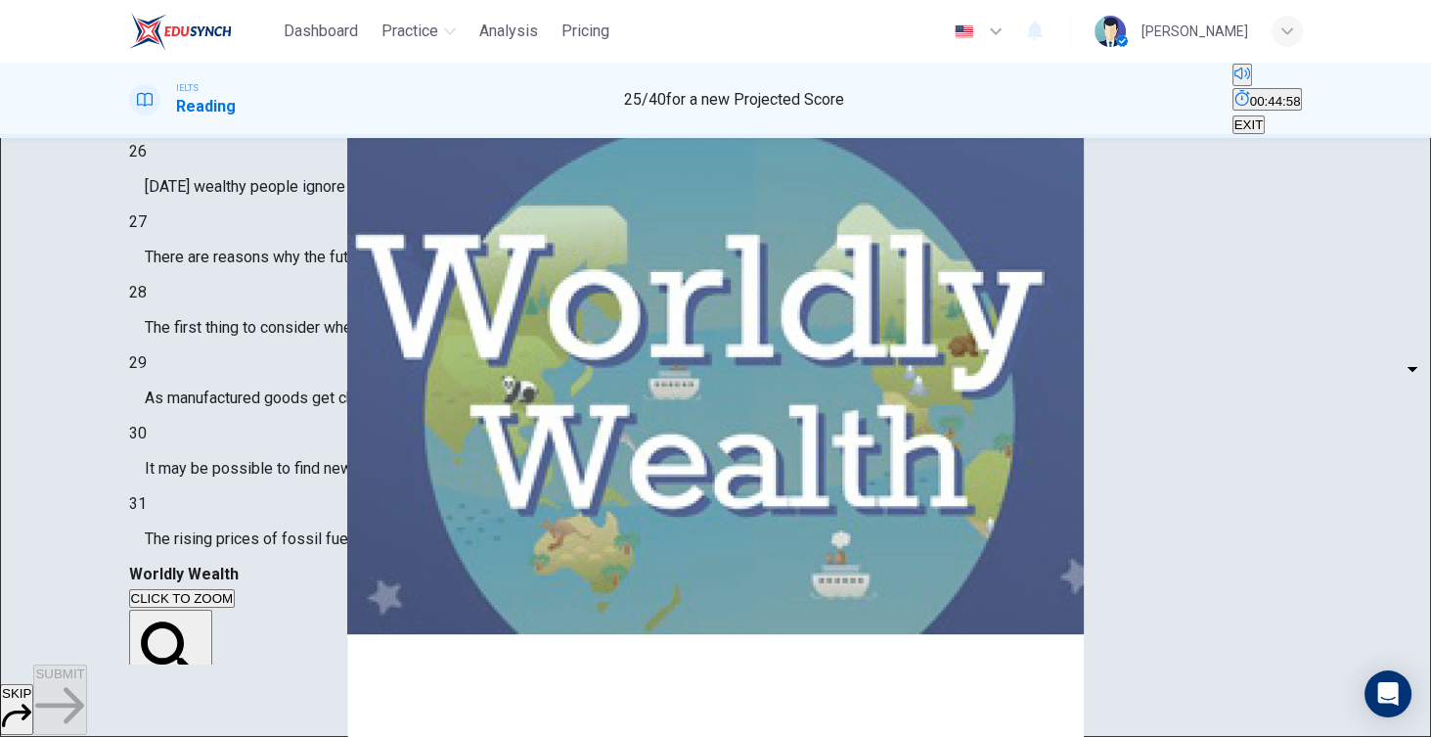
scroll to position [57, 0]
click at [297, 301] on body "Dashboard Practice Analysis Pricing English en ​ [PERSON_NAME]-sabei IELTS Read…" at bounding box center [715, 368] width 1431 height 737
type input "NOT GIVEN"
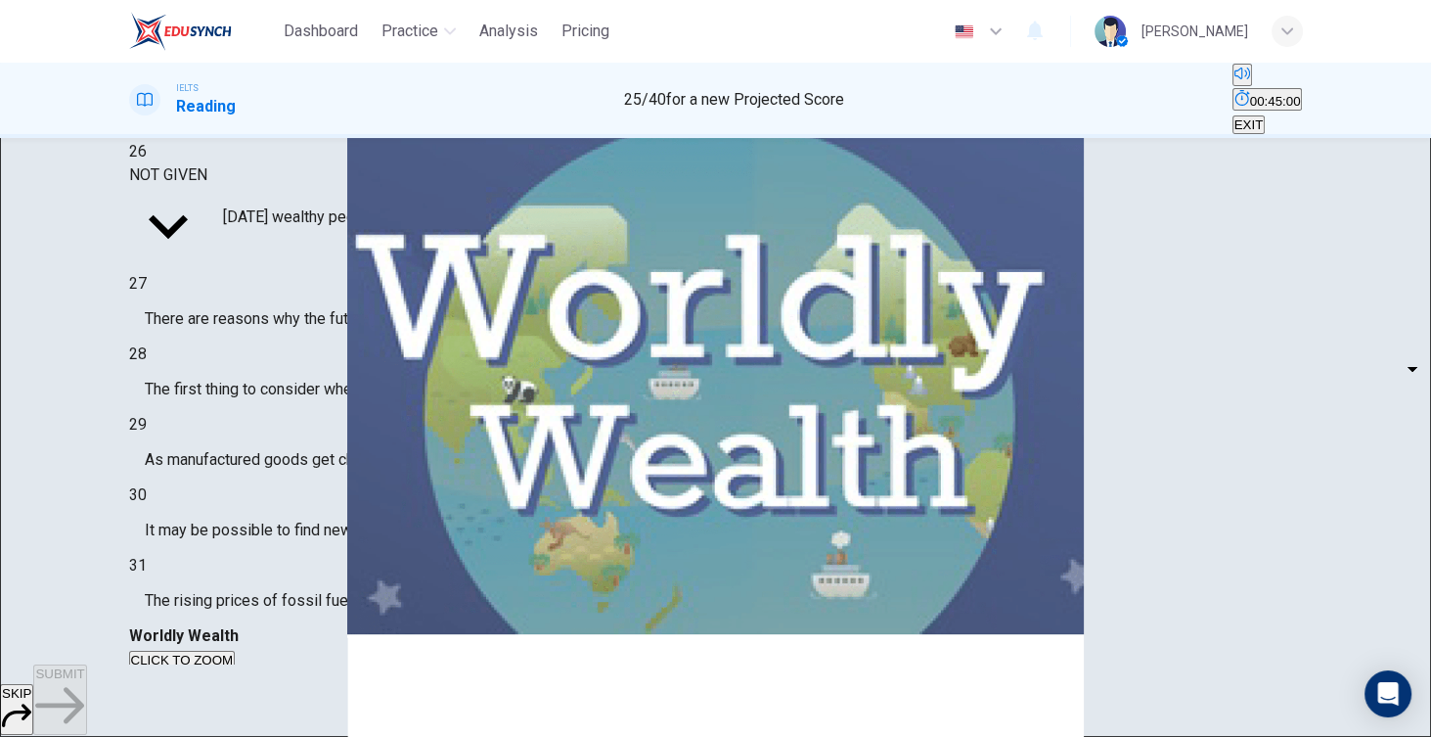
click at [290, 337] on body "Dashboard Practice Analysis Pricing English en ​ [PERSON_NAME]-sabei IELTS Read…" at bounding box center [715, 368] width 1431 height 737
click at [927, 737] on div at bounding box center [715, 737] width 1431 height 0
click at [261, 342] on body "Dashboard Practice Analysis Pricing English en ​ [PERSON_NAME]-sabei IELTS Read…" at bounding box center [715, 368] width 1431 height 737
click at [381, 737] on div at bounding box center [715, 737] width 1431 height 0
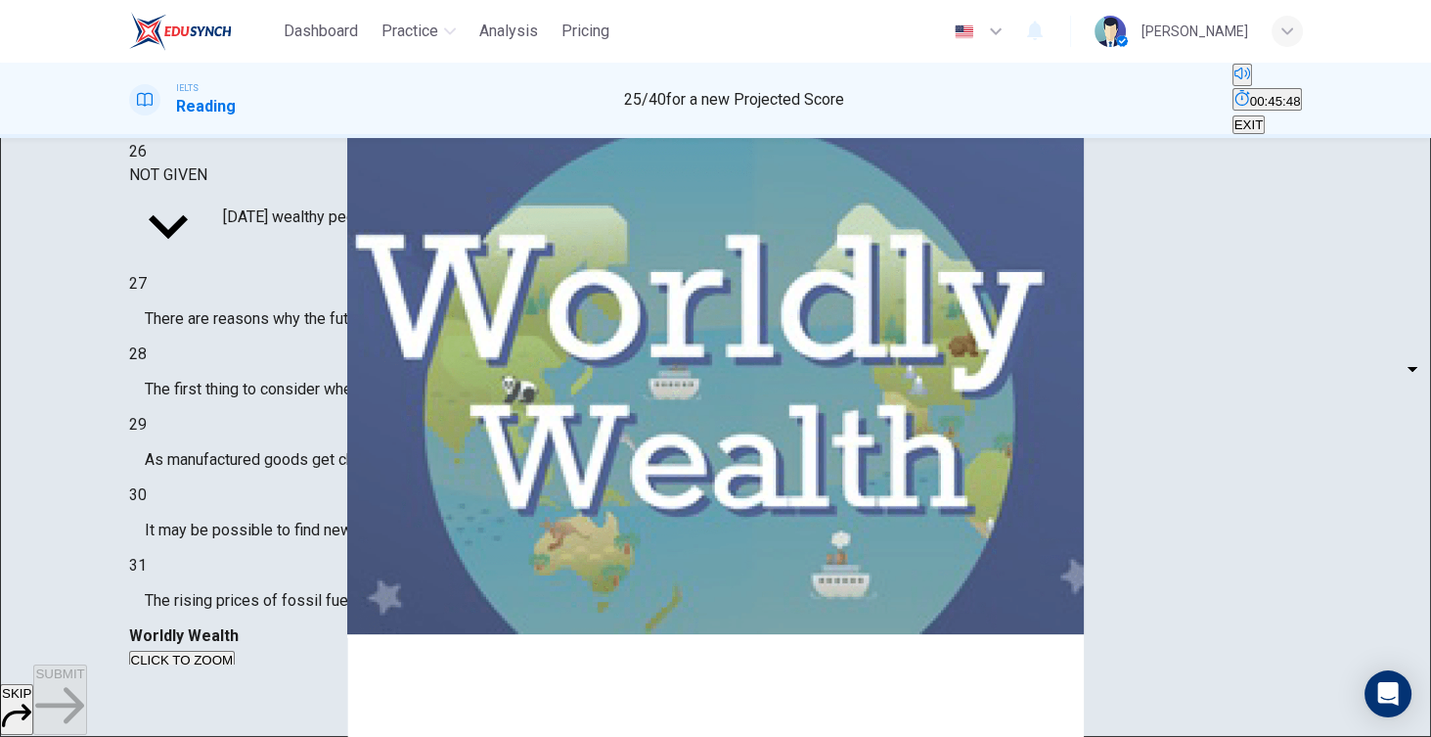
click at [255, 351] on body "Dashboard Practice Analysis Pricing English en ​ [PERSON_NAME]-sabei IELTS Read…" at bounding box center [715, 368] width 1431 height 737
type input "NOT GIVEN"
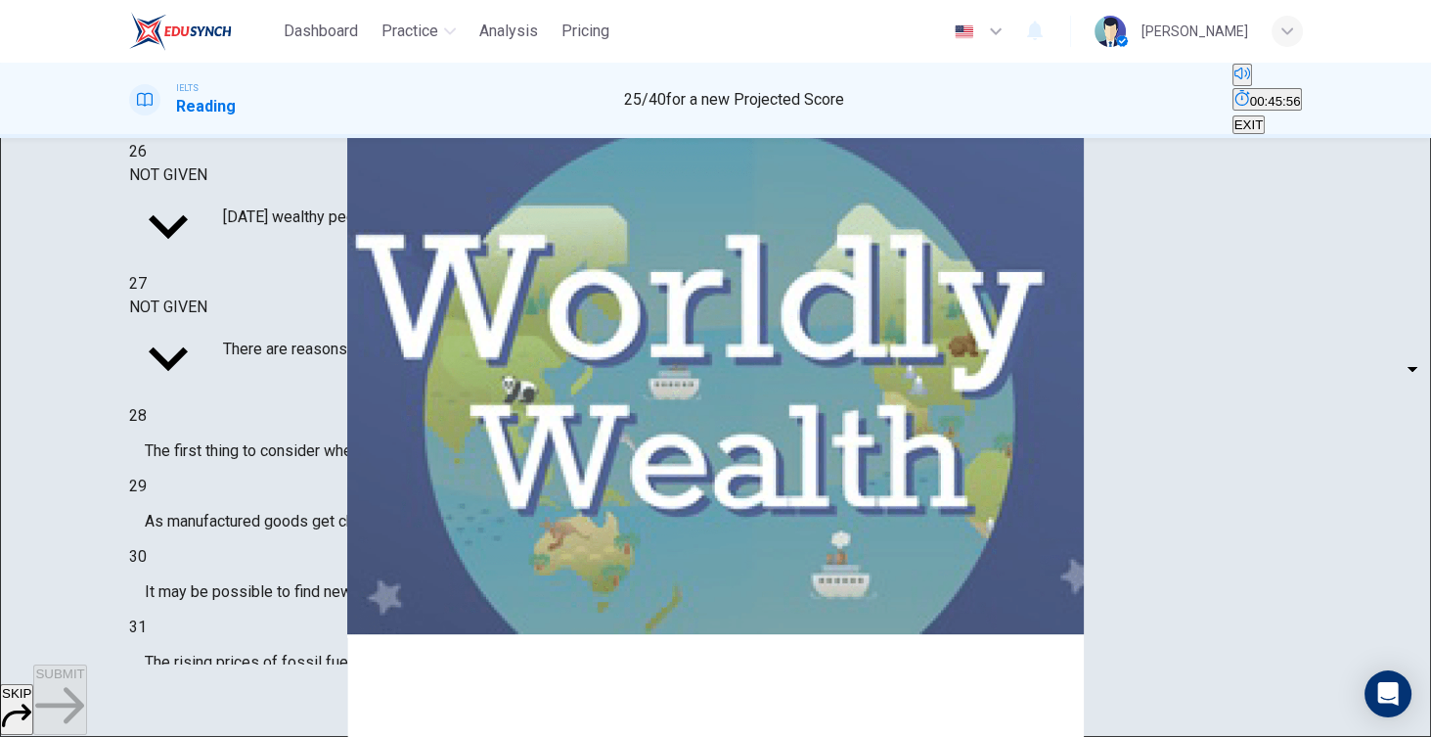
scroll to position [288, 0]
click at [296, 406] on body "Dashboard Practice Analysis Pricing English en ​ [PERSON_NAME]-sabei IELTS Read…" at bounding box center [715, 368] width 1431 height 737
type input "NO"
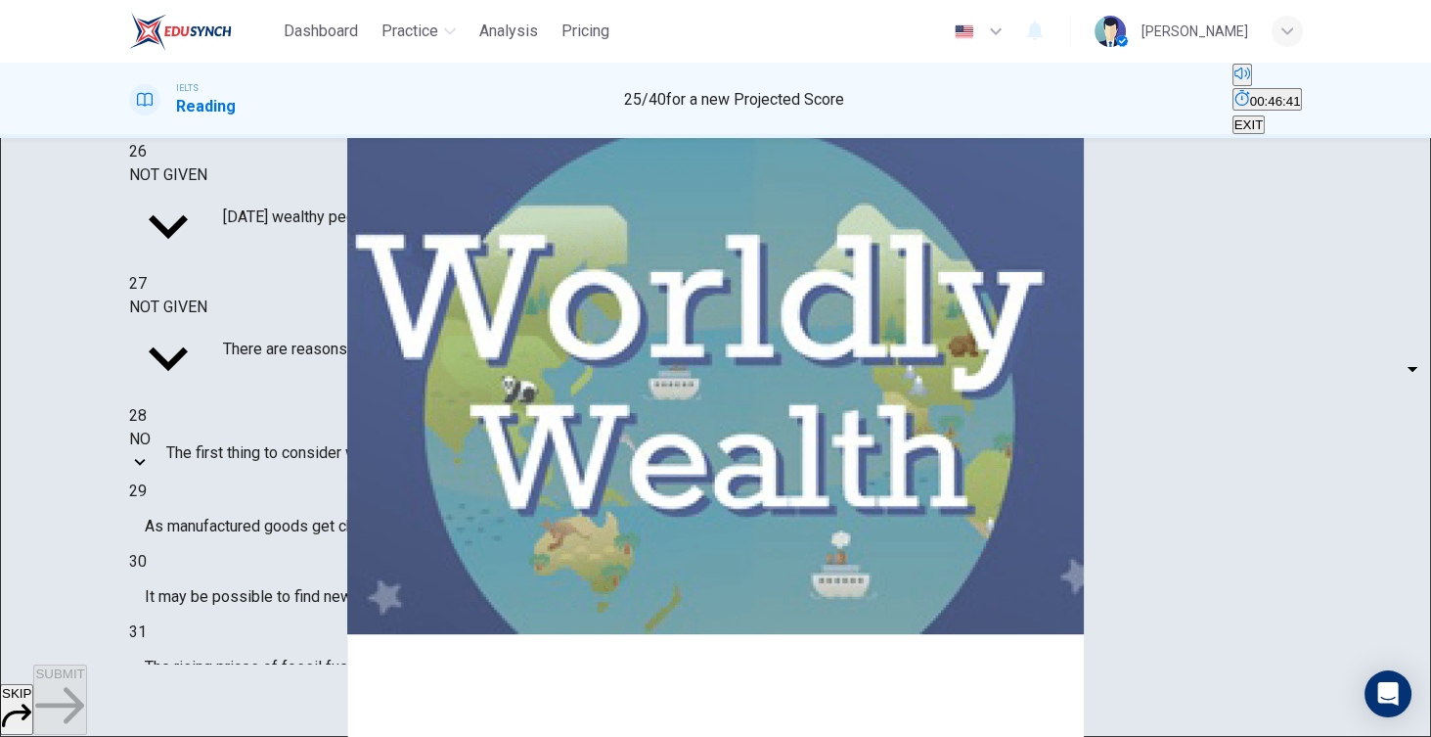
click at [297, 452] on body "Dashboard Practice Analysis Pricing English en ​ [PERSON_NAME]-sabei IELTS Read…" at bounding box center [715, 368] width 1431 height 737
click at [294, 737] on li "YES" at bounding box center [715, 748] width 1431 height 23
type input "YES"
click at [273, 509] on body "Dashboard Practice Analysis Pricing English en ​ [PERSON_NAME]-sabei IELTS Read…" at bounding box center [715, 368] width 1431 height 737
click at [295, 737] on li "YES" at bounding box center [715, 748] width 1431 height 23
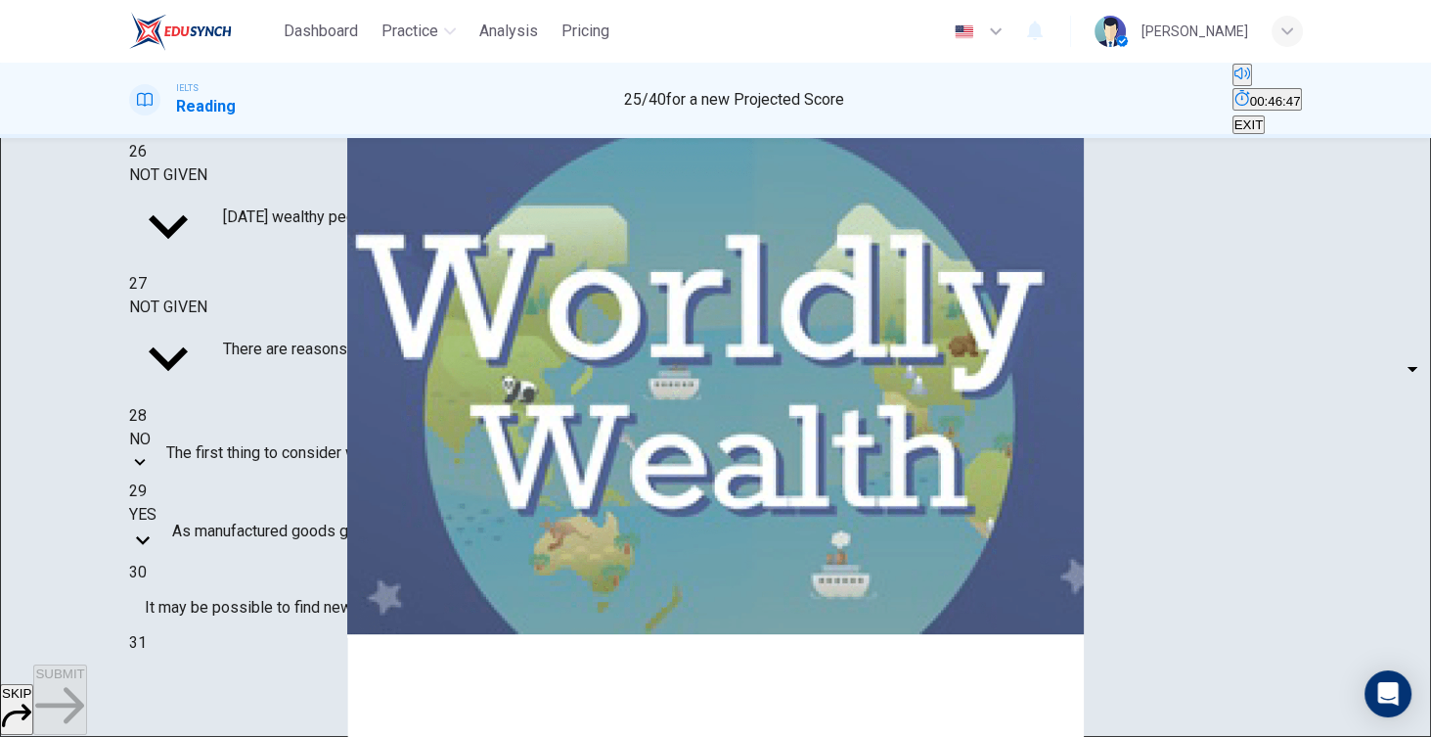
type input "YES"
click at [299, 550] on body "Dashboard Practice Analysis Pricing English en ​ [PERSON_NAME]-sabei IELTS Read…" at bounding box center [715, 368] width 1431 height 737
drag, startPoint x: 286, startPoint y: 594, endPoint x: 295, endPoint y: 596, distance: 10.0
click at [286, 737] on li "YES" at bounding box center [715, 748] width 1431 height 23
type input "YES"
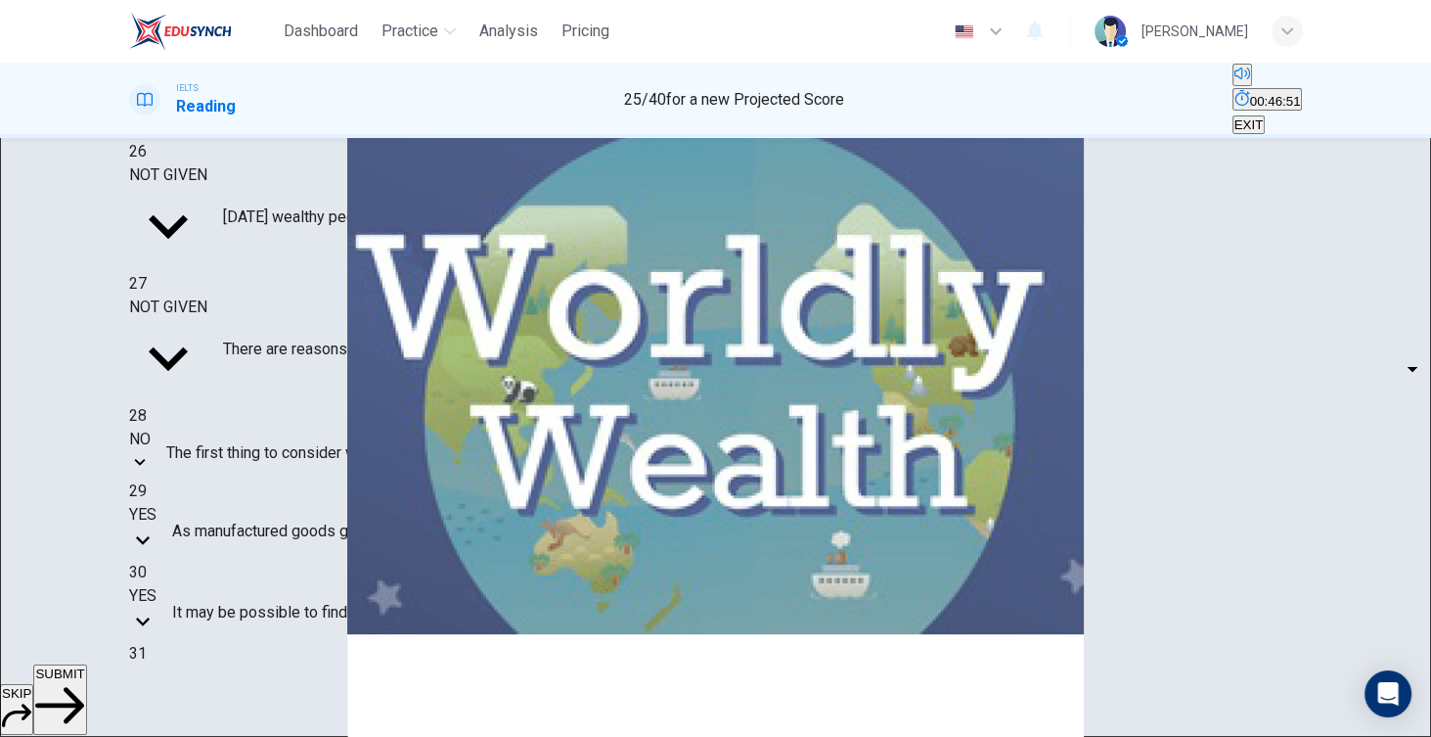
click at [84, 681] on span "SUBMIT" at bounding box center [59, 673] width 49 height 15
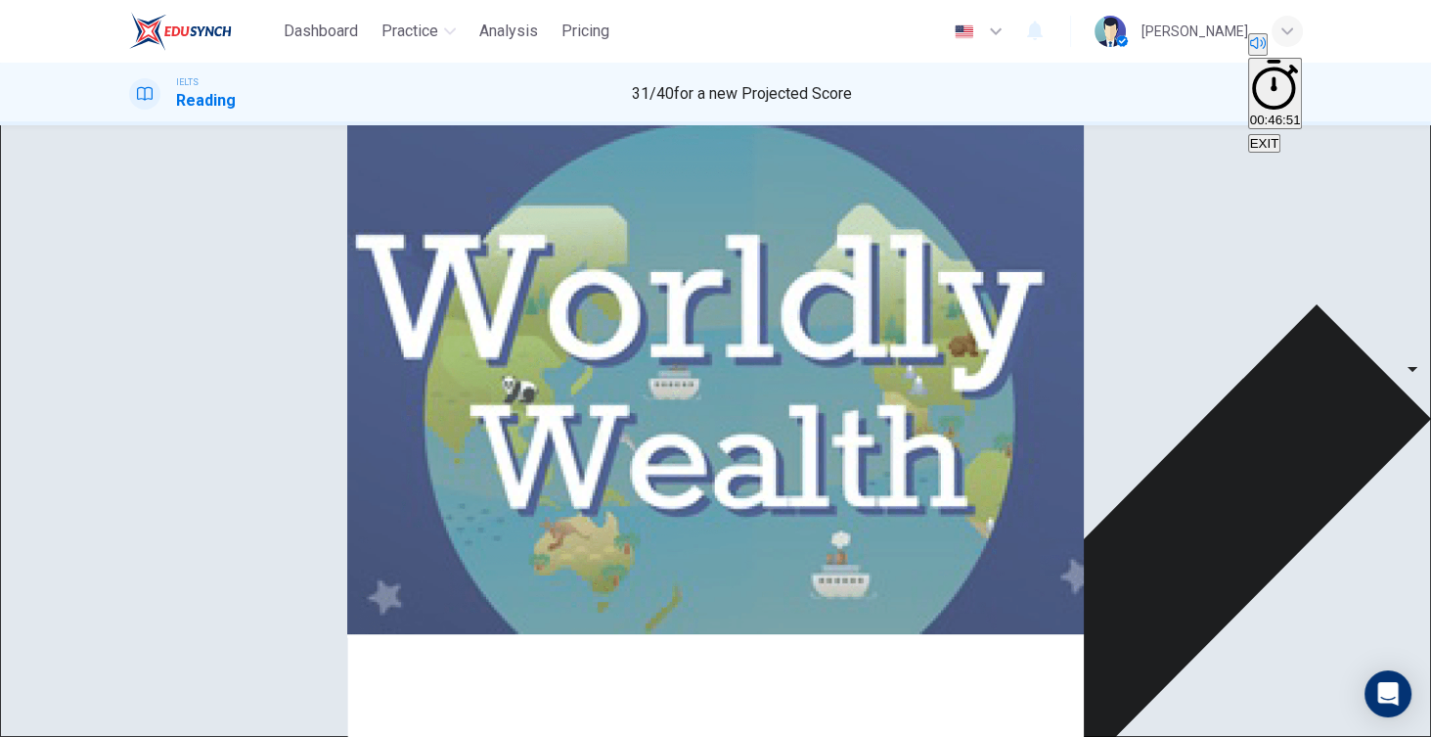
click at [404, 589] on span "It may be possible to find new types of raw materials for use in the production…" at bounding box center [485, 600] width 627 height 23
click at [391, 518] on div "NOT GIVEN" at bounding box center [352, 505] width 78 height 23
click at [404, 589] on span "It may be possible to find new types of raw materials for use in the production…" at bounding box center [485, 600] width 627 height 23
click at [478, 589] on span "It may be possible to find new types of raw materials for use in the production…" at bounding box center [485, 600] width 627 height 23
click at [477, 539] on div "26 NOT GIVEN NOT GIVEN ​ [DATE] wealthy people ignore the fact that millions ar…" at bounding box center [716, 418] width 1174 height 583
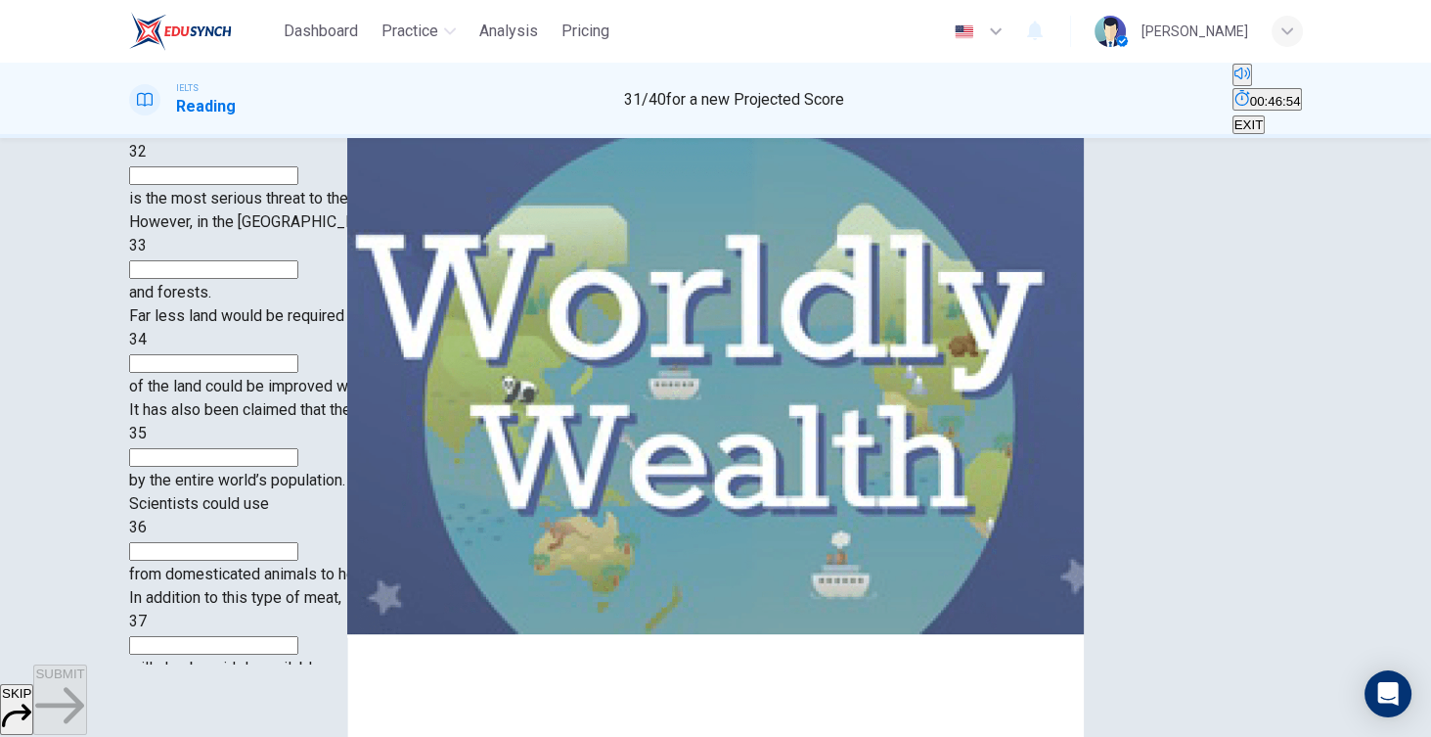
scroll to position [27, 0]
click at [1250, 100] on span "00:46:55" at bounding box center [1275, 101] width 51 height 15
click at [1270, 97] on button "Show" at bounding box center [1280, 99] width 20 height 23
click at [298, 185] on input at bounding box center [213, 175] width 169 height 19
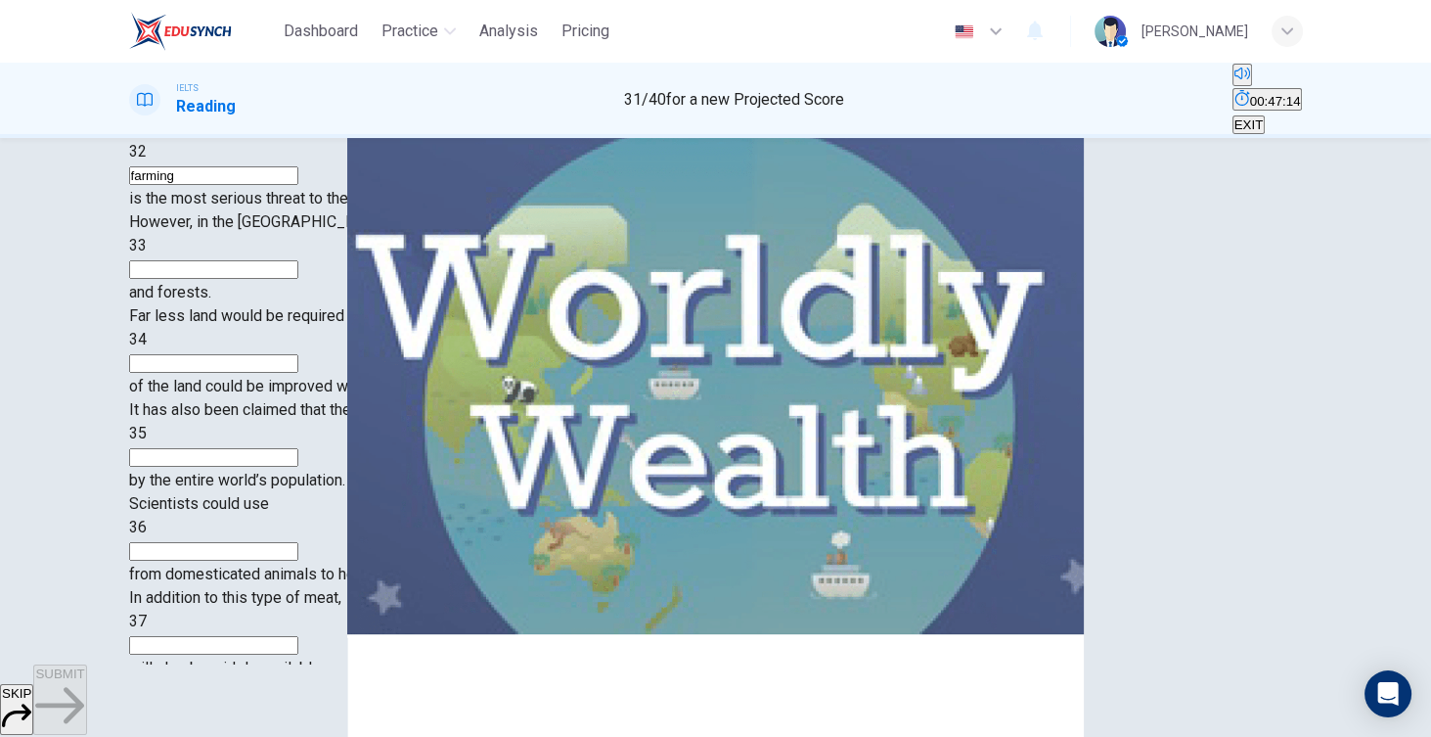
scroll to position [9, 0]
type input "farming"
click at [380, 267] on div "According to the writer, the use of land for 32 farming is the most serious thr…" at bounding box center [716, 398] width 1174 height 564
click at [298, 279] on input at bounding box center [213, 269] width 169 height 19
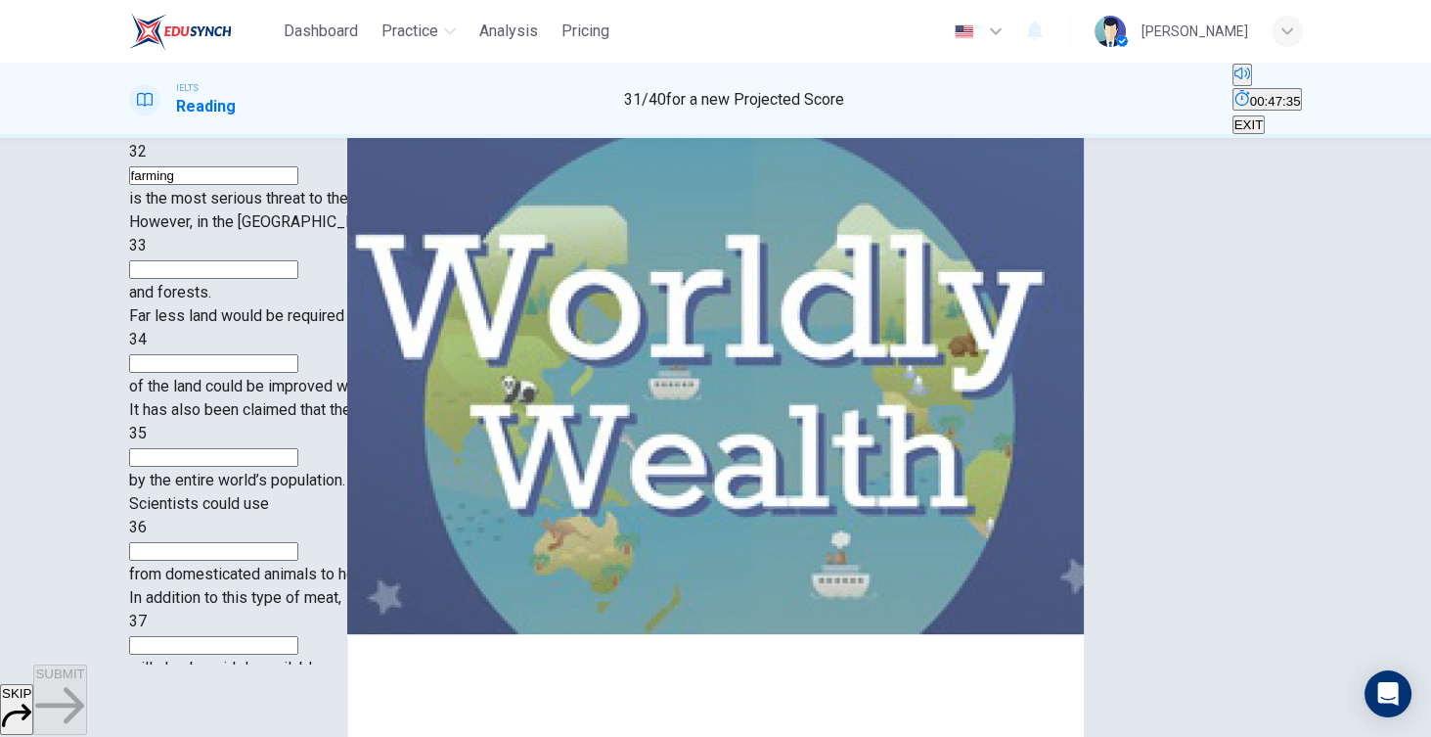
scroll to position [1105, 0]
type input "parks"
click at [475, 325] on span "Far less land would be required to feed the world's population if the" at bounding box center [360, 315] width 462 height 19
click at [298, 354] on input at bounding box center [213, 363] width 169 height 19
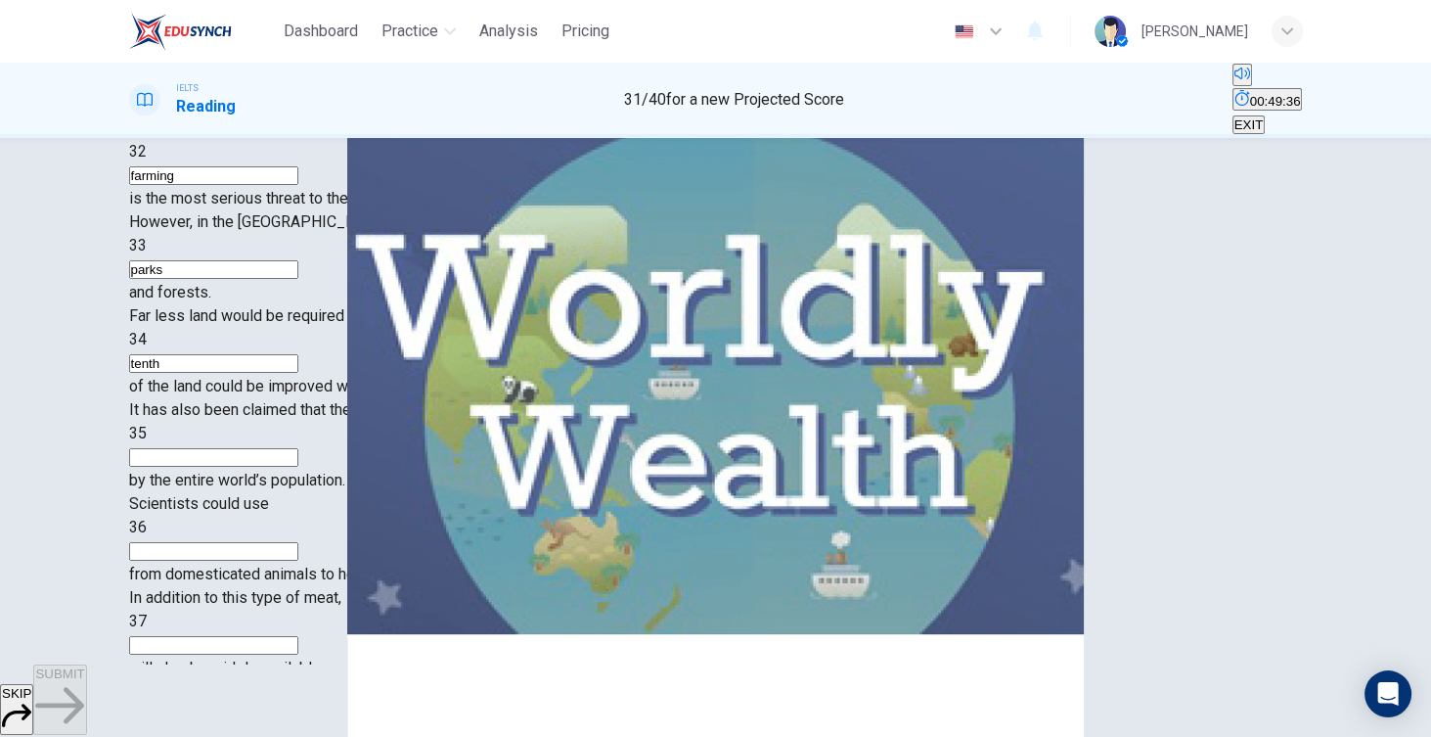
scroll to position [1423, 0]
type input "tenth"
click at [298, 448] on input at bounding box center [213, 457] width 169 height 19
type input "meat"
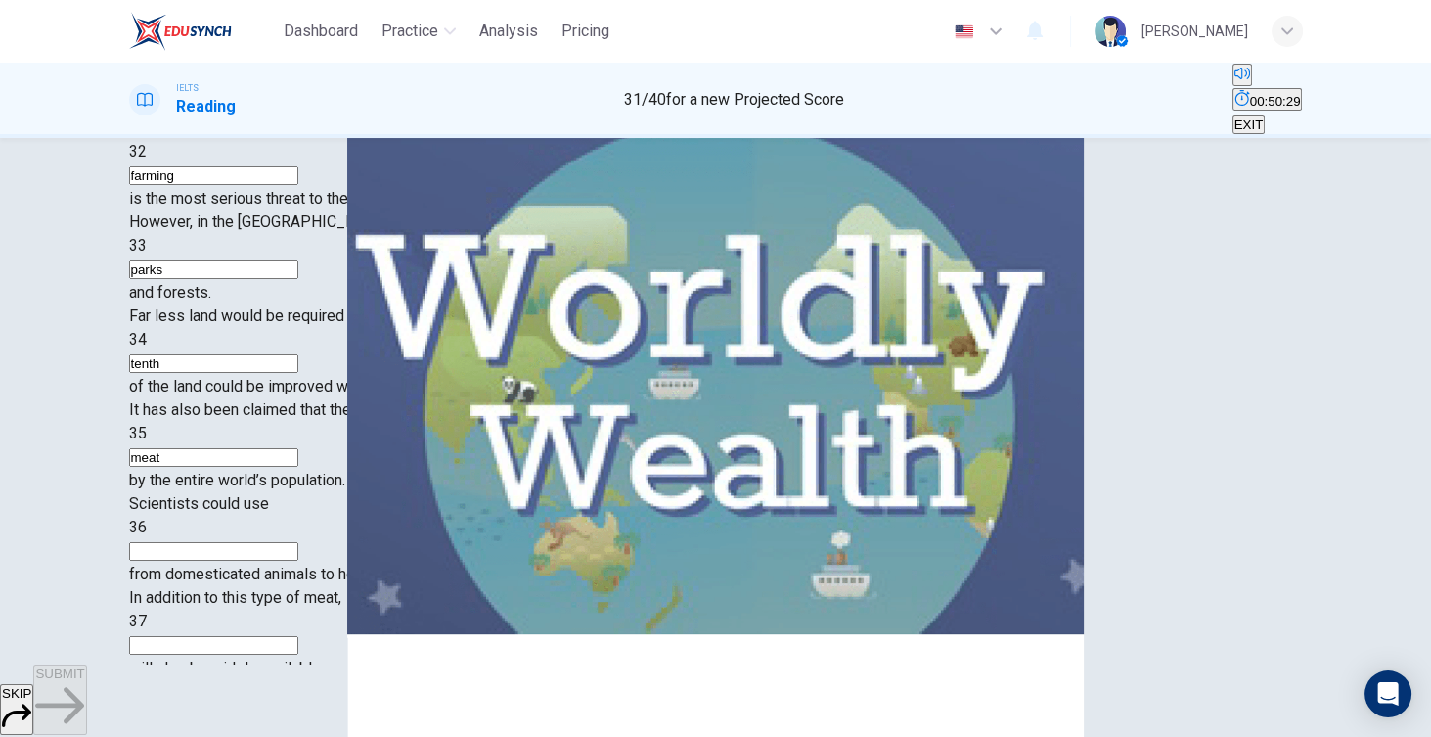
click at [298, 542] on input at bounding box center [213, 551] width 169 height 19
type input "DNA"
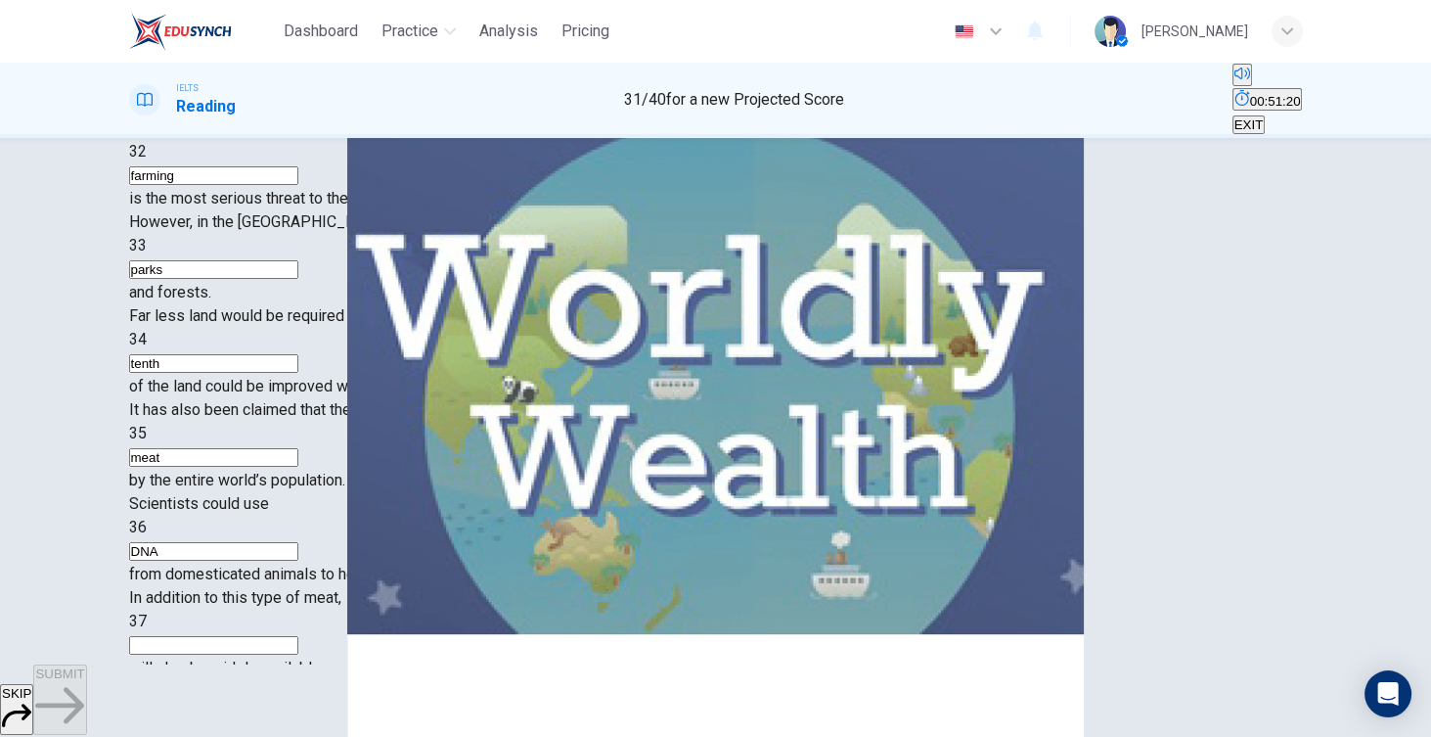
click at [477, 492] on div "Scientists could use 36 DNA from domesticated animals to help produce meat by t…" at bounding box center [716, 539] width 1174 height 94
click at [298, 636] on input at bounding box center [213, 645] width 169 height 19
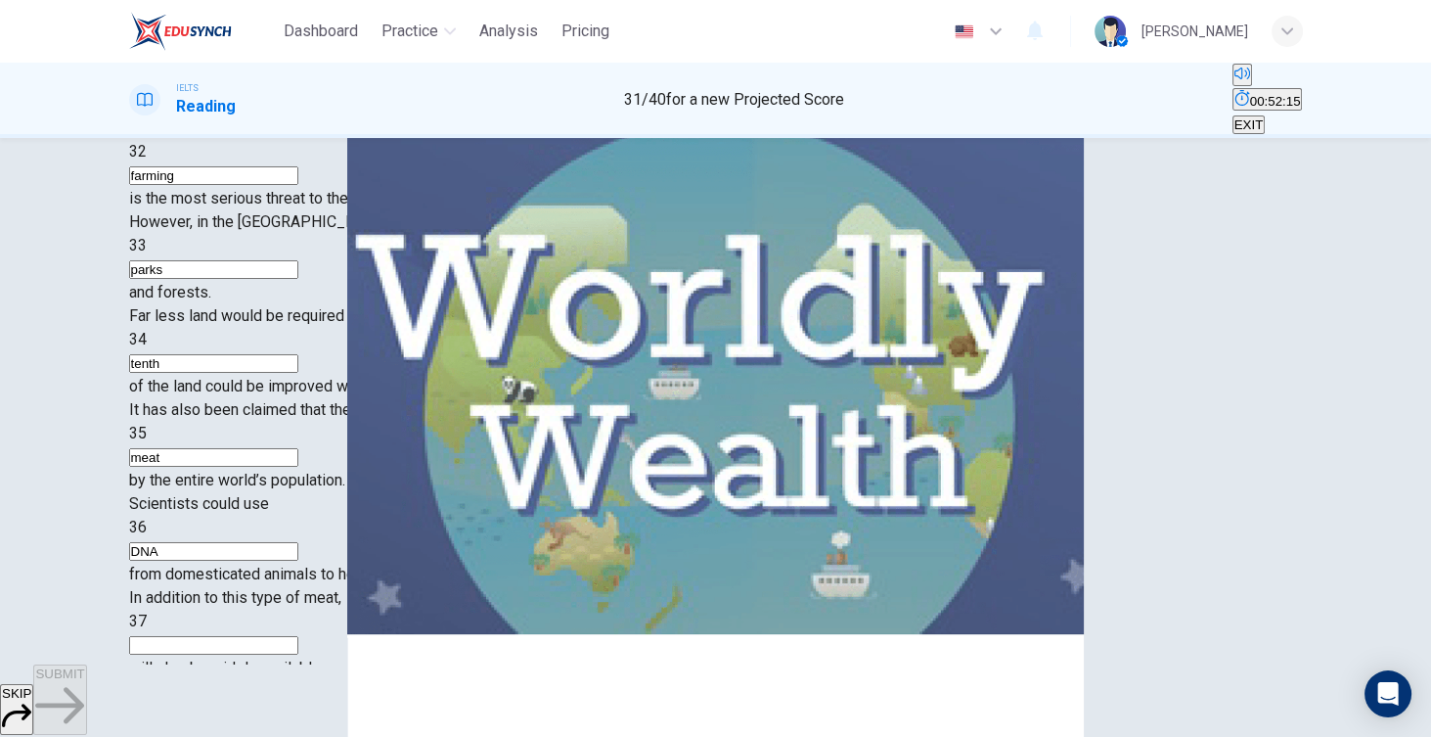
click at [298, 636] on input at bounding box center [213, 645] width 169 height 19
type input "meat"
click at [84, 681] on span "SUBMIT" at bounding box center [59, 673] width 49 height 15
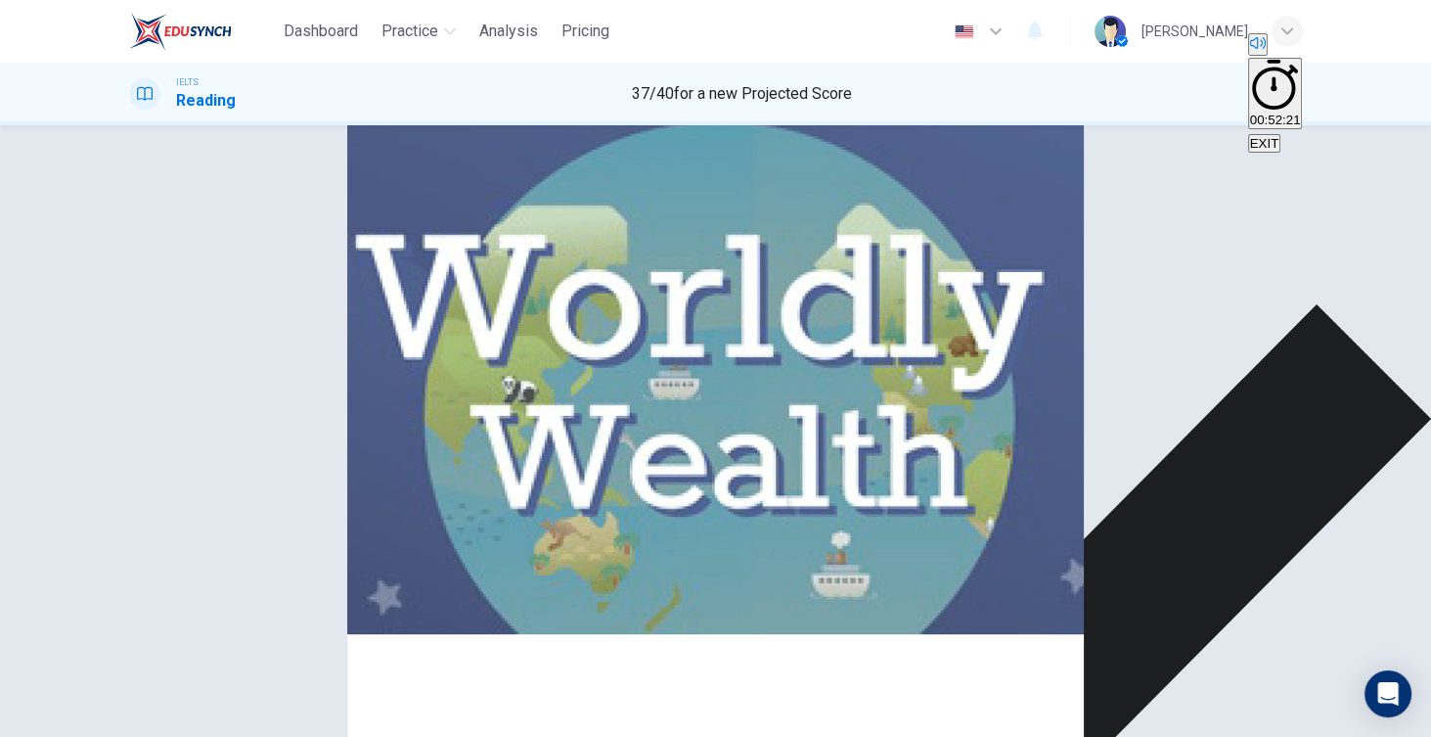
click at [550, 573] on div "In addition to this type of meat, 37 meat will also be widely available." at bounding box center [716, 620] width 1174 height 94
click at [549, 588] on div "Questions 32 - 37 Complete the summary below. Choose ONE WORD ONLY from the pas…" at bounding box center [716, 315] width 1174 height 704
click at [504, 529] on div "According to the writer, the use of land for 32 farming is the most serious thr…" at bounding box center [716, 386] width 1174 height 564
click at [312, 503] on div "According to the writer, the use of land for 32 farming is the most serious thr…" at bounding box center [716, 611] width 1174 height 564
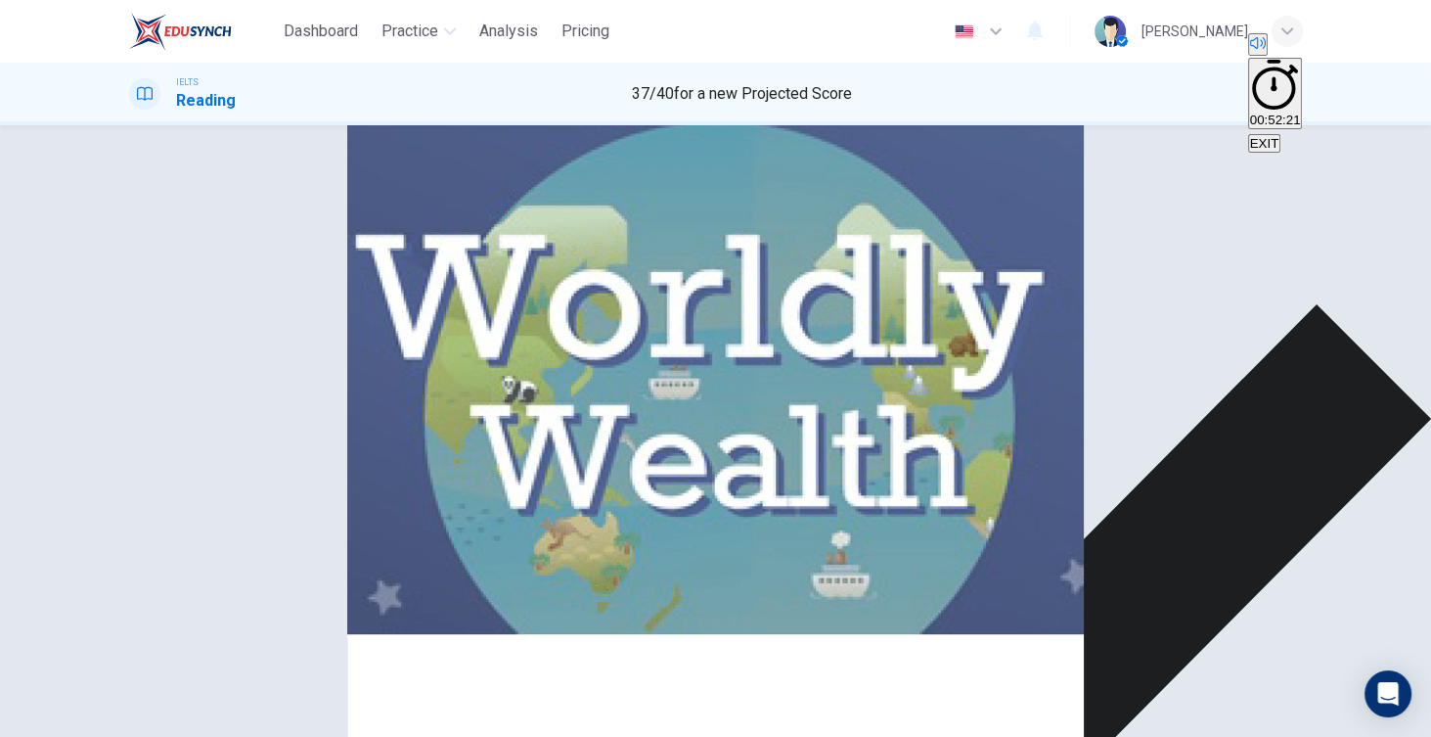
scroll to position [225, 0]
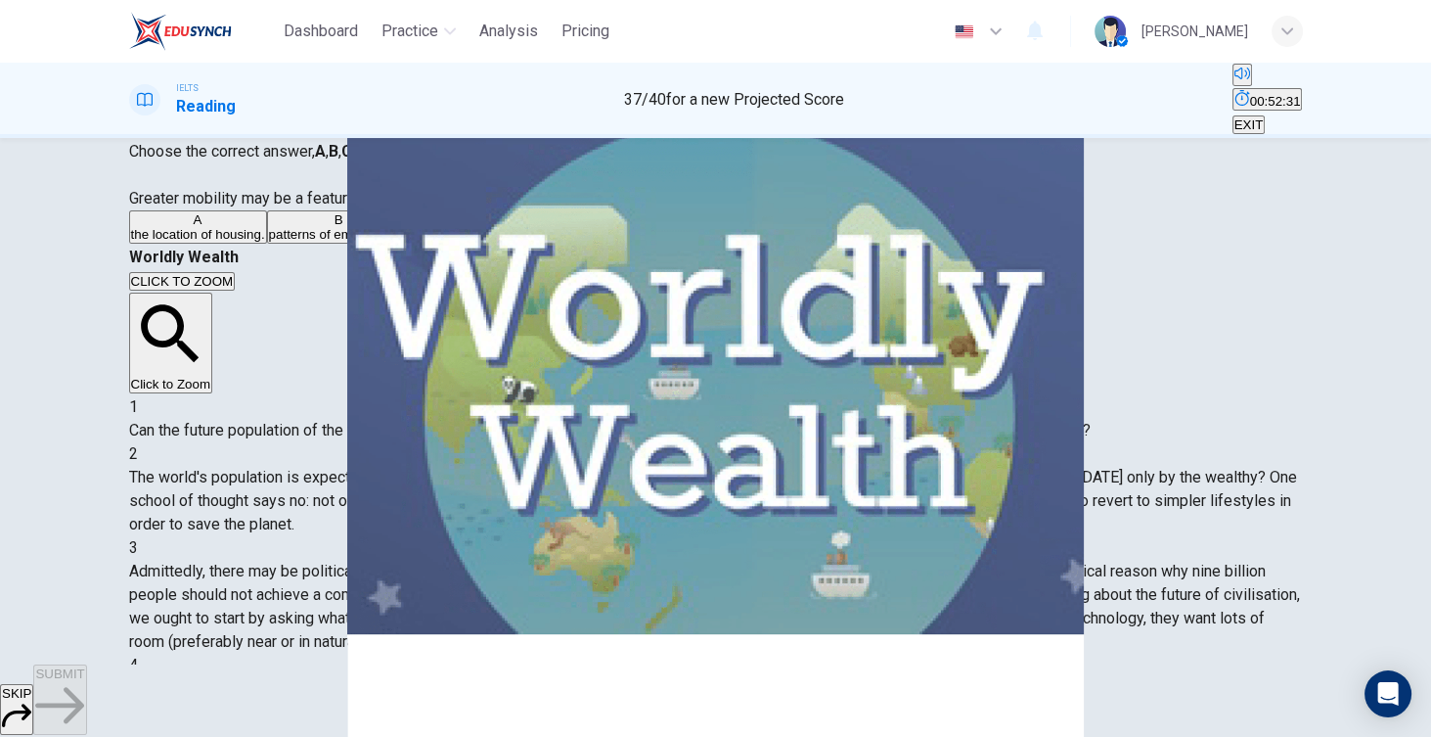
scroll to position [87, 0]
click at [532, 239] on span "the distribution of wealth." at bounding box center [604, 231] width 144 height 15
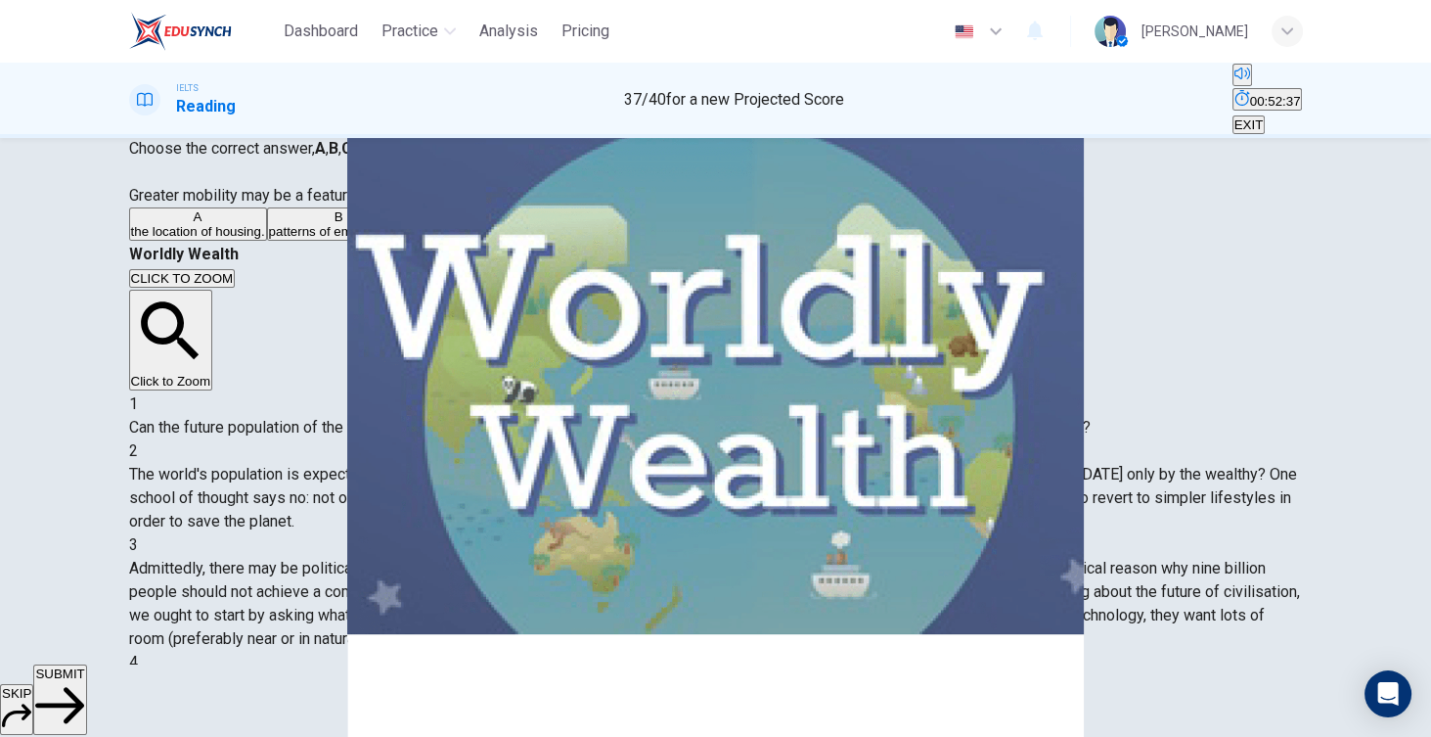
scroll to position [1656, 0]
click at [86, 682] on button "SUBMIT" at bounding box center [59, 699] width 53 height 70
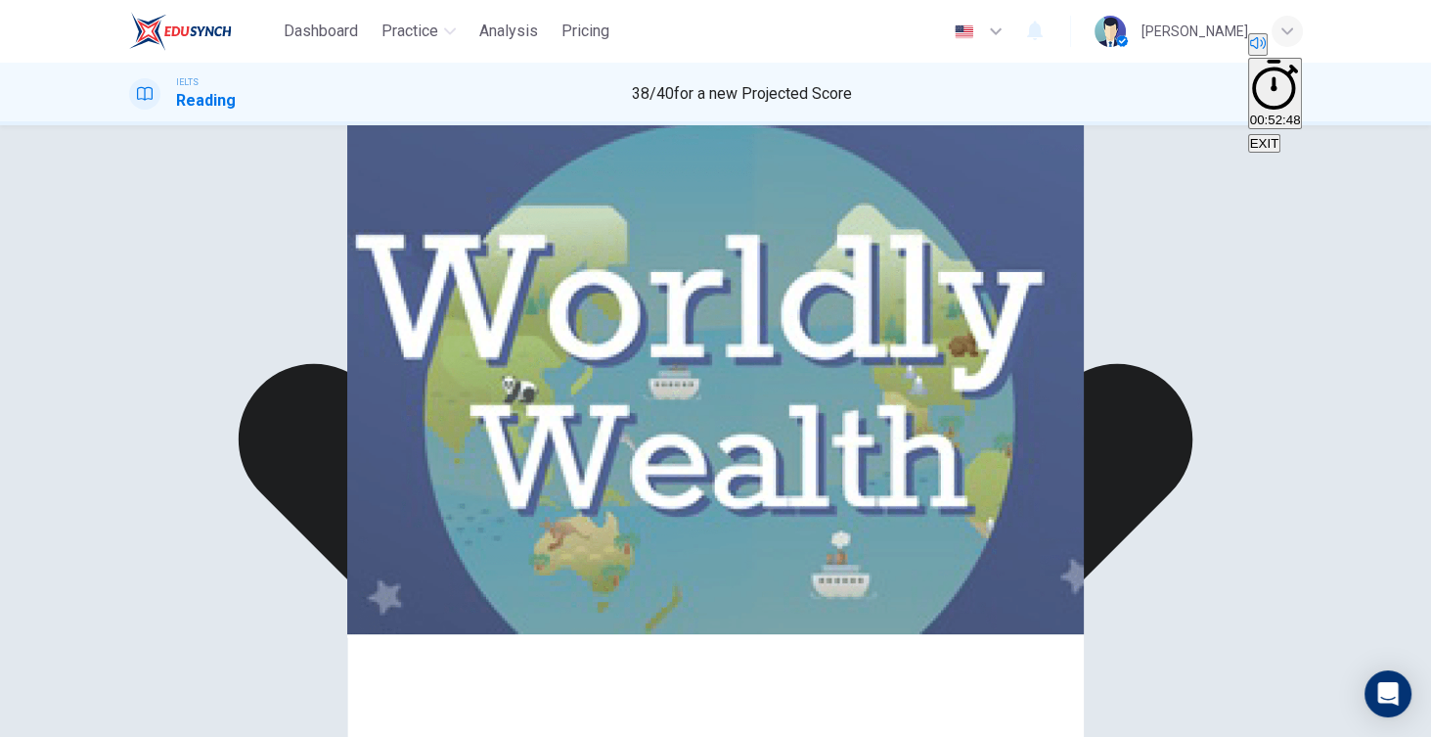
click at [492, 230] on div "A the location of housing. B patterns of employment. C centres of transport. D …" at bounding box center [716, 212] width 1174 height 35
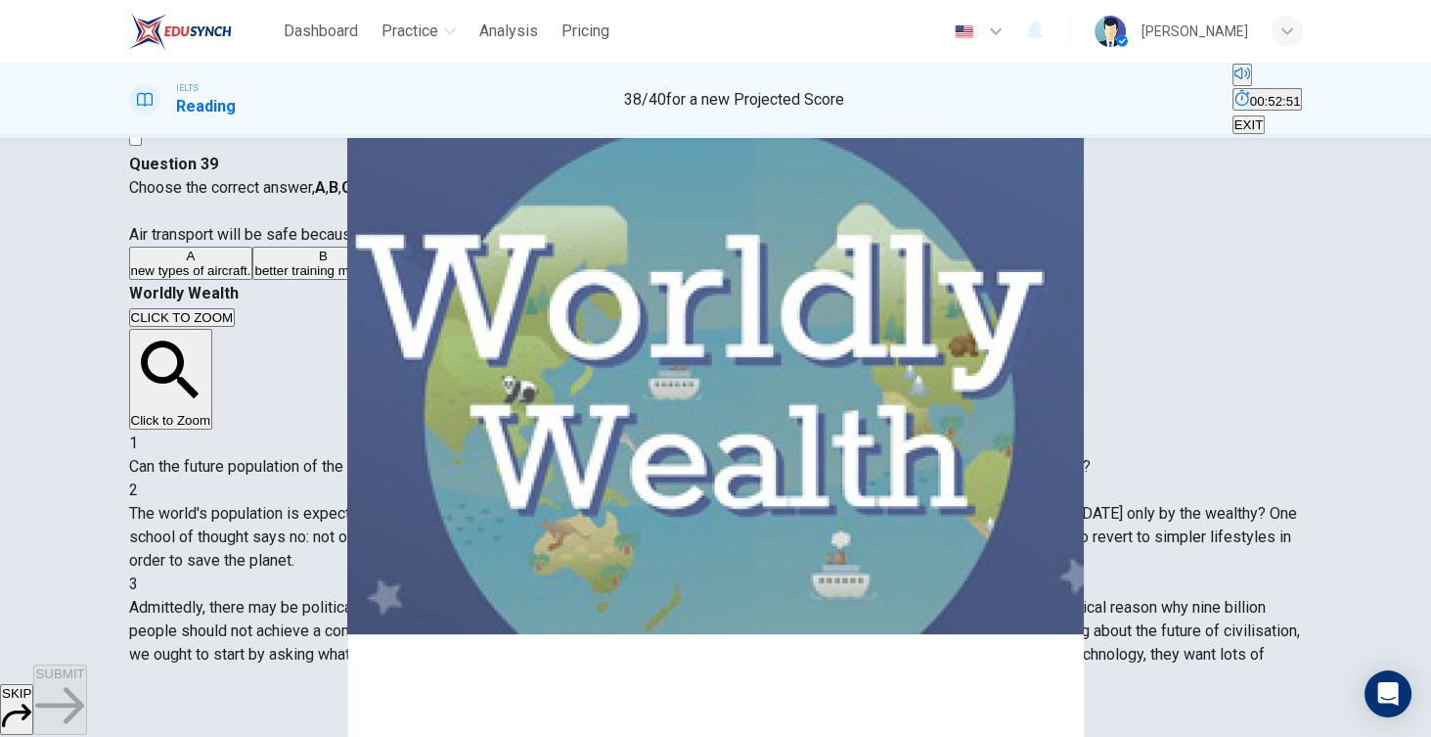
scroll to position [51, 0]
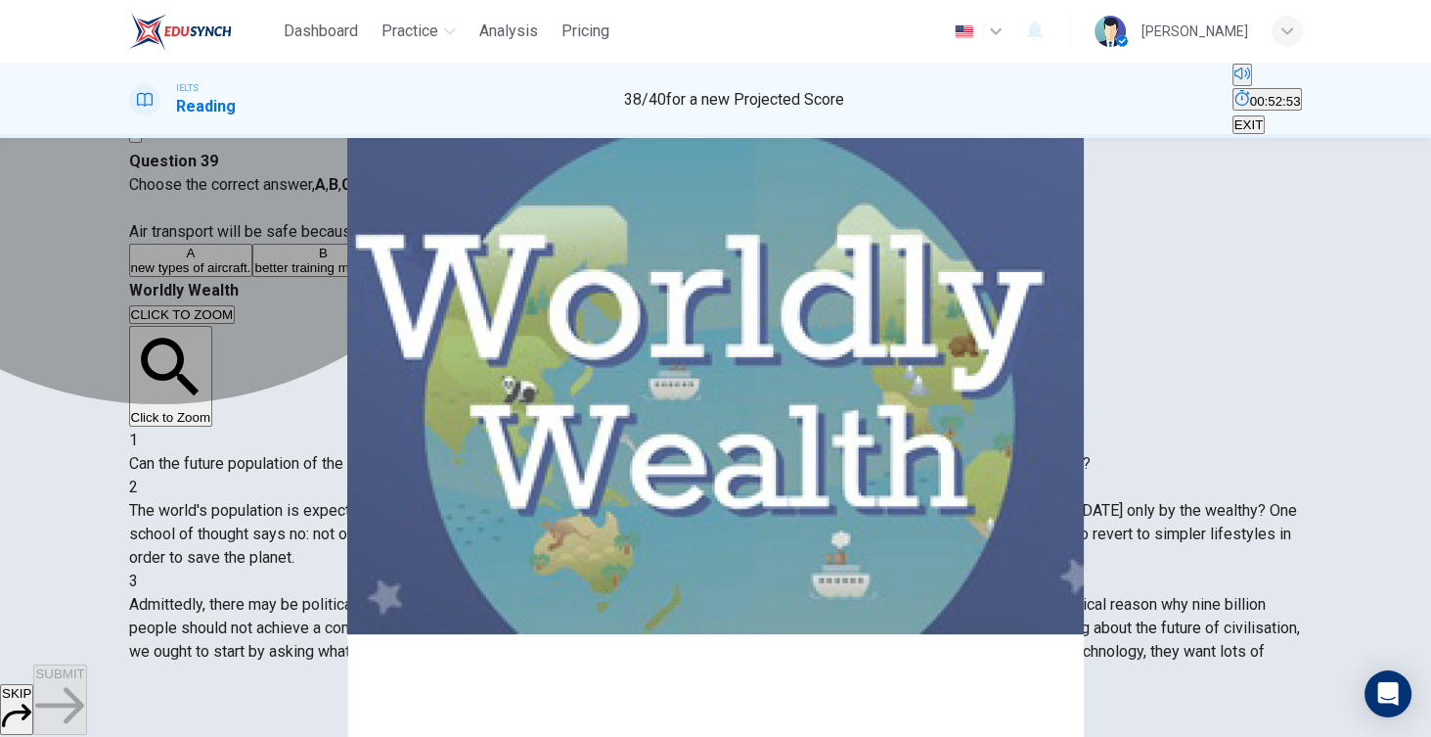
click at [553, 275] on span "improved technology." at bounding box center [614, 267] width 123 height 15
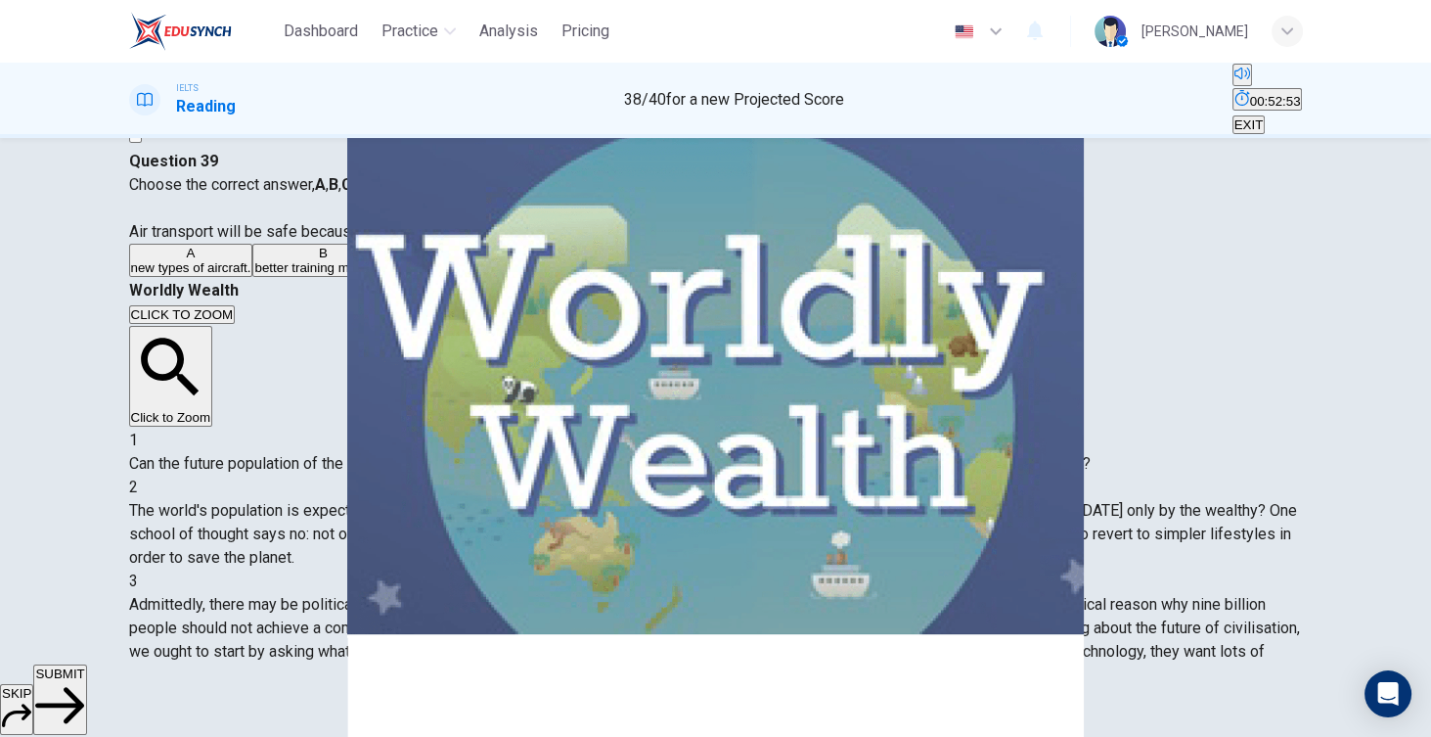
click at [84, 681] on span "SUBMIT" at bounding box center [59, 673] width 49 height 15
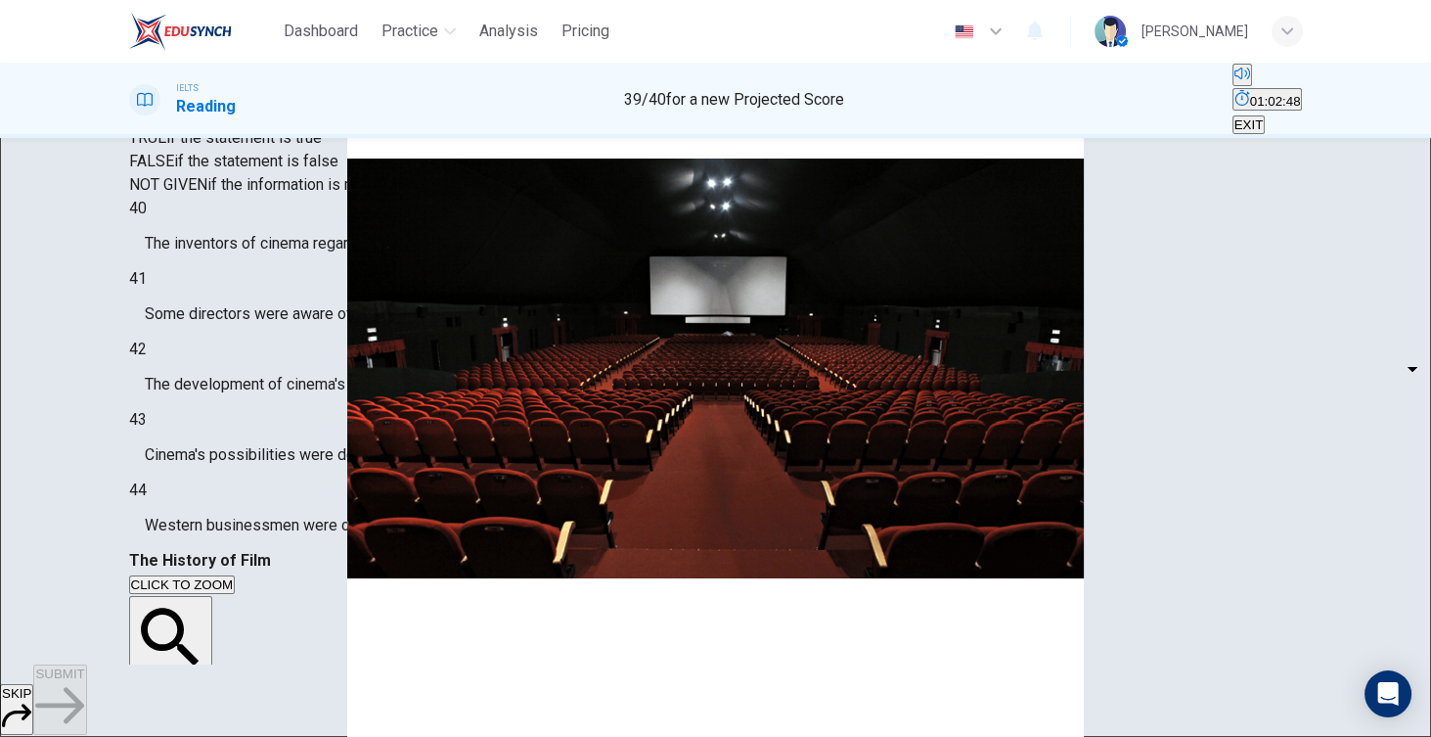
scroll to position [225, 0]
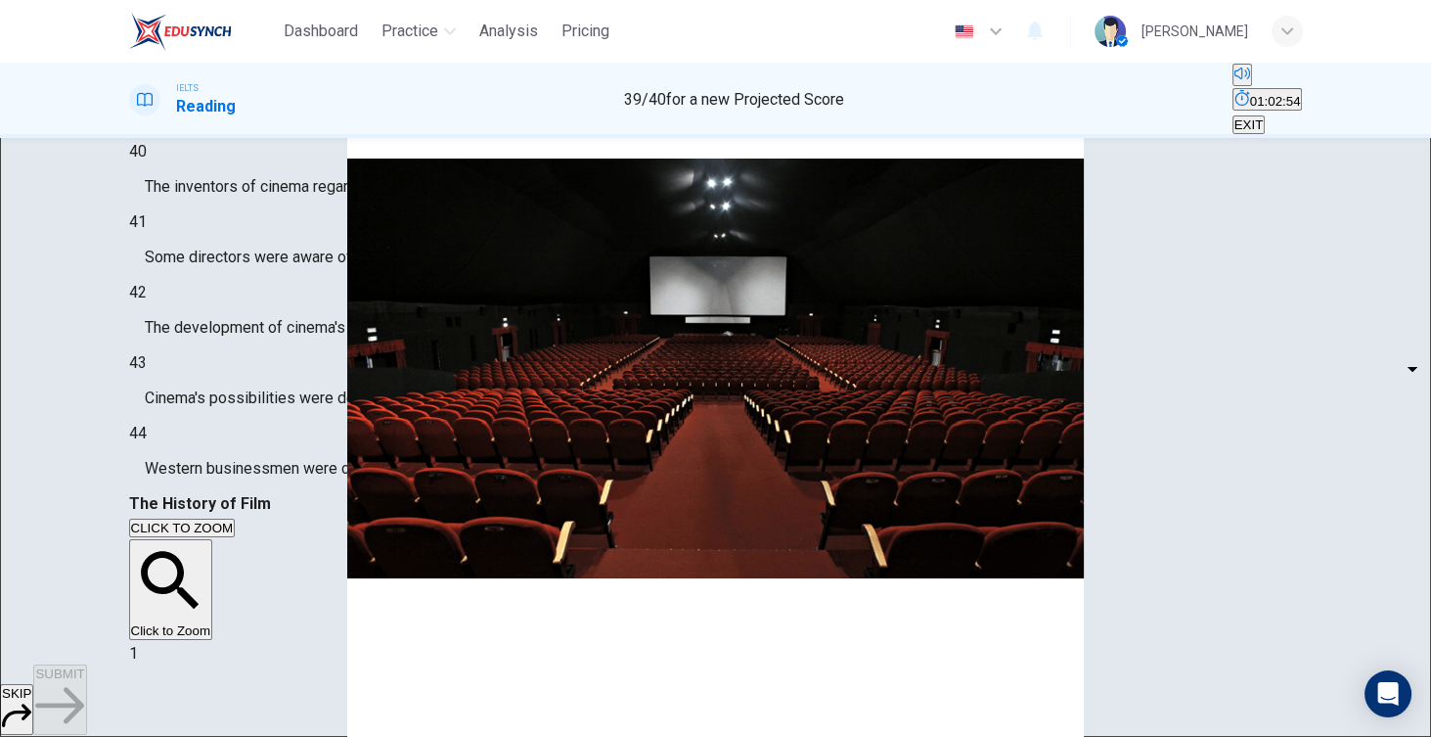
click at [272, 337] on body "Dashboard Practice Analysis Pricing English en ​ Sameer Al-sabei IELTS Reading …" at bounding box center [715, 368] width 1431 height 737
type input "FALSE"
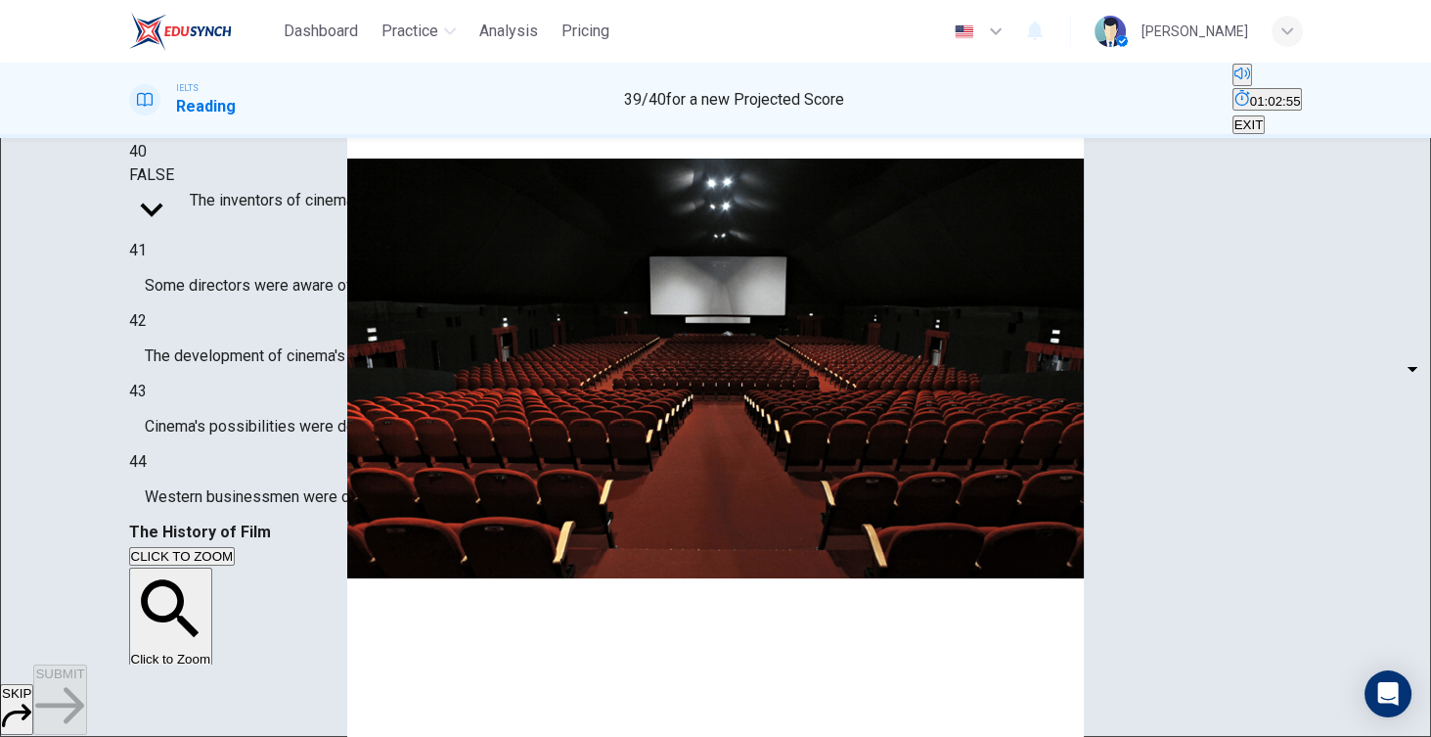
click at [339, 297] on span "Some directors were aware of cinema's artistic possibilities from the very begi…" at bounding box center [433, 285] width 576 height 23
click at [276, 384] on body "Dashboard Practice Analysis Pricing English en ​ Sameer Al-sabei IELTS Reading …" at bounding box center [715, 368] width 1431 height 737
click at [882, 737] on div at bounding box center [715, 737] width 1431 height 0
click at [295, 403] on body "Dashboard Practice Analysis Pricing English en ​ Sameer Al-sabei IELTS Reading …" at bounding box center [715, 368] width 1431 height 737
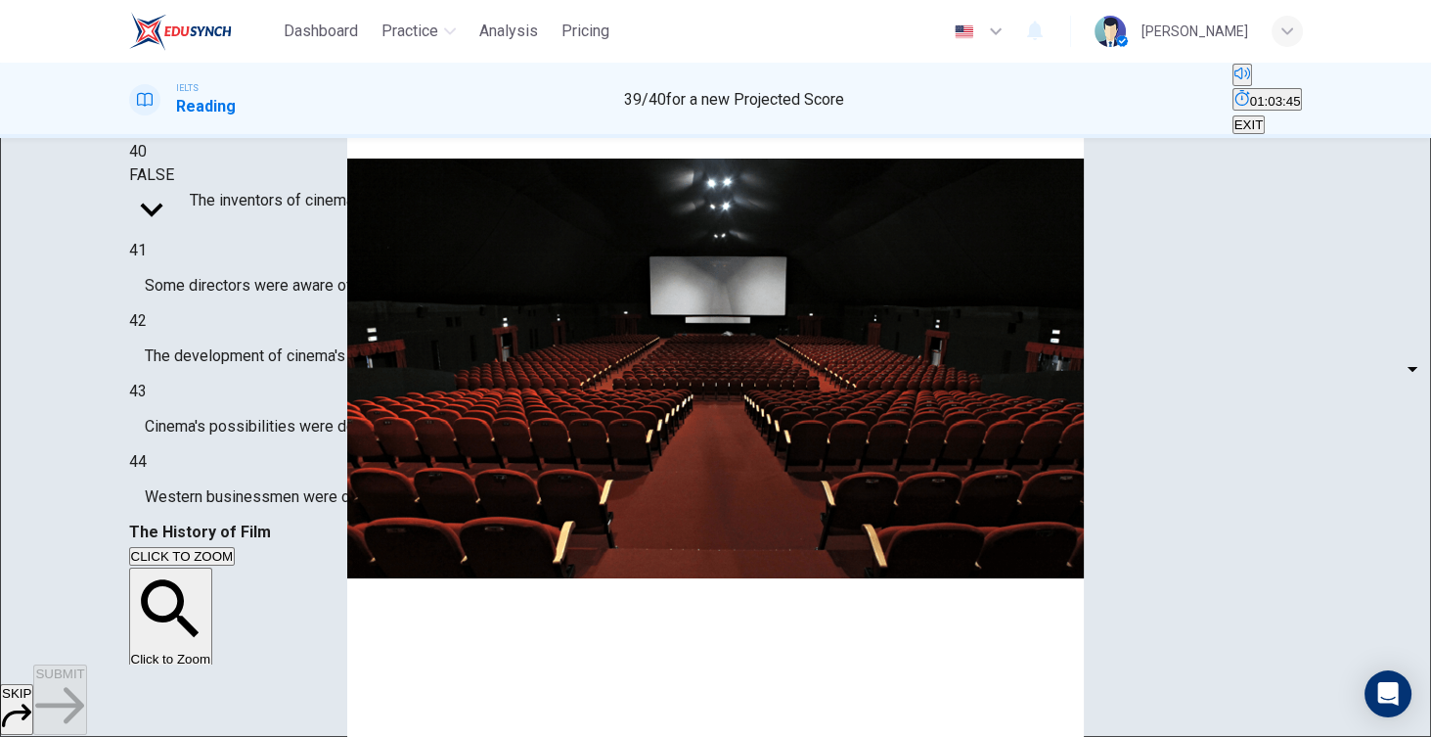
click at [292, 737] on li "TRUE" at bounding box center [715, 748] width 1431 height 23
type input "TRUE"
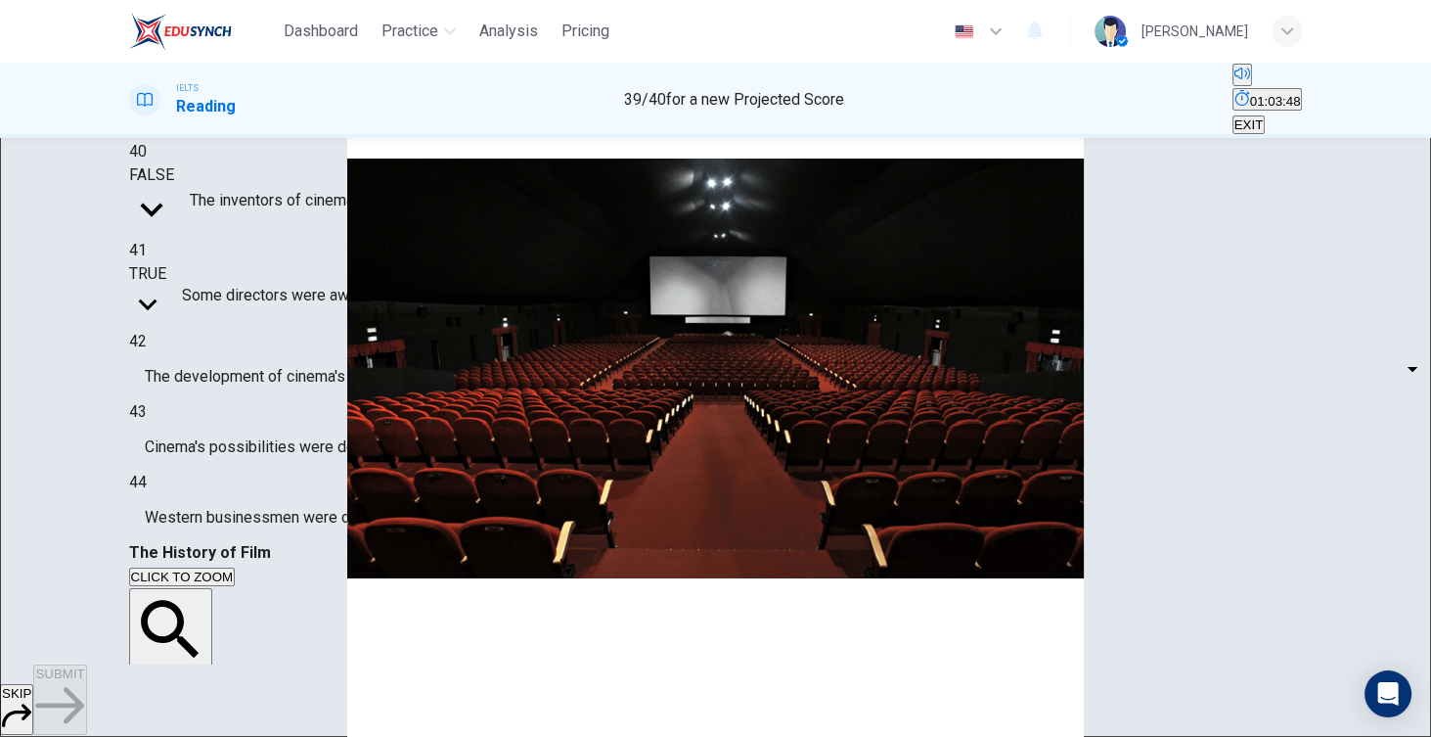
click at [288, 386] on body "Dashboard Practice Analysis Pricing English en ​ Sameer Al-sabei IELTS Reading …" at bounding box center [715, 368] width 1431 height 737
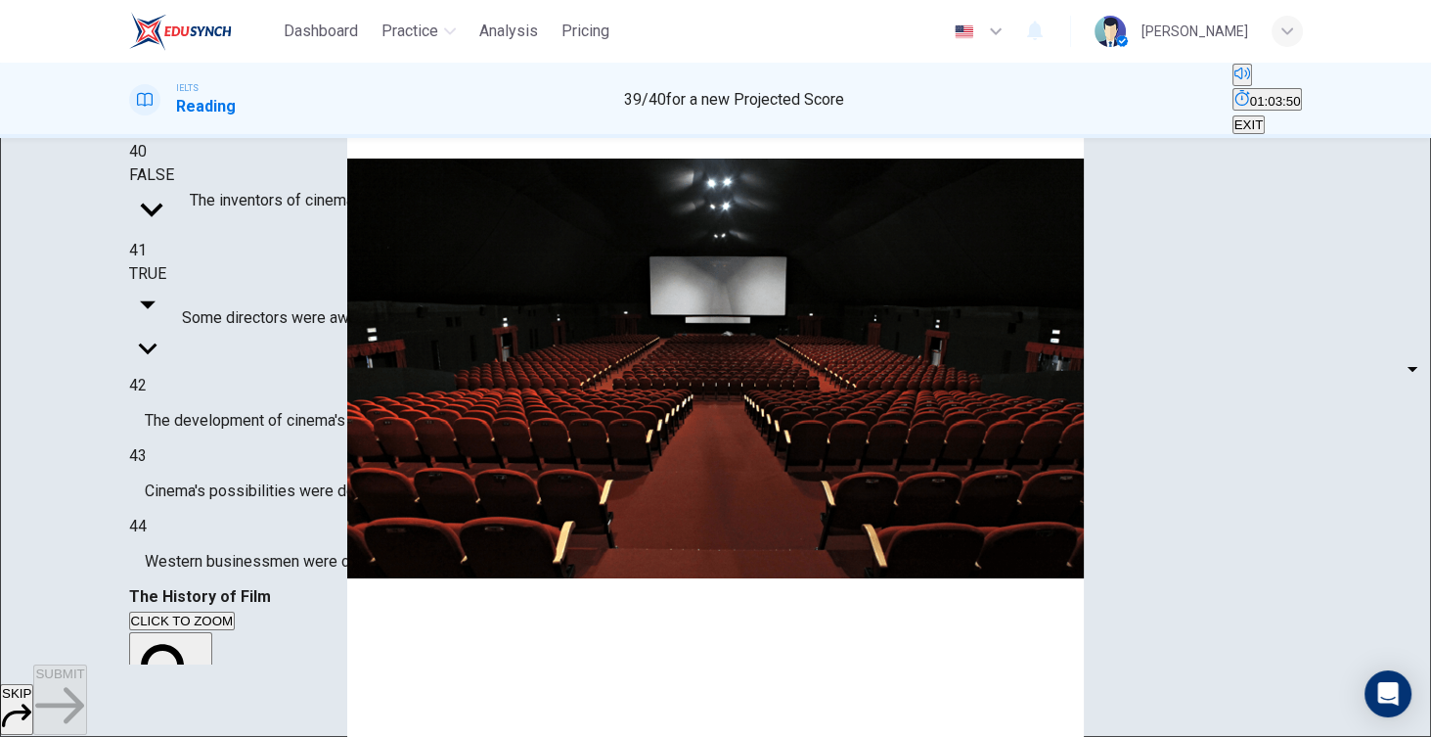
click at [369, 737] on div at bounding box center [715, 737] width 1431 height 0
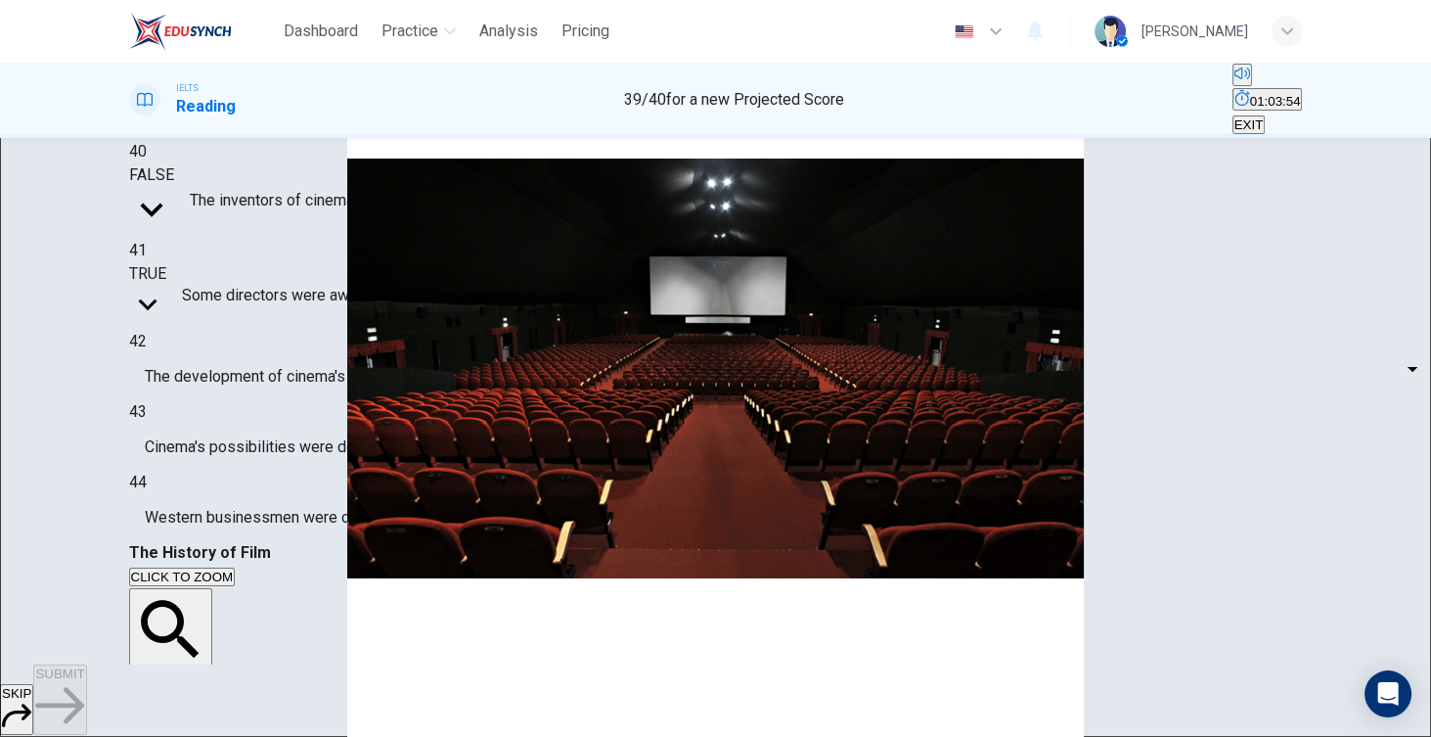
click at [284, 459] on body "Dashboard Practice Analysis Pricing English en ​ Sameer Al-sabei IELTS Reading …" at bounding box center [715, 368] width 1431 height 737
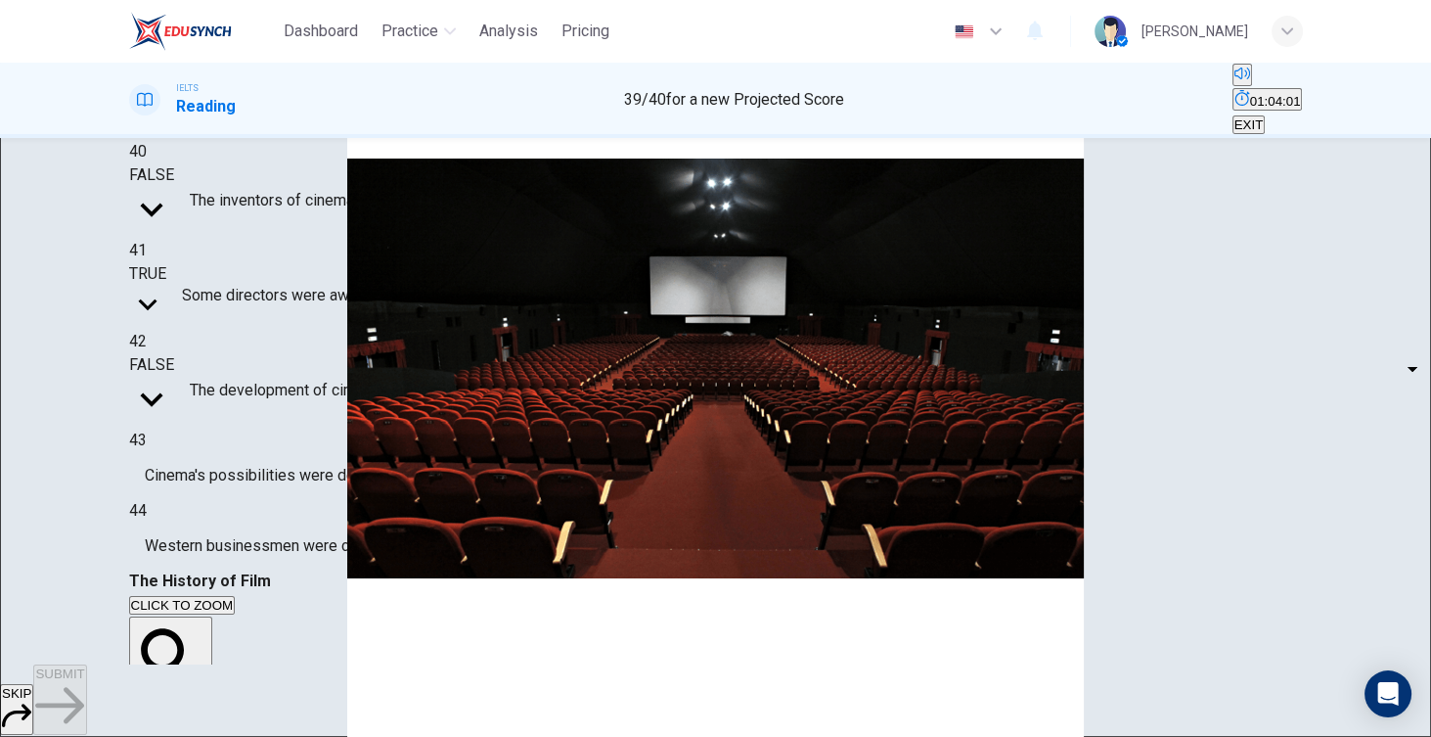
click at [426, 402] on span "The development of cinema's artistic potential depended on technology" at bounding box center [434, 390] width 488 height 23
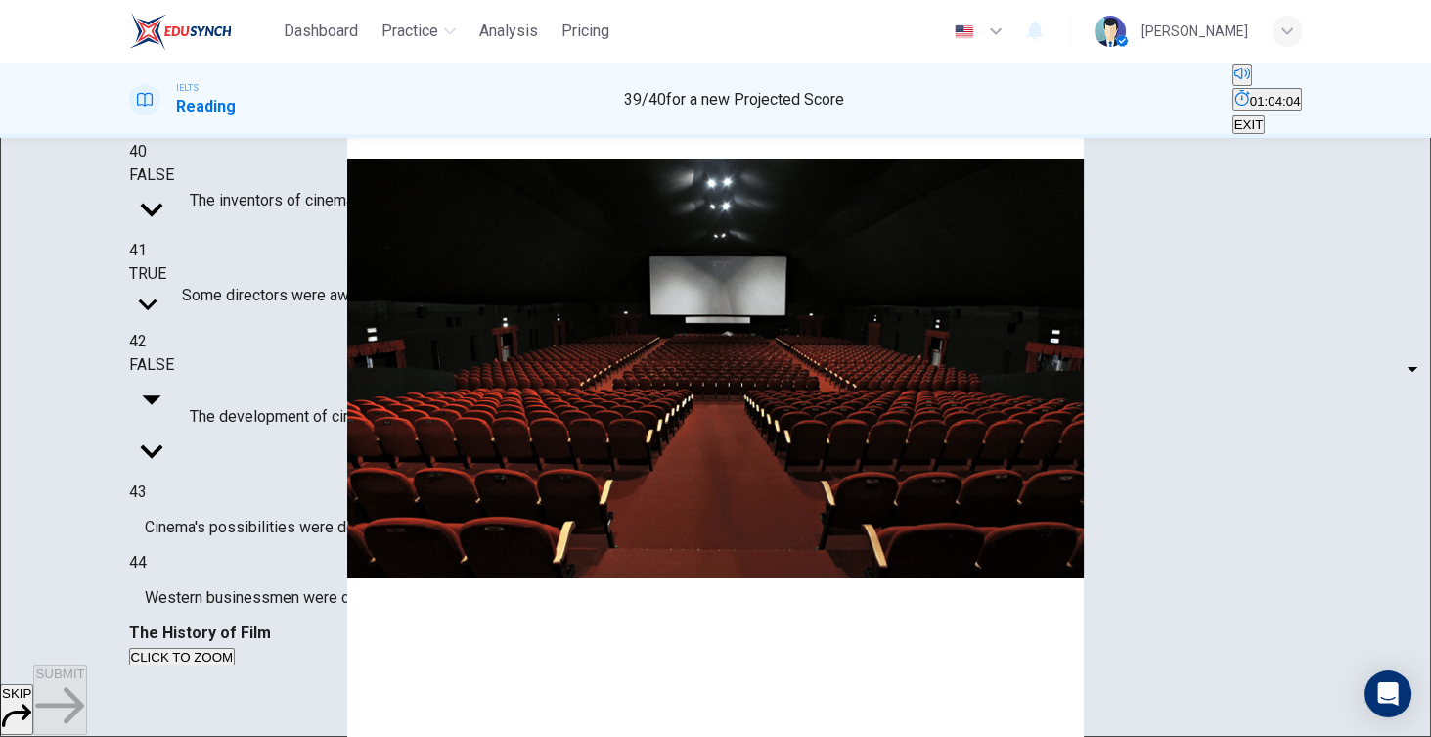
click at [270, 464] on body "Dashboard Practice Analysis Pricing English en ​ Sameer Al-sabei IELTS Reading …" at bounding box center [715, 368] width 1431 height 737
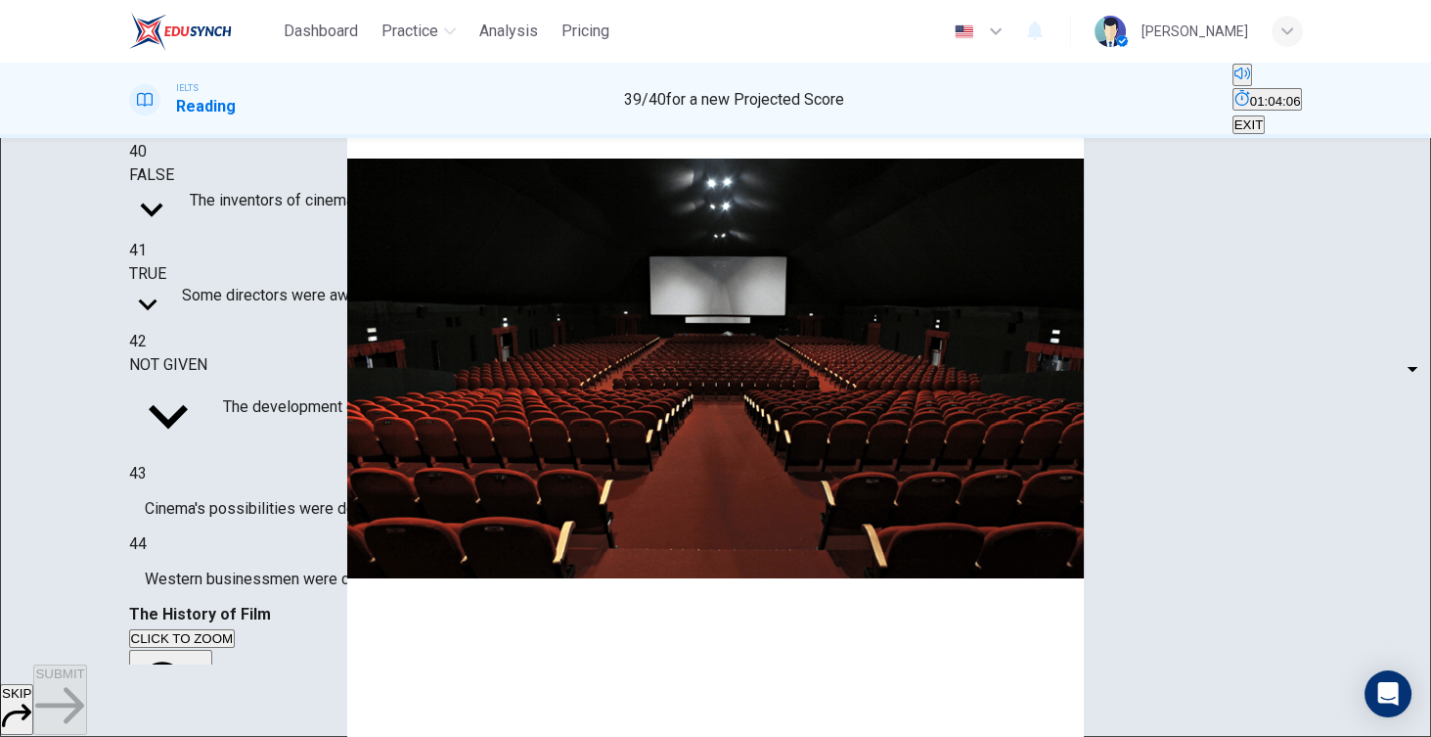
click at [355, 519] on span "Cinema's possibilities were developed in varied ways in different western count…" at bounding box center [432, 508] width 574 height 23
click at [301, 466] on body "Dashboard Practice Analysis Pricing English en ​ Sameer Al-sabei IELTS Reading …" at bounding box center [715, 368] width 1431 height 737
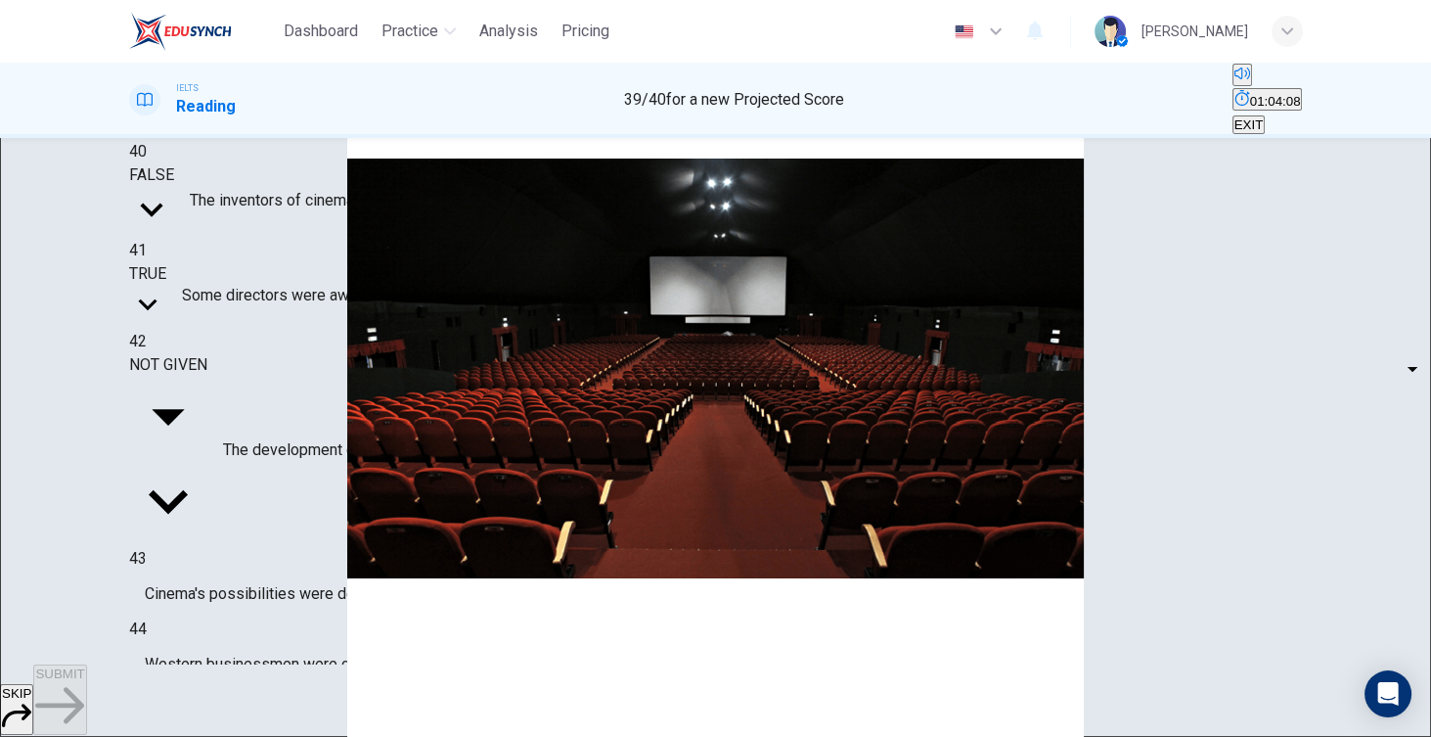
click at [299, 737] on li "TRUE" at bounding box center [715, 748] width 1431 height 23
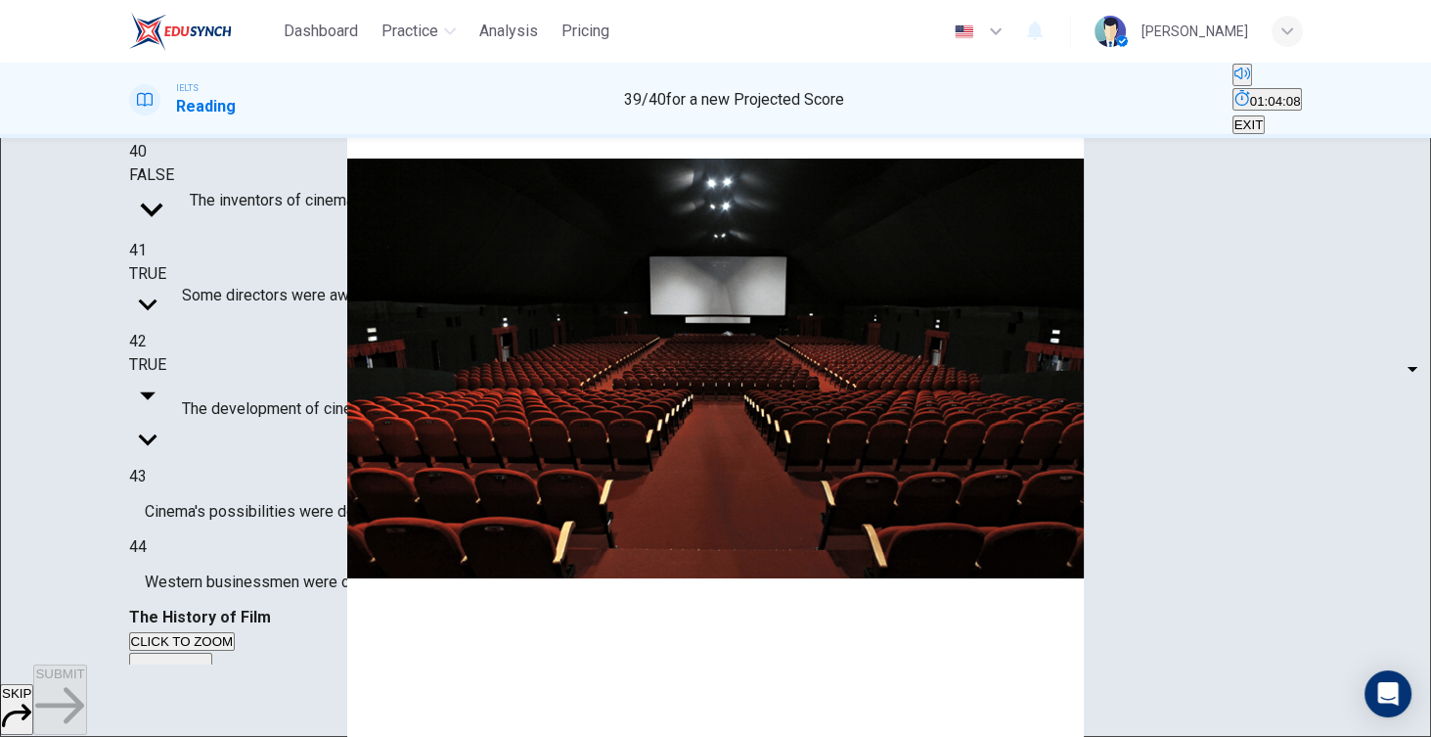
click at [277, 438] on body "Dashboard Practice Analysis Pricing English en ​ Sameer Al-sabei IELTS Reading …" at bounding box center [715, 368] width 1431 height 737
click at [268, 737] on li "TRUE" at bounding box center [715, 748] width 1431 height 23
click at [272, 453] on body "Dashboard Practice Analysis Pricing English en ​ Sameer Al-sabei IELTS Reading …" at bounding box center [715, 368] width 1431 height 737
type input "FALSE"
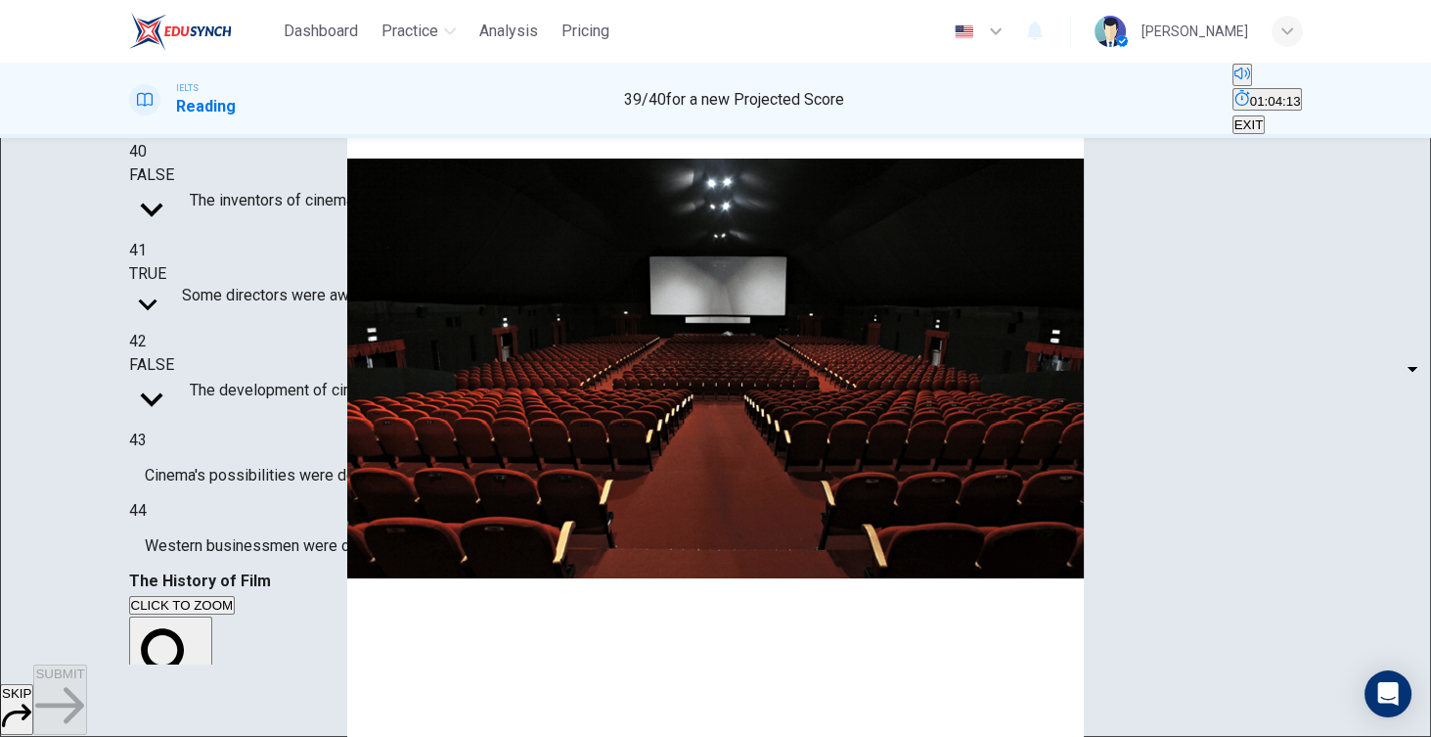
click at [288, 504] on body "Dashboard Practice Analysis Pricing English en ​ Sameer Al-sabei IELTS Reading …" at bounding box center [715, 368] width 1431 height 737
type input "NOT GIVEN"
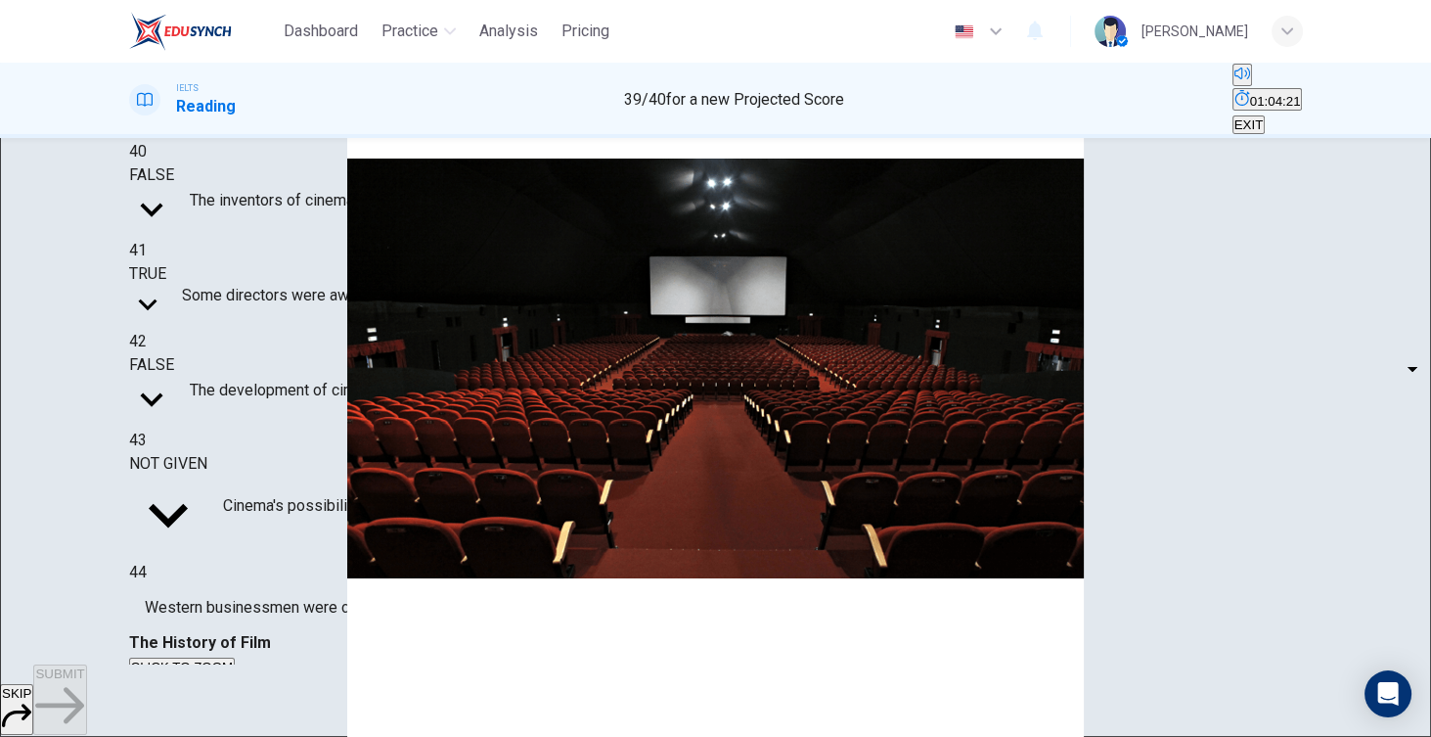
click at [235, 551] on body "Dashboard Practice Analysis Pricing English en ​ Sameer Al-sabei IELTS Reading …" at bounding box center [715, 368] width 1431 height 737
type input "FALSE"
click at [84, 681] on span "SUBMIT" at bounding box center [59, 673] width 49 height 15
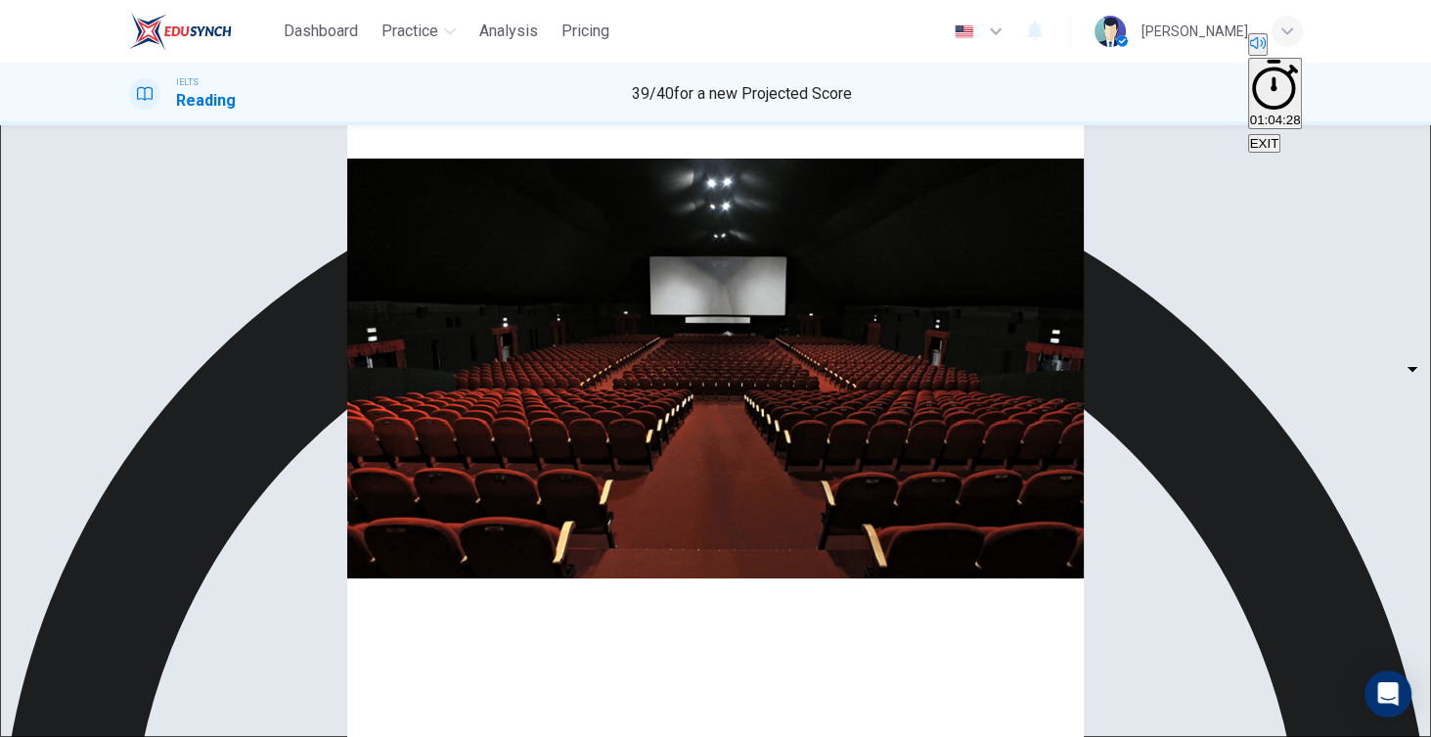
scroll to position [0, 0]
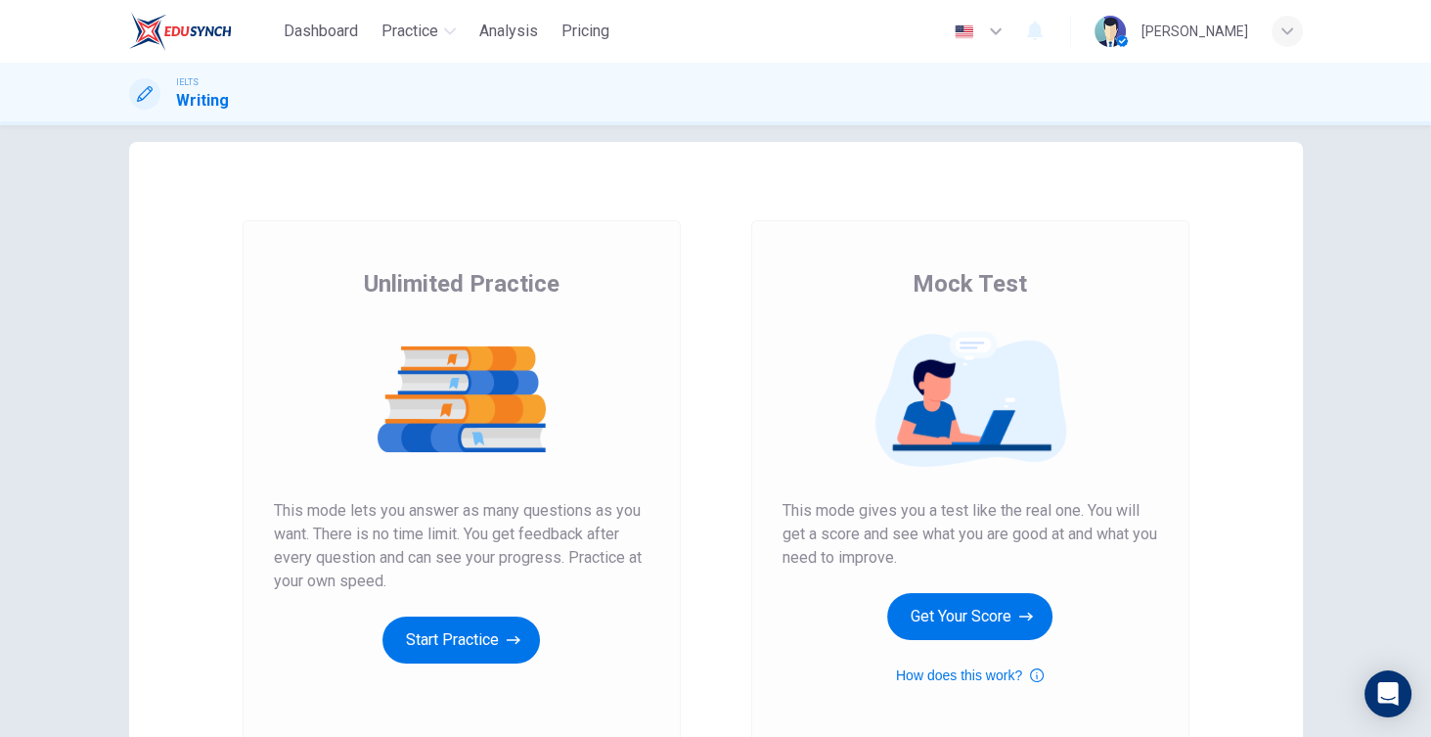
scroll to position [96, 0]
